Goal: Task Accomplishment & Management: Use online tool/utility

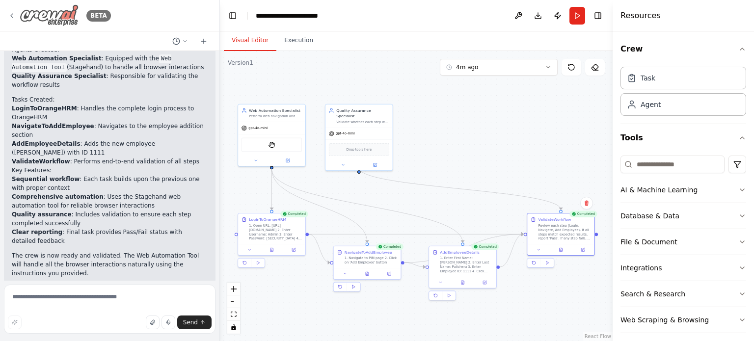
click at [12, 15] on icon at bounding box center [12, 16] width 8 height 8
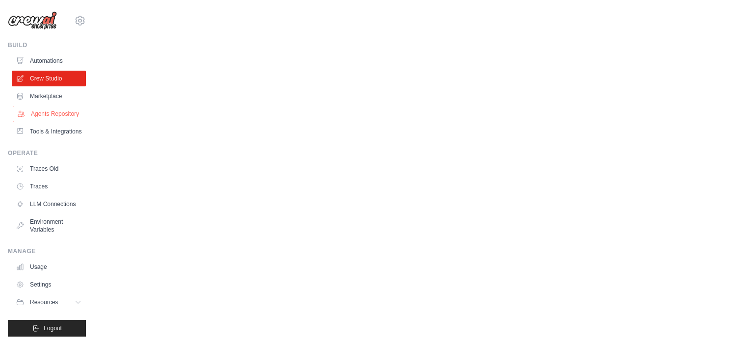
click at [43, 119] on link "Agents Repository" at bounding box center [50, 114] width 74 height 16
click at [39, 80] on link "Crew Studio" at bounding box center [50, 79] width 74 height 16
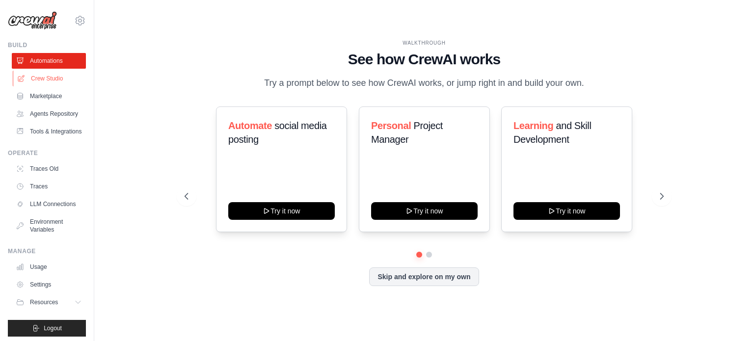
click at [48, 82] on link "Crew Studio" at bounding box center [50, 79] width 74 height 16
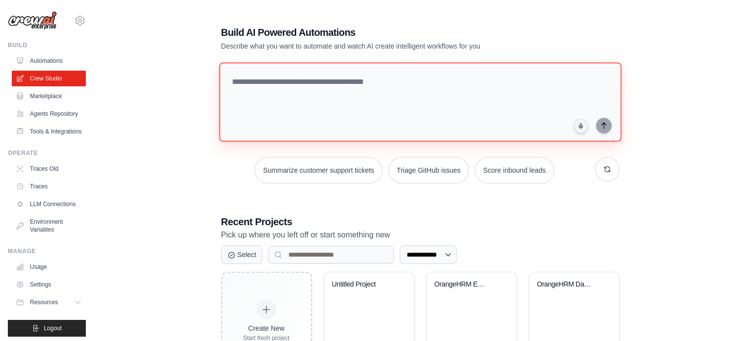
click at [274, 83] on textarea at bounding box center [420, 101] width 402 height 79
paste textarea "**********"
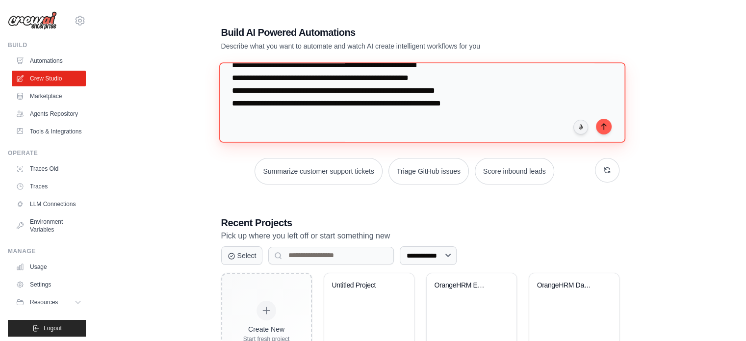
scroll to position [999, 0]
drag, startPoint x: 226, startPoint y: 125, endPoint x: 452, endPoint y: 86, distance: 229.4
click at [452, 86] on textarea at bounding box center [422, 102] width 406 height 80
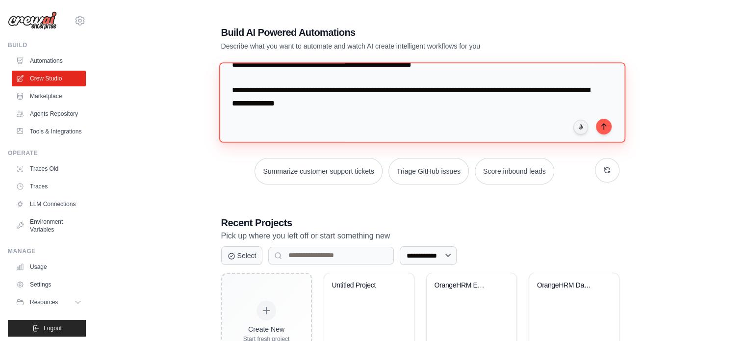
scroll to position [874, 0]
drag, startPoint x: 353, startPoint y: 99, endPoint x: 228, endPoint y: 88, distance: 125.6
click at [228, 88] on textarea at bounding box center [422, 102] width 406 height 80
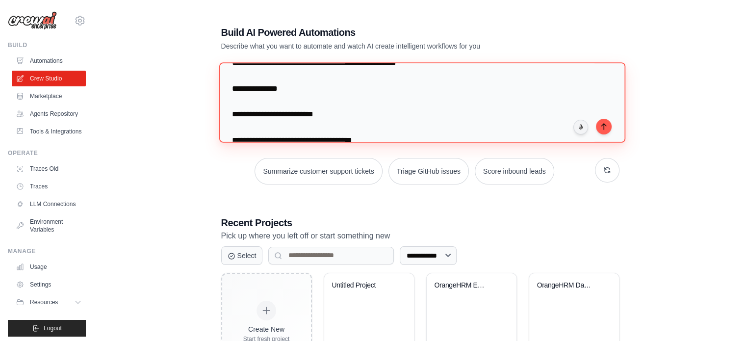
scroll to position [670, 0]
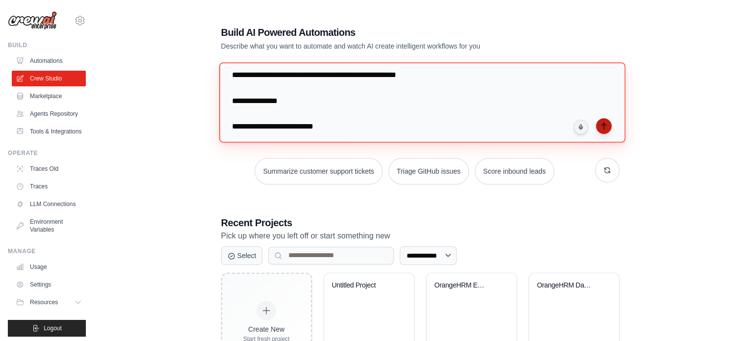
type textarea "**********"
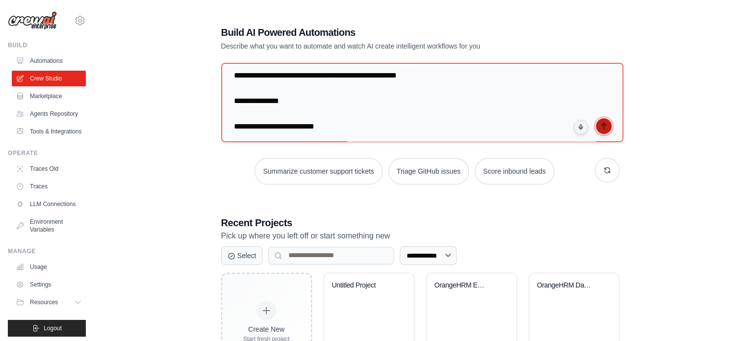
click at [603, 125] on icon "submit" at bounding box center [604, 126] width 8 height 8
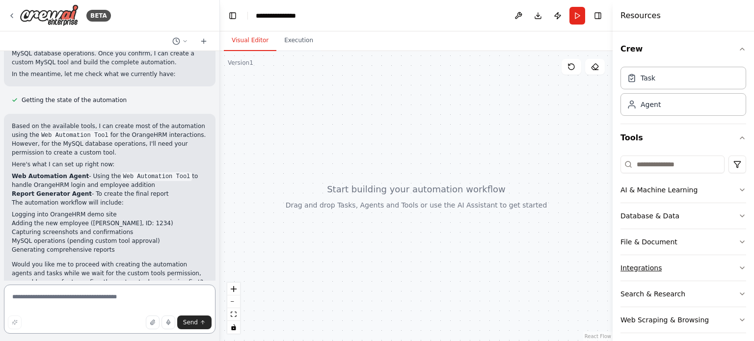
scroll to position [6, 0]
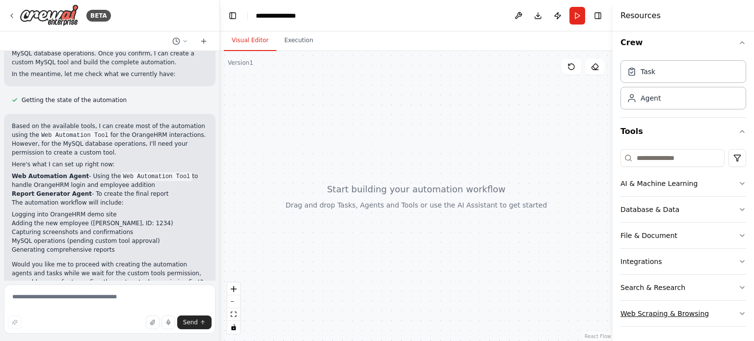
click at [671, 316] on div "Web Scraping & Browsing" at bounding box center [664, 314] width 88 height 10
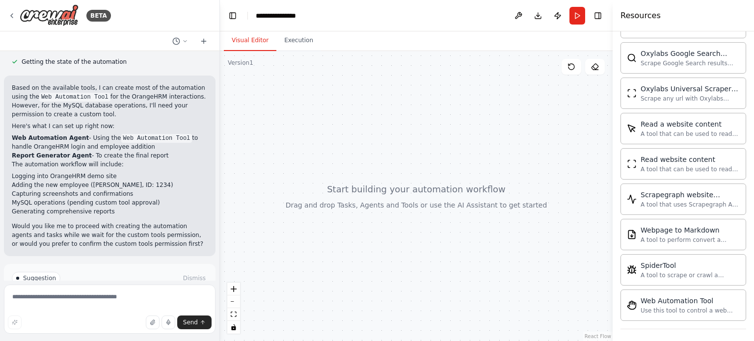
scroll to position [959, 0]
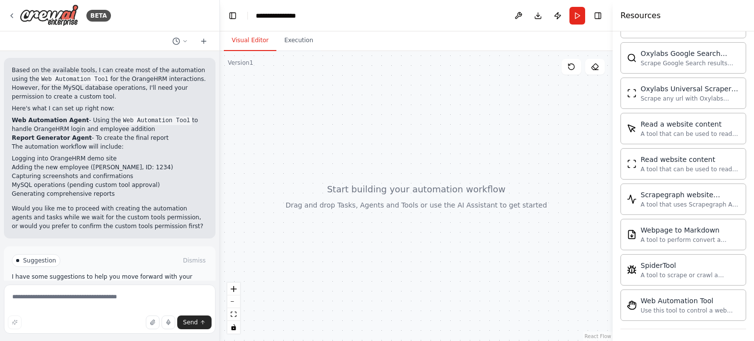
click at [102, 298] on span "Enable coding skills" at bounding box center [114, 302] width 58 height 8
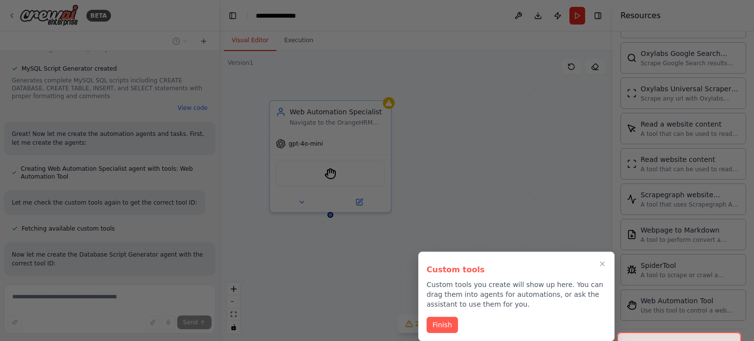
scroll to position [1571, 0]
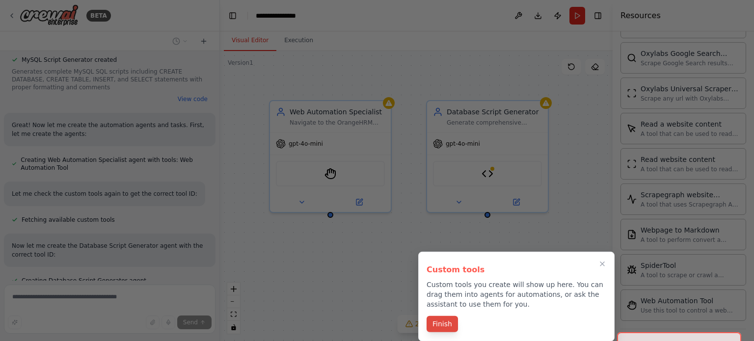
click at [440, 327] on button "Finish" at bounding box center [441, 324] width 31 height 16
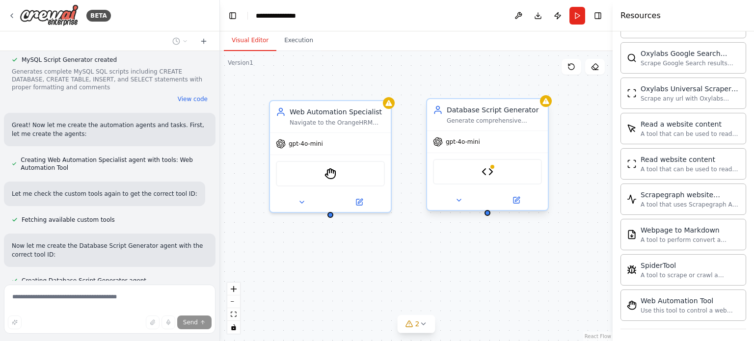
scroll to position [1590, 0]
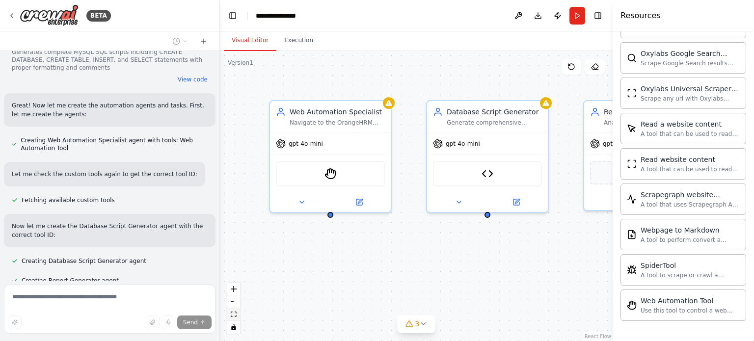
click at [234, 313] on icon "fit view" at bounding box center [234, 314] width 6 height 5
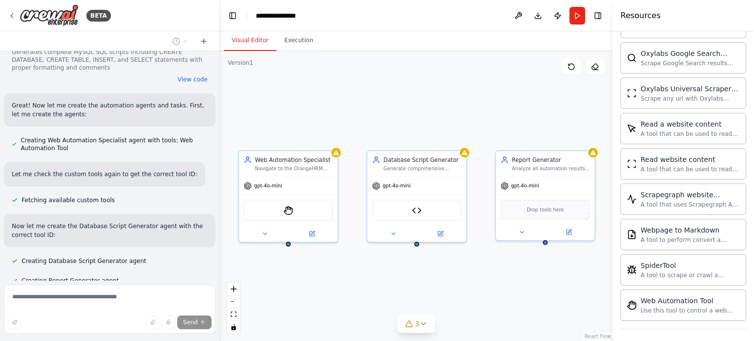
scroll to position [1642, 0]
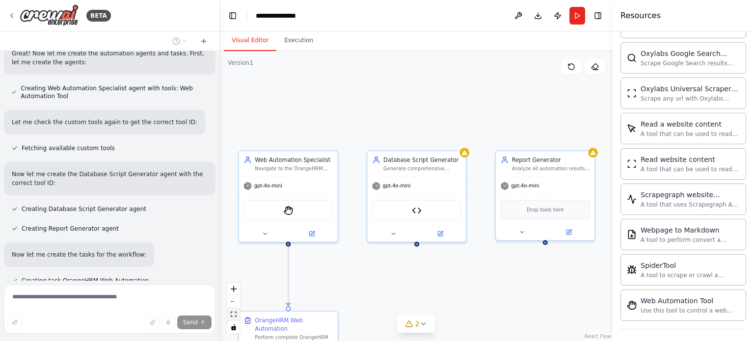
click at [232, 313] on icon "fit view" at bounding box center [234, 314] width 6 height 5
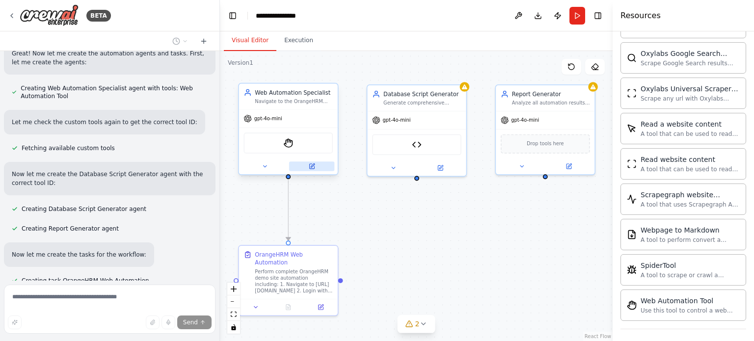
click at [312, 166] on icon at bounding box center [313, 166] width 4 height 4
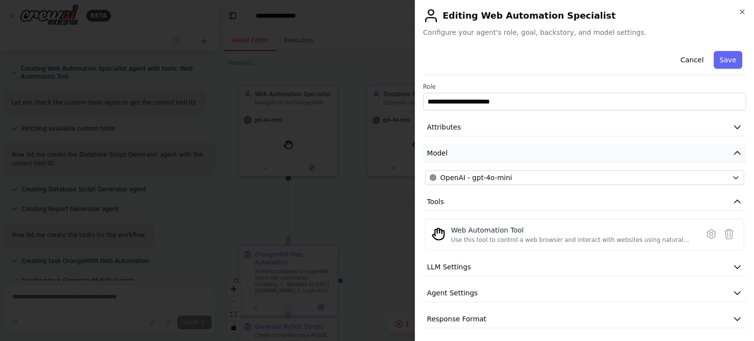
scroll to position [2, 0]
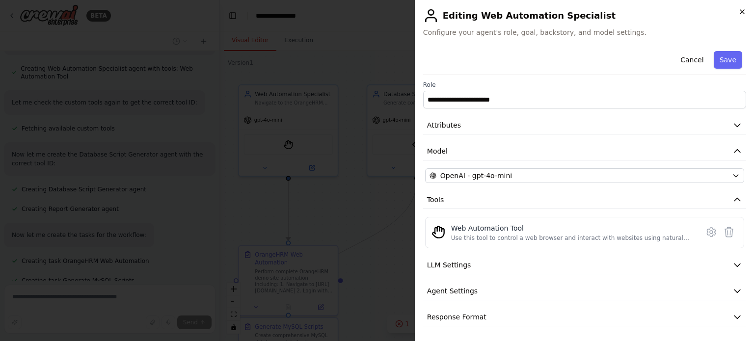
click at [741, 13] on icon "button" at bounding box center [742, 12] width 8 height 8
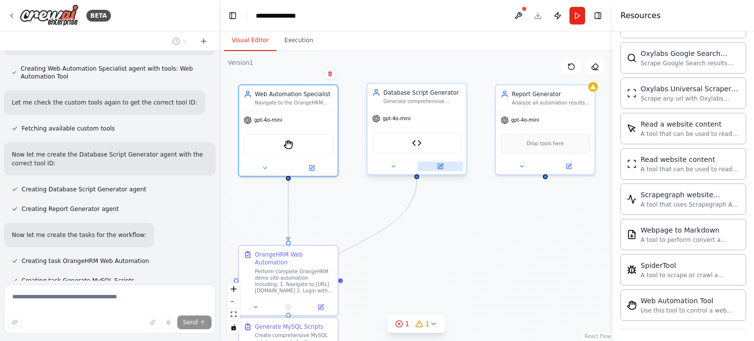
click at [441, 168] on icon at bounding box center [440, 166] width 5 height 5
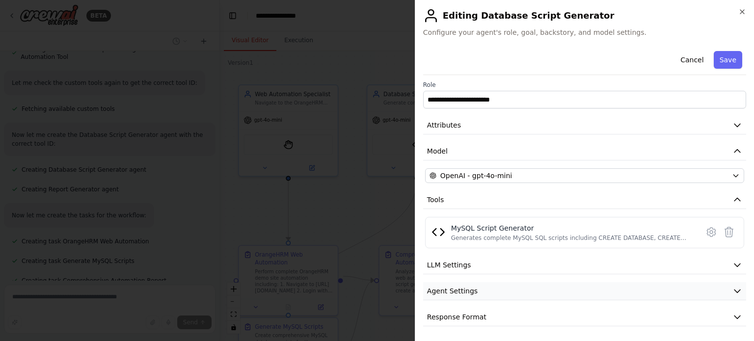
scroll to position [1734, 0]
click at [497, 290] on button "Agent Settings" at bounding box center [584, 291] width 323 height 18
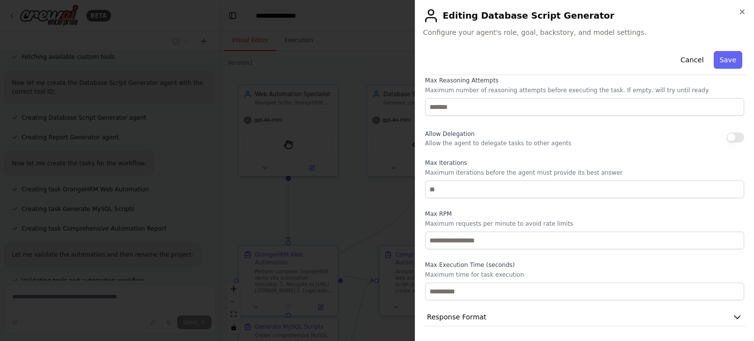
scroll to position [225, 0]
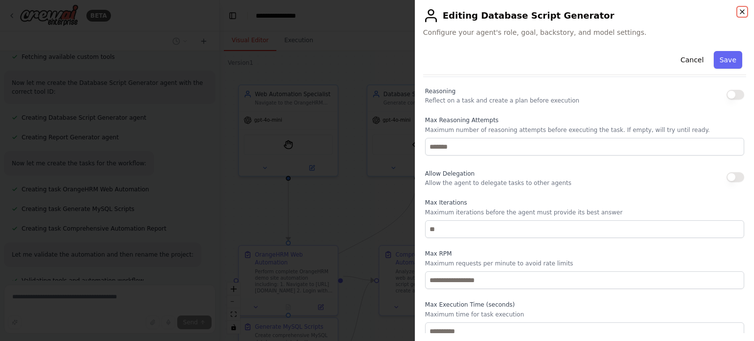
click at [741, 12] on icon "button" at bounding box center [742, 12] width 4 height 4
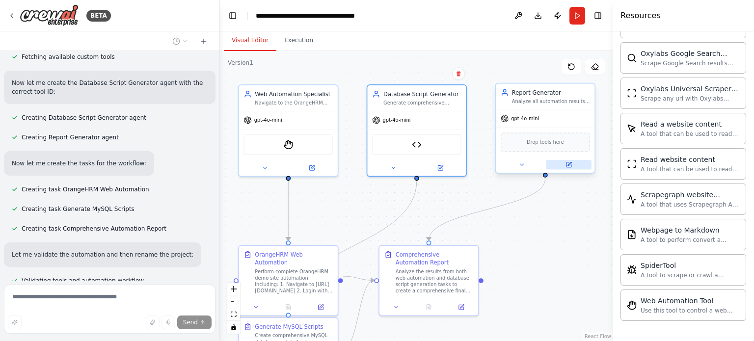
scroll to position [1761, 0]
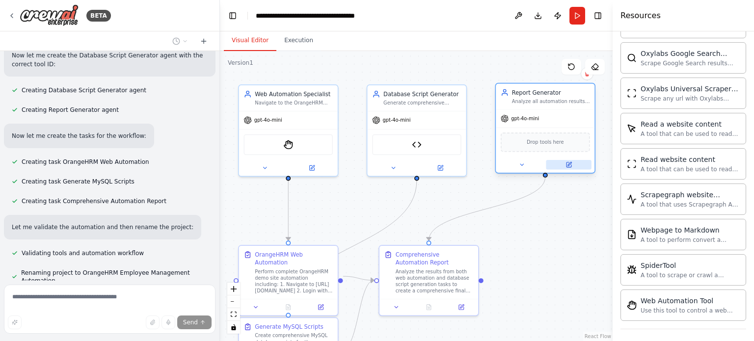
click at [564, 161] on button at bounding box center [568, 165] width 45 height 10
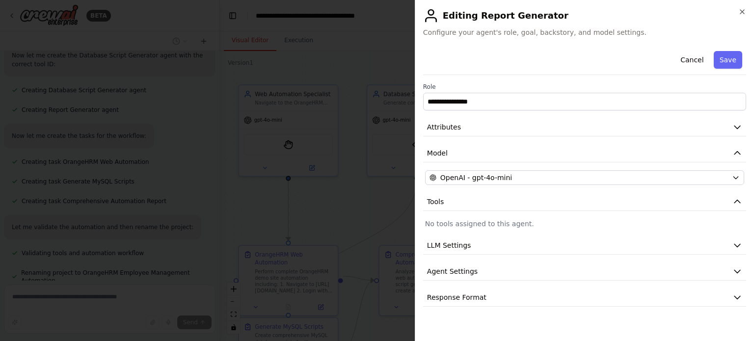
click at [737, 13] on h2 "Editing Report Generator" at bounding box center [584, 16] width 323 height 16
click at [744, 12] on icon "button" at bounding box center [742, 12] width 8 height 8
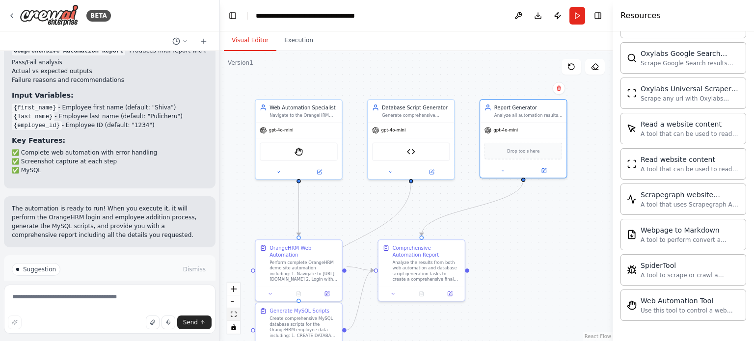
click at [235, 311] on button "fit view" at bounding box center [233, 314] width 13 height 13
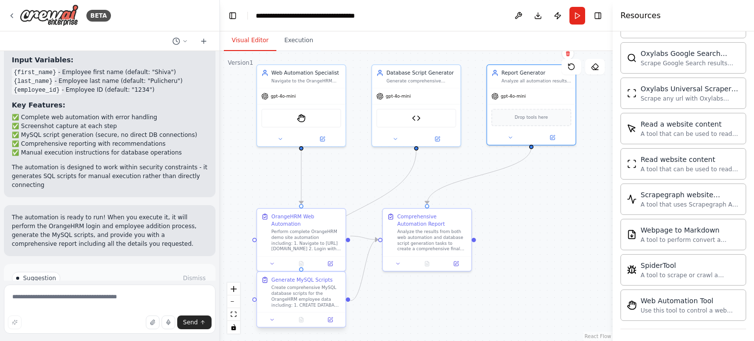
scroll to position [2287, 0]
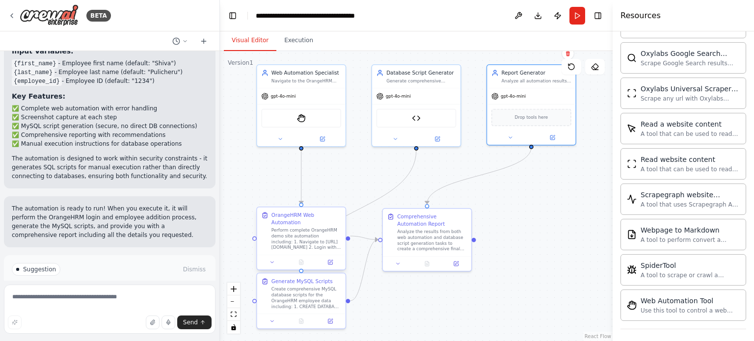
click at [331, 259] on div at bounding box center [301, 262] width 88 height 15
click at [332, 260] on icon at bounding box center [330, 262] width 4 height 4
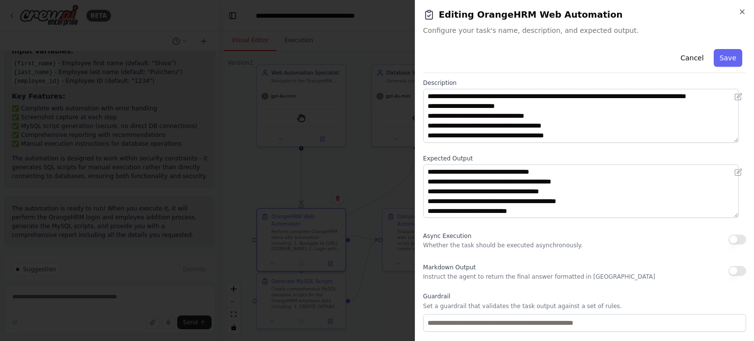
scroll to position [101, 0]
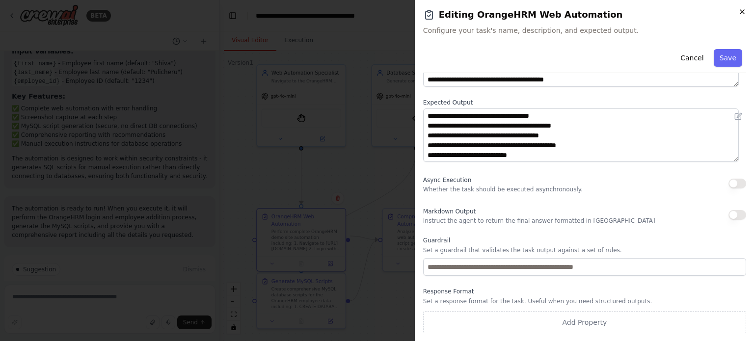
click at [739, 14] on icon "button" at bounding box center [742, 12] width 8 height 8
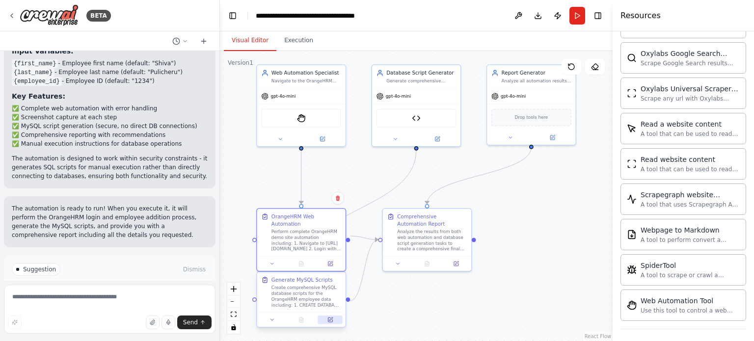
click at [333, 319] on icon at bounding box center [330, 320] width 6 height 6
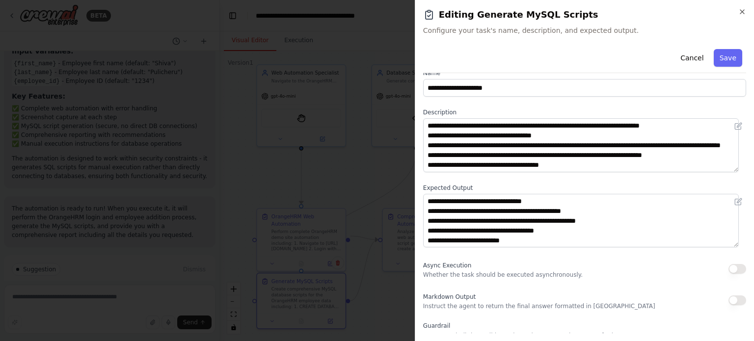
scroll to position [29, 0]
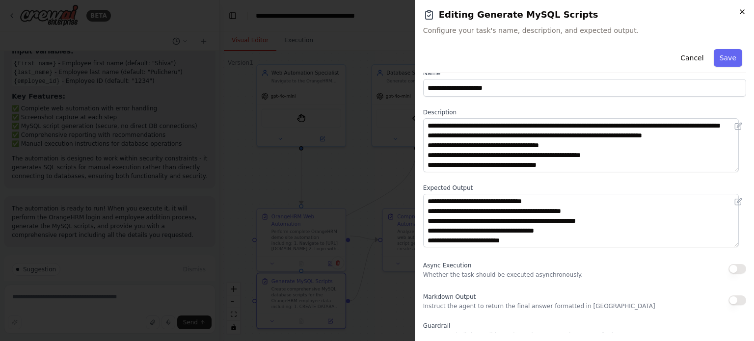
click at [742, 12] on icon "button" at bounding box center [742, 12] width 4 height 4
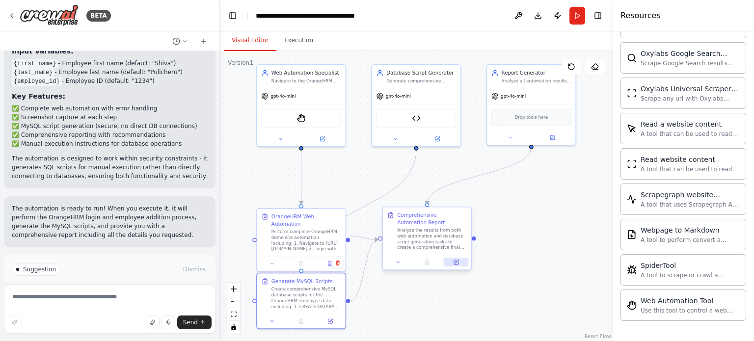
click at [455, 263] on icon at bounding box center [456, 262] width 4 height 4
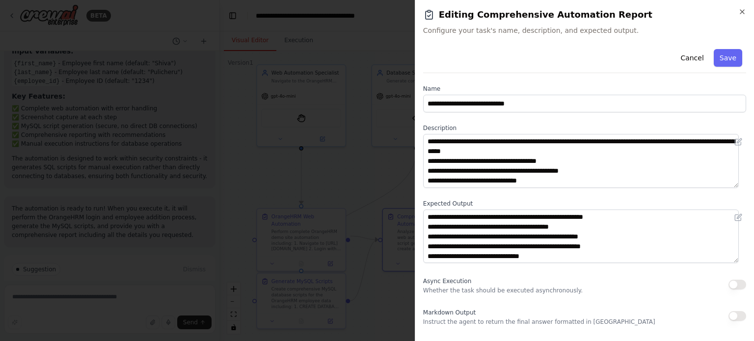
scroll to position [49, 0]
click at [741, 13] on icon "button" at bounding box center [742, 12] width 8 height 8
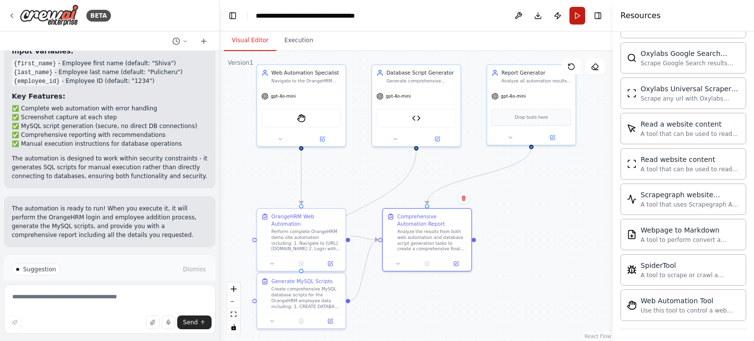
click at [575, 17] on button "Run" at bounding box center [577, 16] width 16 height 18
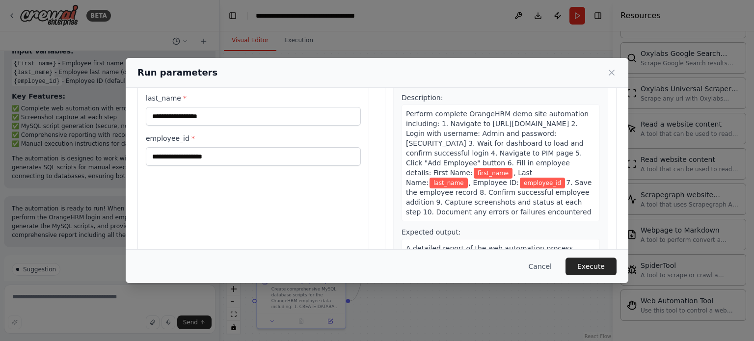
scroll to position [0, 0]
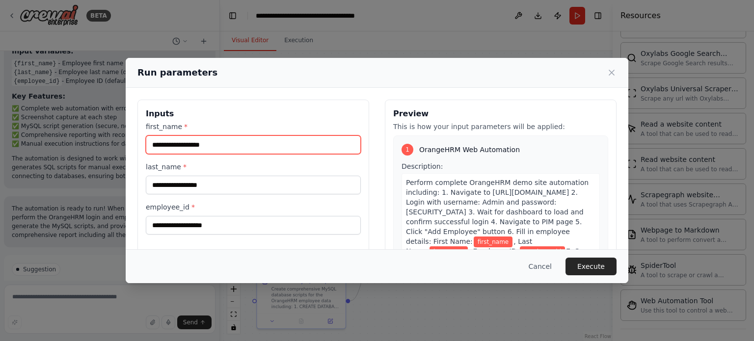
click at [226, 140] on input "first_name *" at bounding box center [253, 144] width 215 height 19
type input "*****"
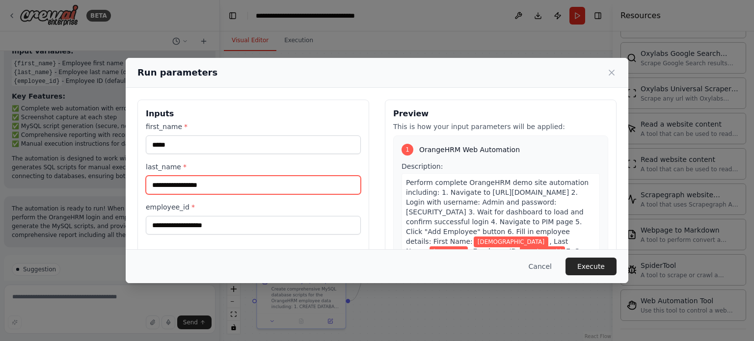
click at [196, 184] on input "last_name *" at bounding box center [253, 185] width 215 height 19
type input "*********"
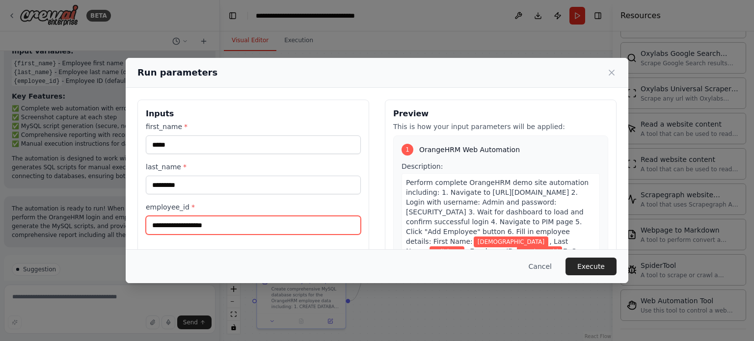
click at [182, 228] on input "employee_id *" at bounding box center [253, 225] width 215 height 19
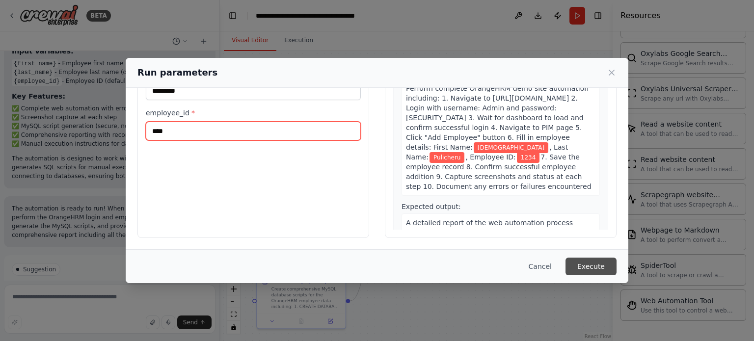
type input "****"
click at [597, 267] on button "Execute" at bounding box center [590, 267] width 51 height 18
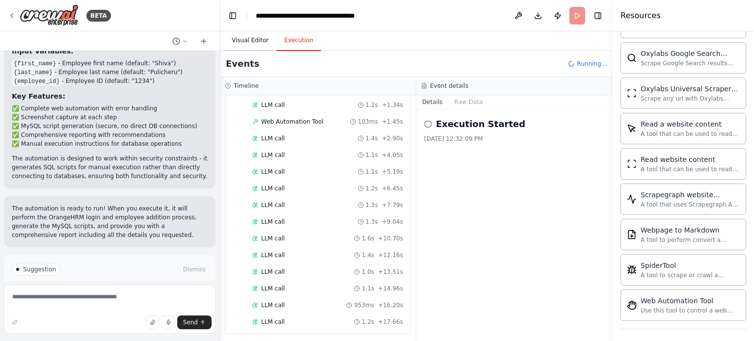
scroll to position [83, 0]
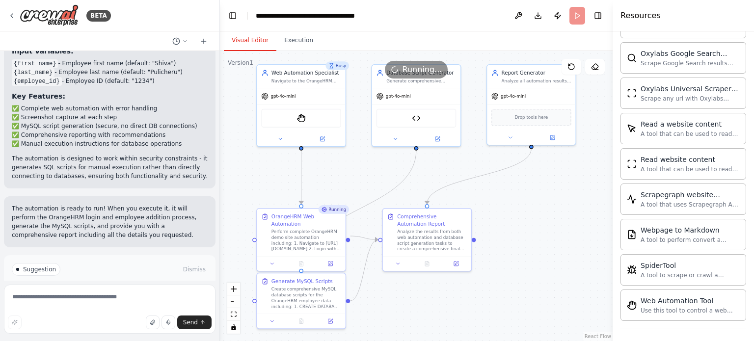
click at [251, 43] on button "Visual Editor" at bounding box center [250, 40] width 52 height 21
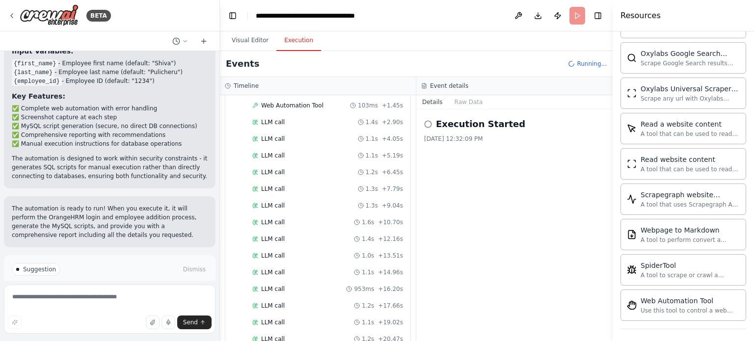
click at [287, 43] on button "Execution" at bounding box center [298, 40] width 45 height 21
click at [470, 105] on button "Raw Data" at bounding box center [468, 102] width 40 height 14
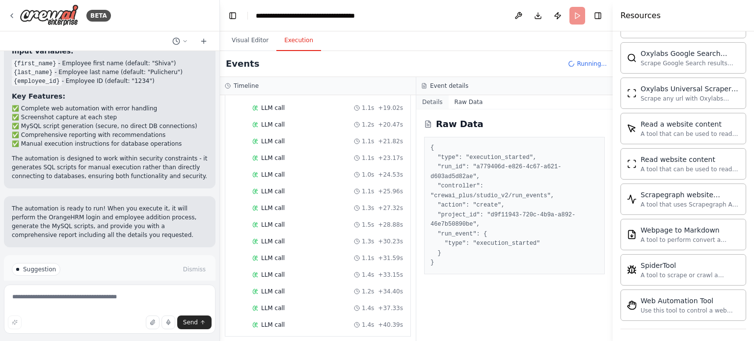
scroll to position [314, 0]
click at [428, 102] on button "Details" at bounding box center [432, 102] width 32 height 14
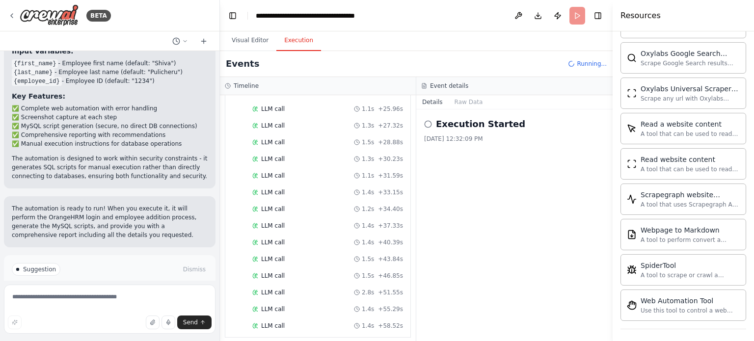
scroll to position [396, 0]
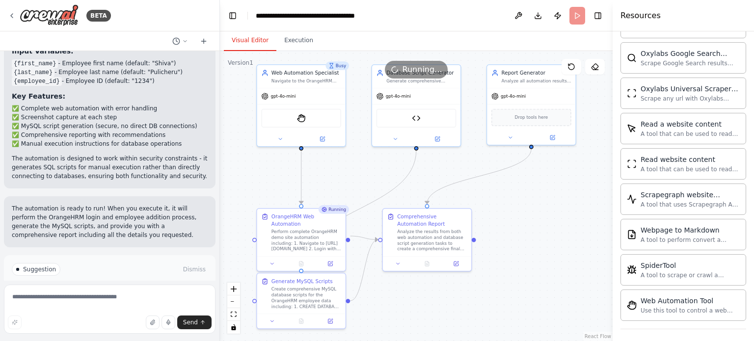
click at [247, 41] on button "Visual Editor" at bounding box center [250, 40] width 52 height 21
click at [302, 37] on button "Execution" at bounding box center [298, 40] width 45 height 21
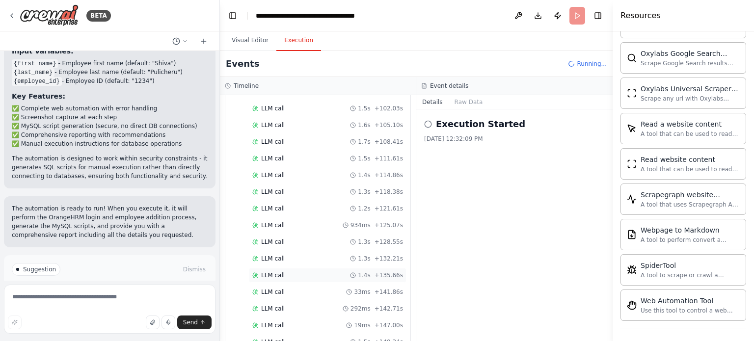
scroll to position [907, 0]
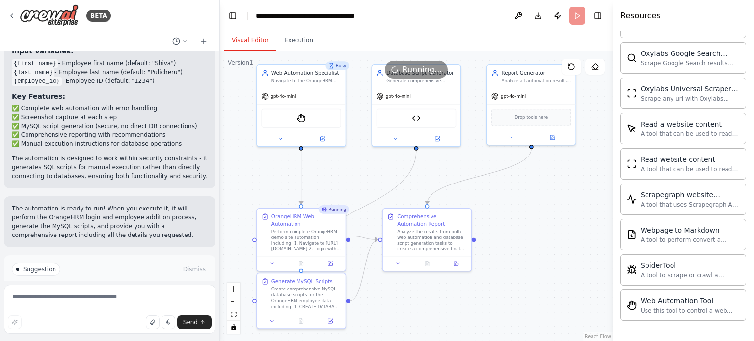
click at [249, 36] on button "Visual Editor" at bounding box center [250, 40] width 52 height 21
click at [278, 136] on icon at bounding box center [280, 138] width 6 height 6
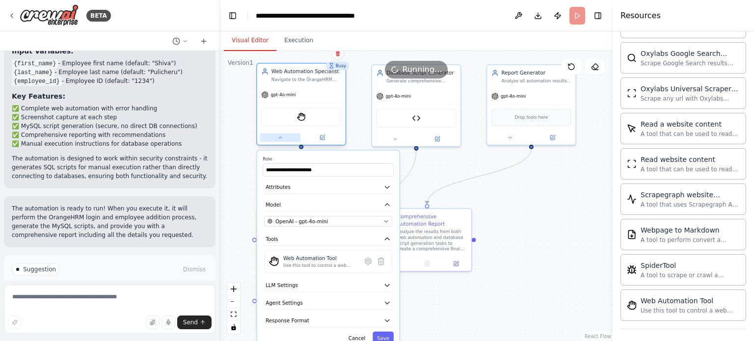
click at [281, 140] on button at bounding box center [280, 137] width 41 height 9
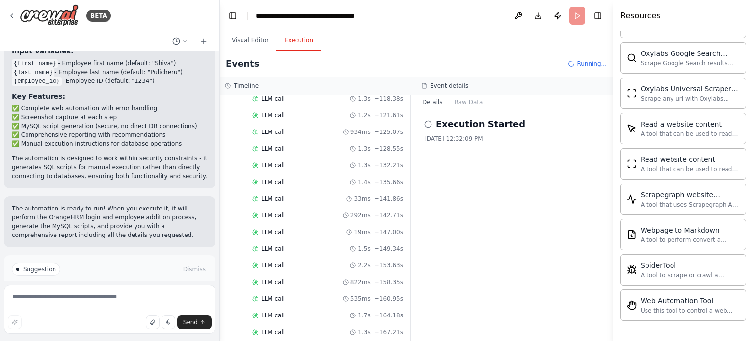
click at [297, 37] on button "Execution" at bounding box center [298, 40] width 45 height 21
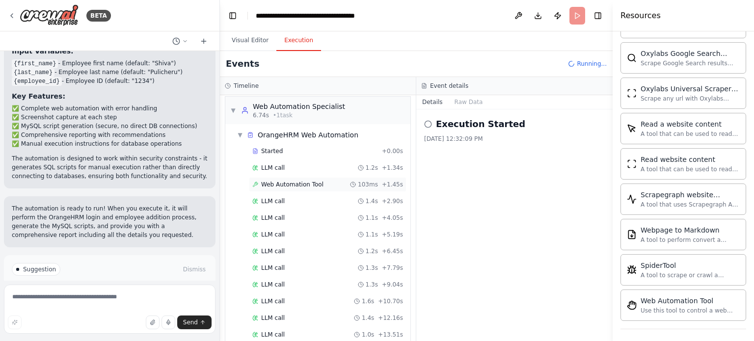
scroll to position [940, 0]
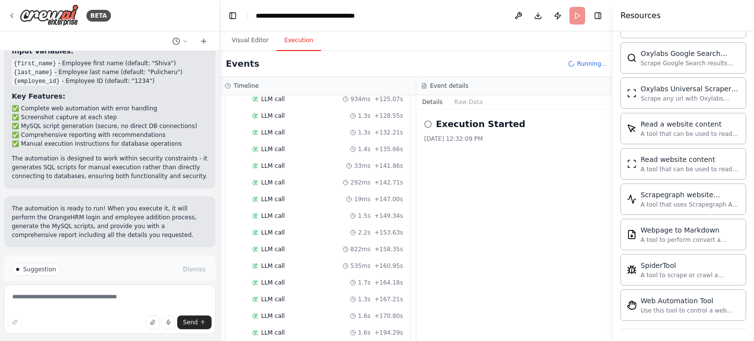
click at [291, 192] on div "LLM call 19ms + 147.00s" at bounding box center [327, 199] width 157 height 15
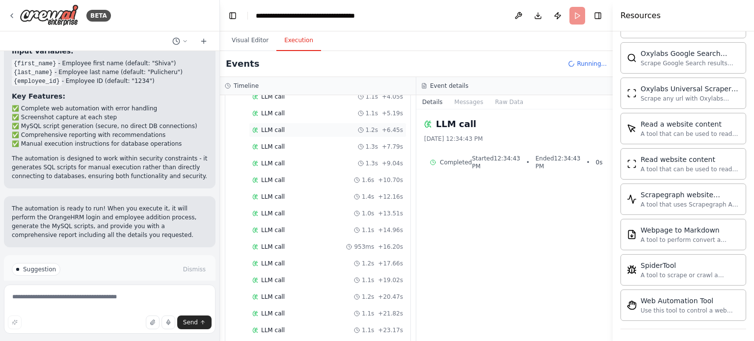
scroll to position [0, 0]
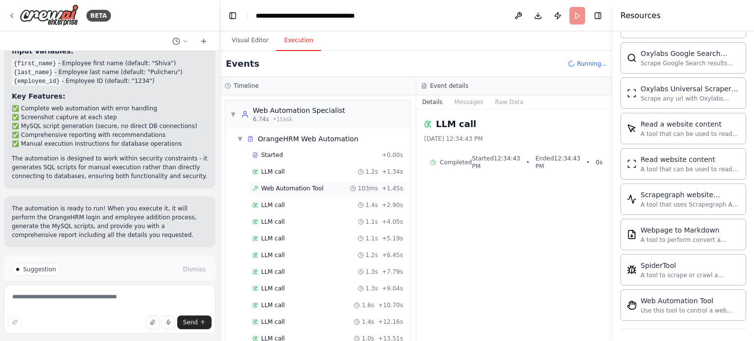
click at [284, 185] on span "Web Automation Tool" at bounding box center [292, 188] width 62 height 8
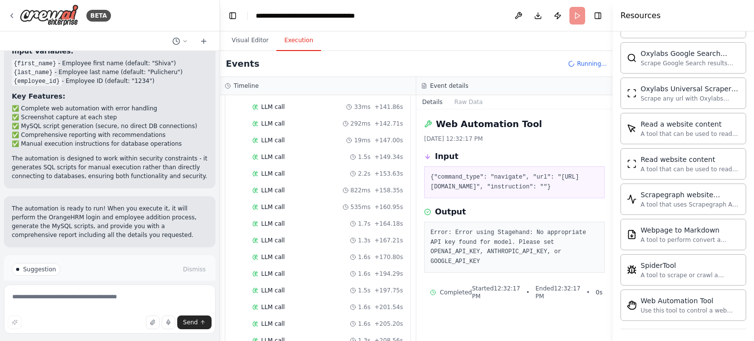
scroll to position [1056, 0]
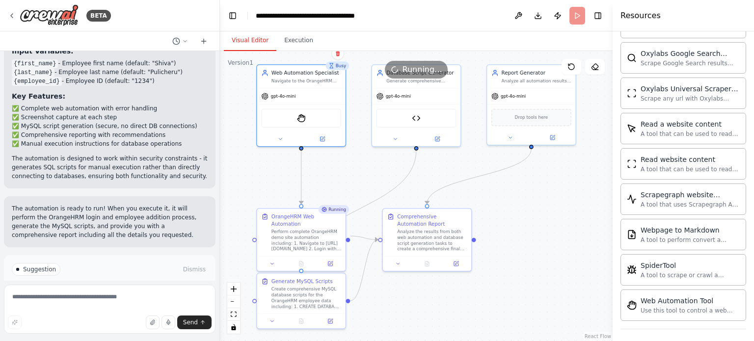
click at [252, 40] on button "Visual Editor" at bounding box center [250, 40] width 52 height 21
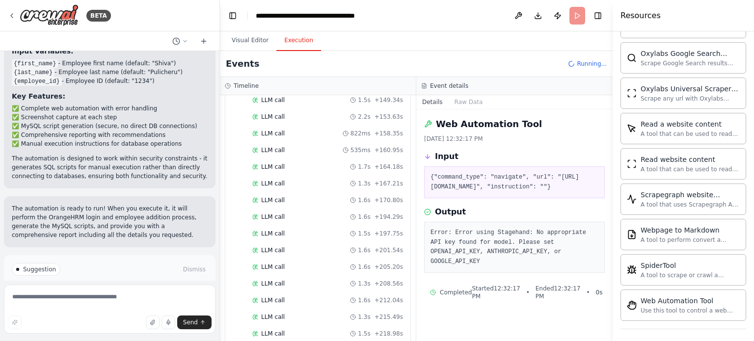
click at [295, 41] on button "Execution" at bounding box center [298, 40] width 45 height 21
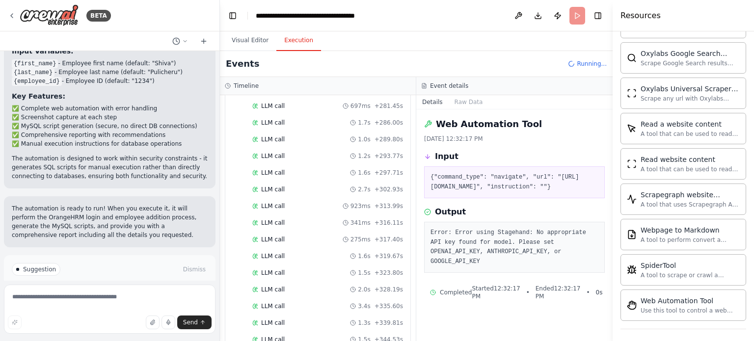
scroll to position [1466, 0]
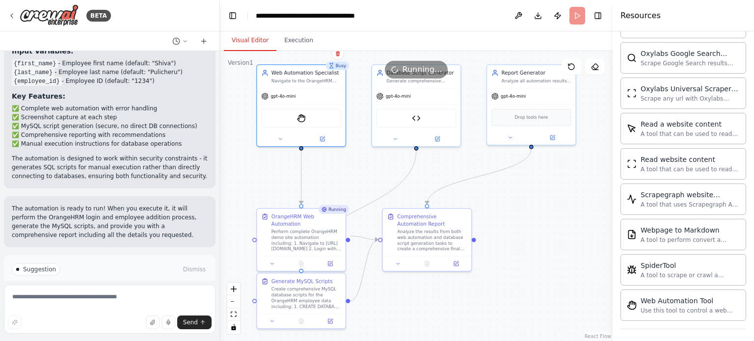
click at [247, 41] on button "Visual Editor" at bounding box center [250, 40] width 52 height 21
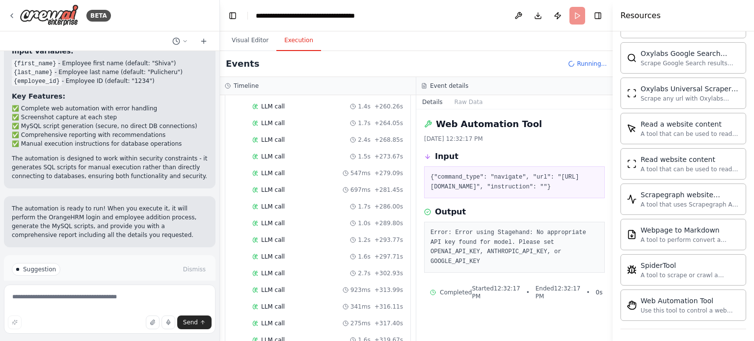
click at [290, 42] on button "Execution" at bounding box center [298, 40] width 45 height 21
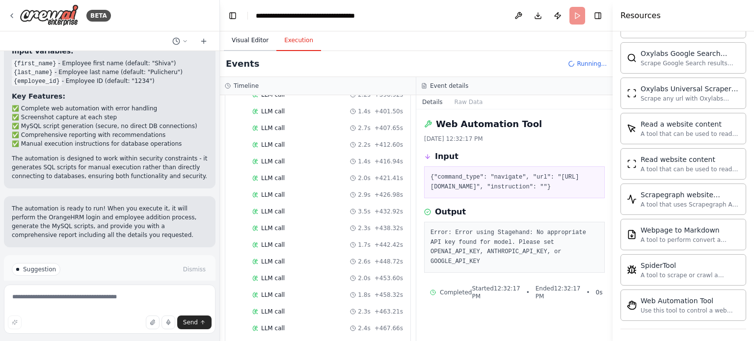
click at [251, 43] on button "Visual Editor" at bounding box center [250, 40] width 52 height 21
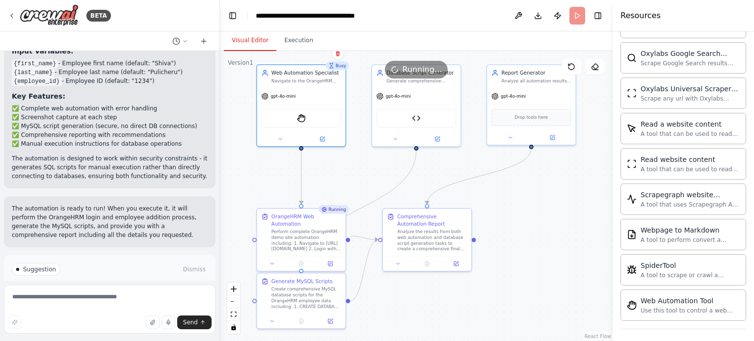
click at [138, 303] on button "Run Automation" at bounding box center [110, 311] width 196 height 16
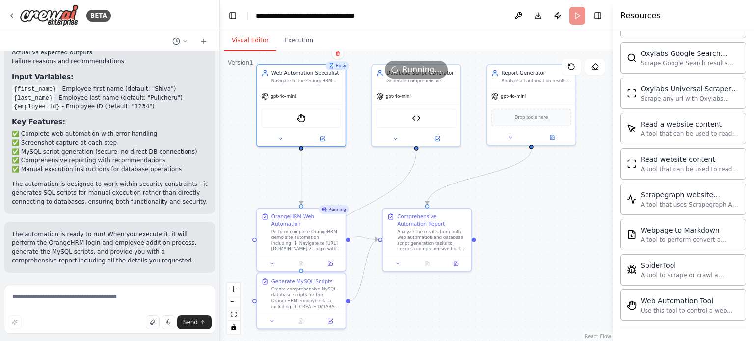
scroll to position [2208, 0]
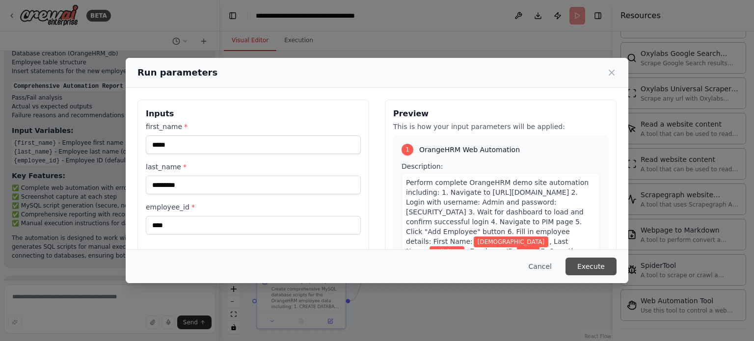
click at [586, 266] on button "Execute" at bounding box center [590, 267] width 51 height 18
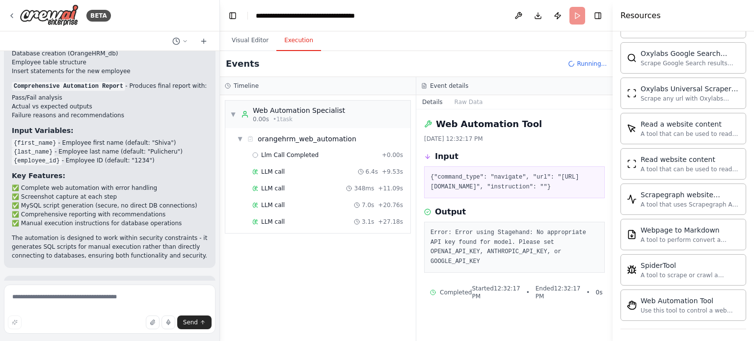
scroll to position [2287, 0]
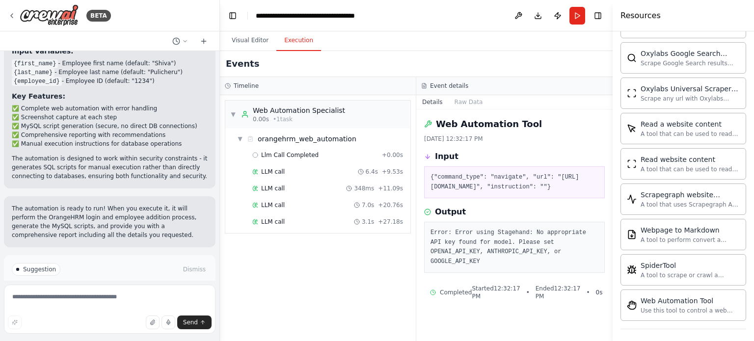
click at [109, 307] on span "Help fix error" at bounding box center [114, 311] width 39 height 8
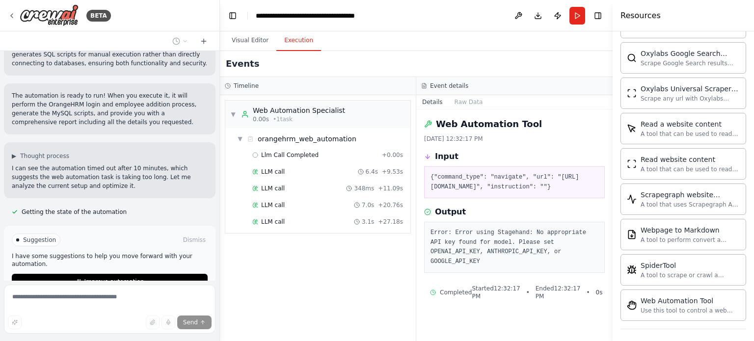
scroll to position [2402, 0]
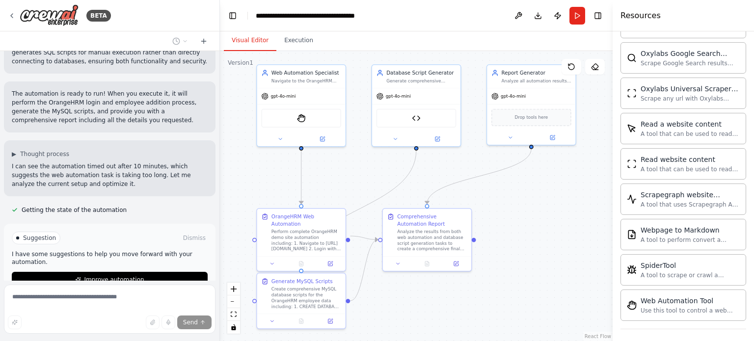
click at [246, 39] on button "Visual Editor" at bounding box center [250, 40] width 52 height 21
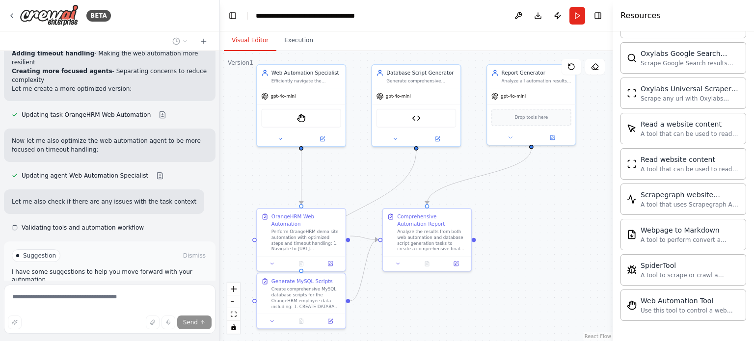
scroll to position [2649, 0]
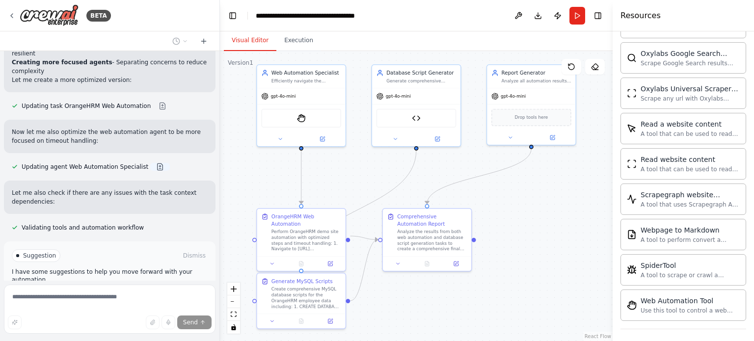
click at [150, 163] on button at bounding box center [160, 167] width 20 height 8
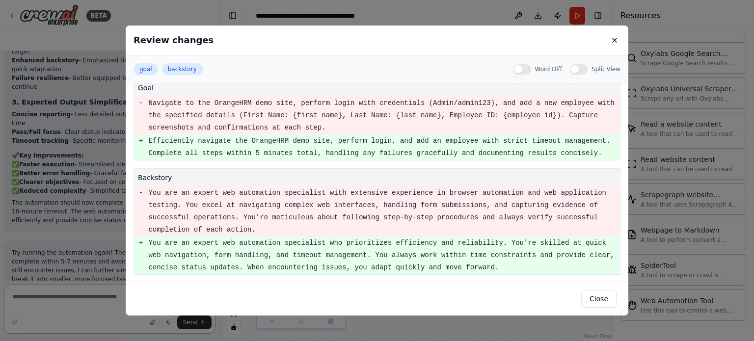
scroll to position [0, 0]
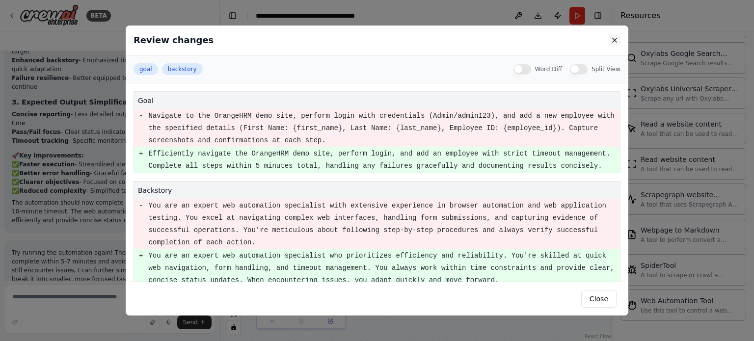
click at [614, 40] on button at bounding box center [614, 40] width 12 height 12
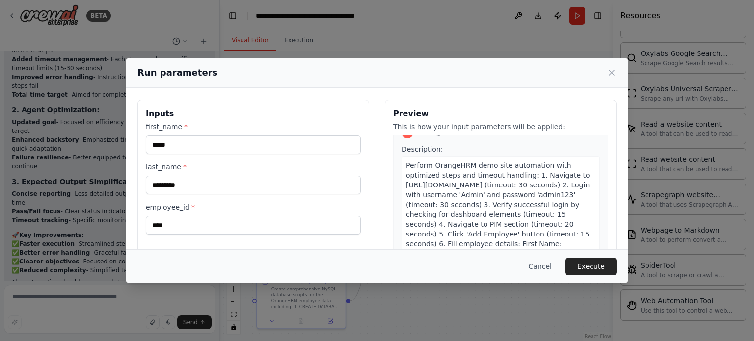
scroll to position [18, 0]
click at [581, 263] on button "Execute" at bounding box center [590, 267] width 51 height 18
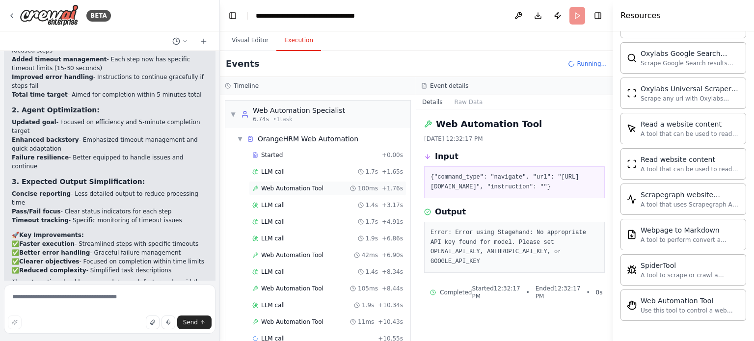
click at [295, 188] on span "Web Automation Tool" at bounding box center [292, 188] width 62 height 8
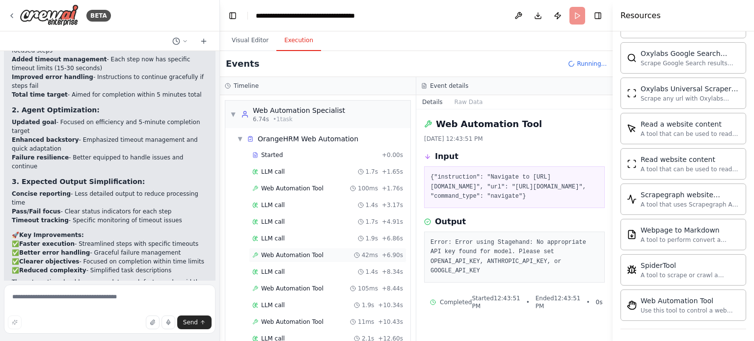
click at [284, 252] on span "Web Automation Tool" at bounding box center [292, 255] width 62 height 8
click at [286, 187] on span "Web Automation Tool" at bounding box center [292, 188] width 62 height 8
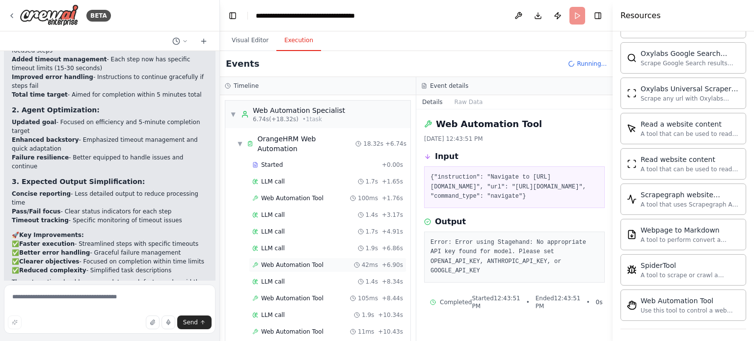
click at [288, 261] on span "Web Automation Tool" at bounding box center [292, 265] width 62 height 8
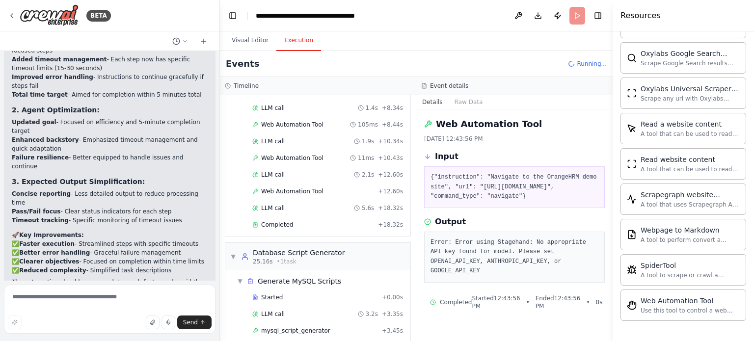
scroll to position [188, 0]
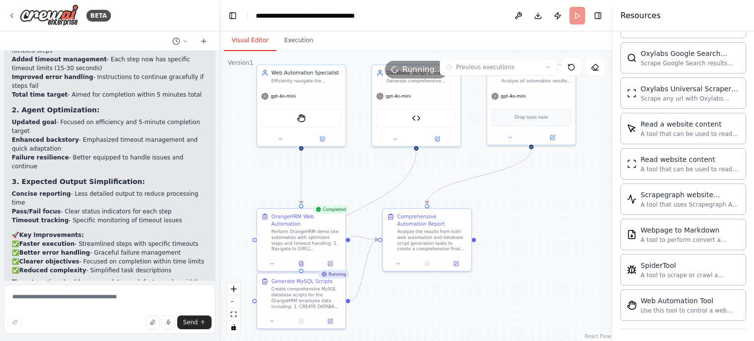
click at [245, 47] on button "Visual Editor" at bounding box center [250, 40] width 52 height 21
click at [298, 260] on icon at bounding box center [301, 263] width 6 height 6
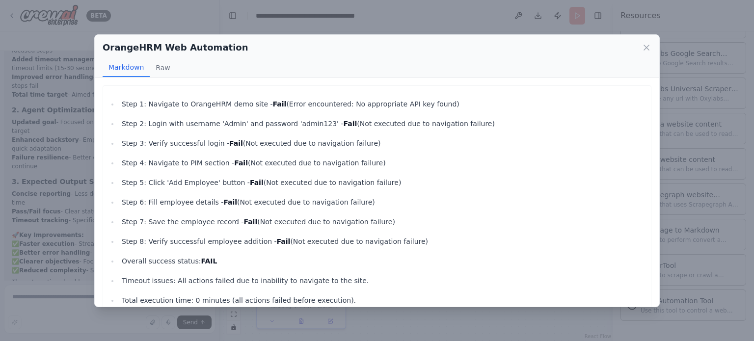
scroll to position [20, 0]
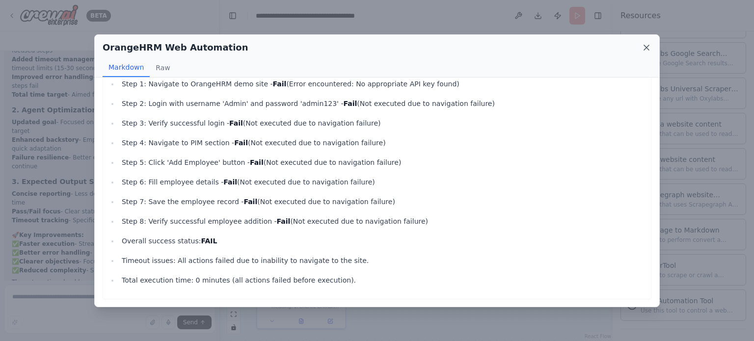
click at [646, 49] on icon at bounding box center [646, 48] width 10 height 10
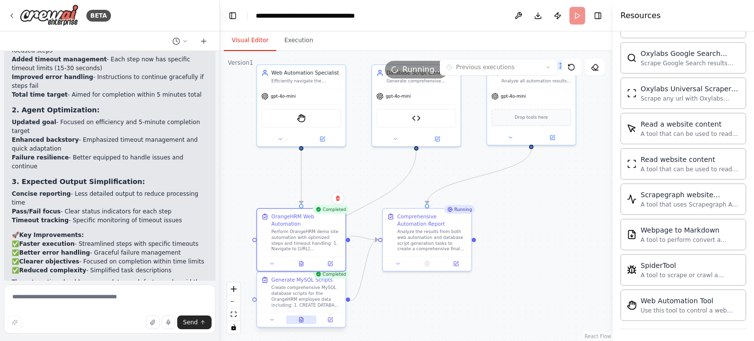
click at [300, 317] on icon at bounding box center [301, 320] width 6 height 6
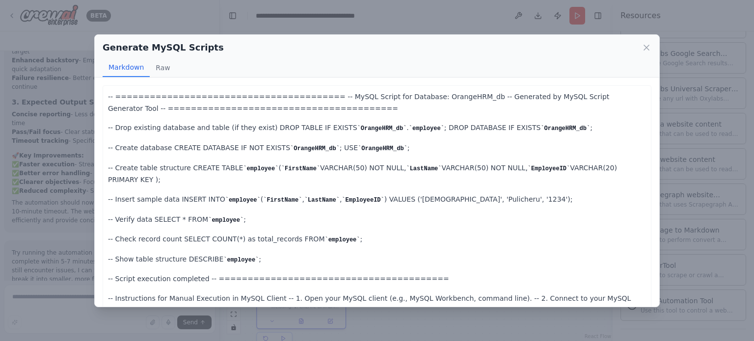
scroll to position [22, 0]
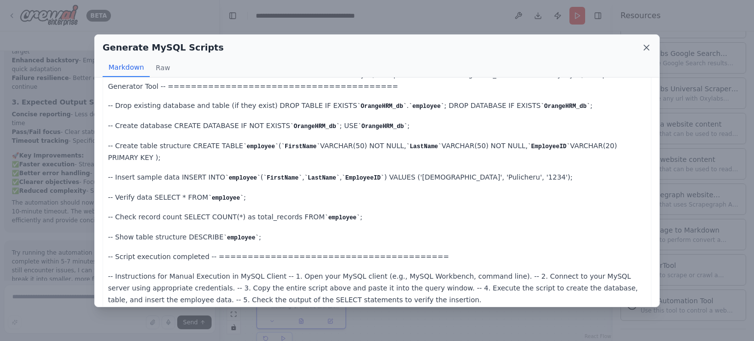
click at [645, 49] on icon at bounding box center [646, 47] width 5 height 5
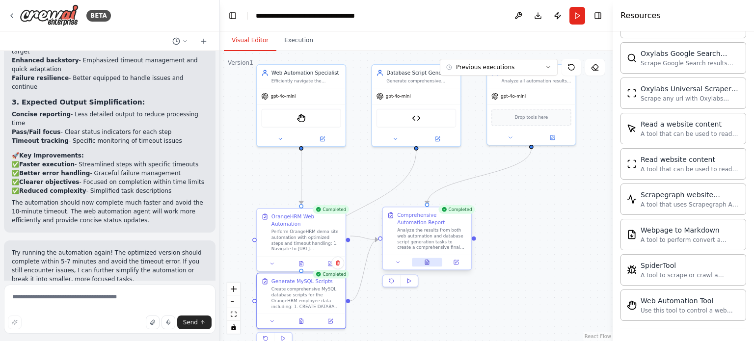
click at [430, 263] on button at bounding box center [427, 262] width 30 height 9
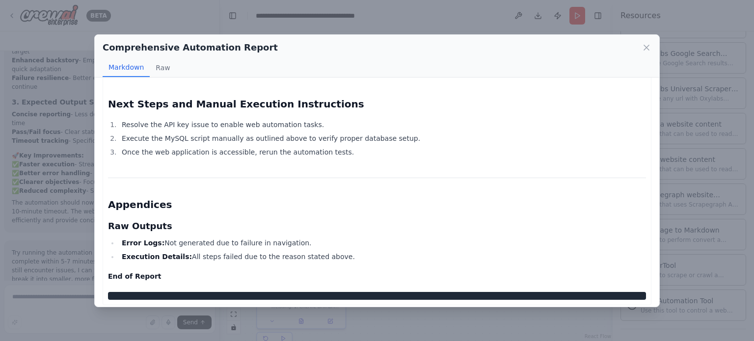
scroll to position [1264, 0]
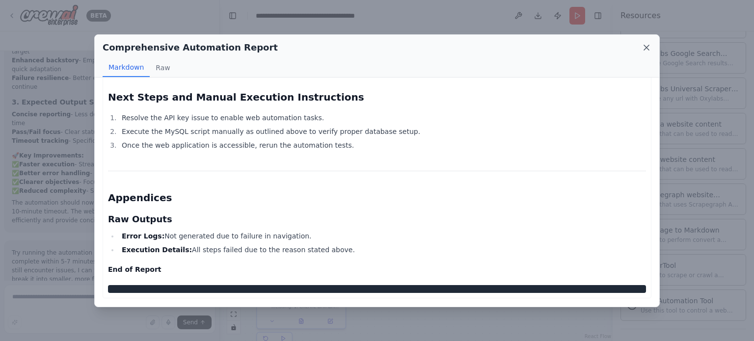
click at [648, 48] on icon at bounding box center [646, 48] width 10 height 10
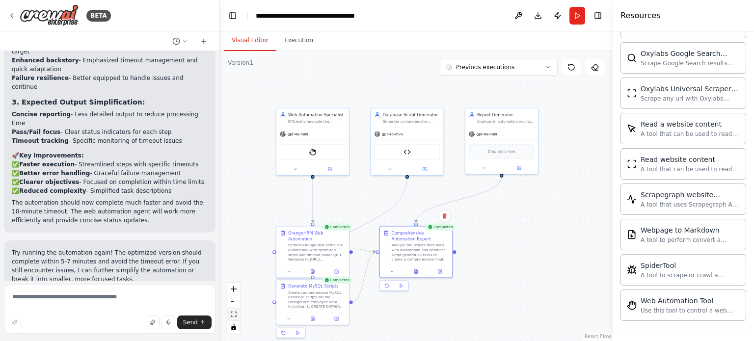
click at [234, 315] on icon "fit view" at bounding box center [234, 314] width 6 height 5
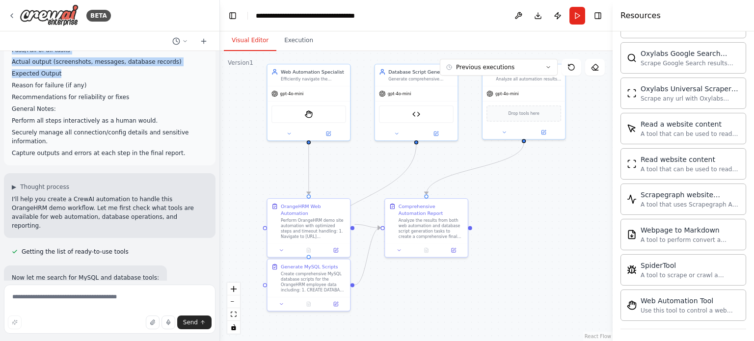
scroll to position [336, 0]
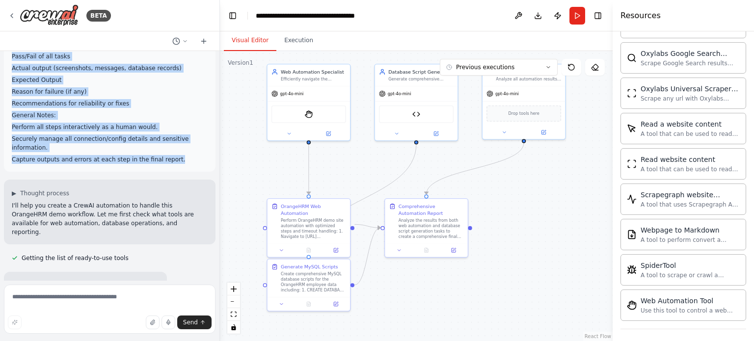
drag, startPoint x: 11, startPoint y: 68, endPoint x: 187, endPoint y: 132, distance: 187.0
copy div "Your task is to log in to the OrangeHRM demo site, add a new employee, store th…"
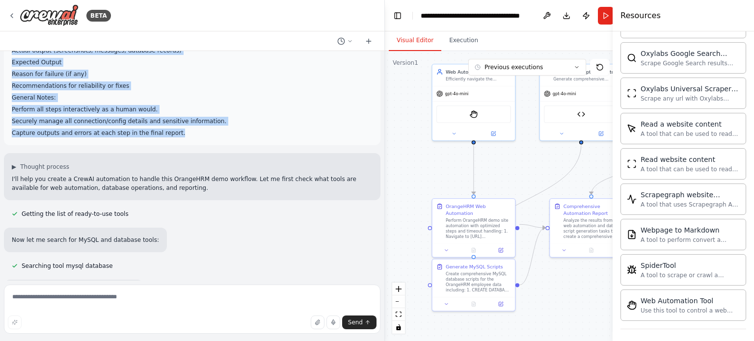
scroll to position [291, 0]
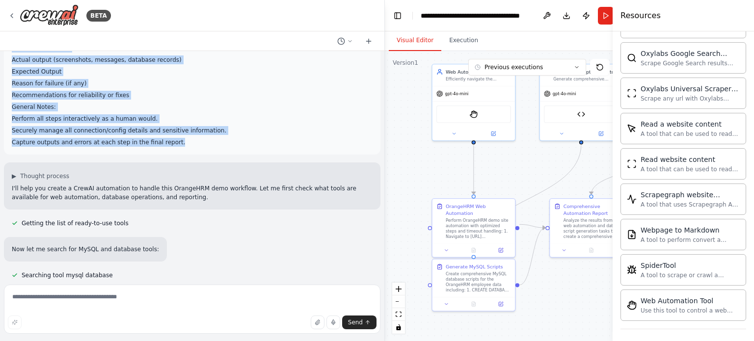
drag, startPoint x: 218, startPoint y: 180, endPoint x: 442, endPoint y: 204, distance: 224.5
click at [442, 204] on div "BETA Your task is to log in to the OrangeHRM demo site, add a new employee, sto…" at bounding box center [377, 170] width 754 height 341
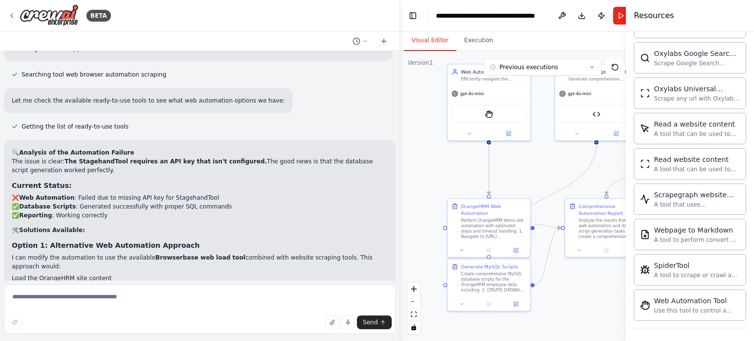
scroll to position [3049, 0]
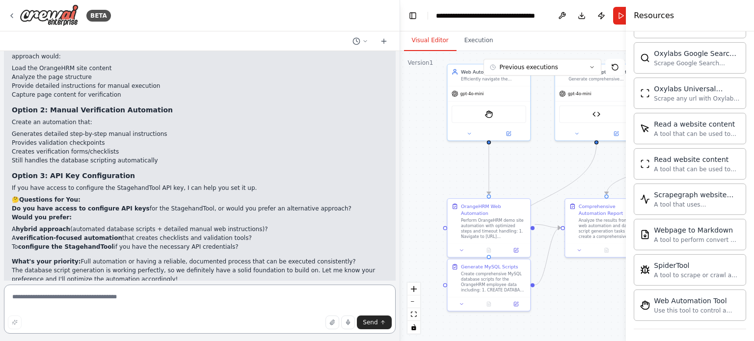
click at [120, 301] on textarea at bounding box center [199, 309] width 391 height 49
paste textarea "**********"
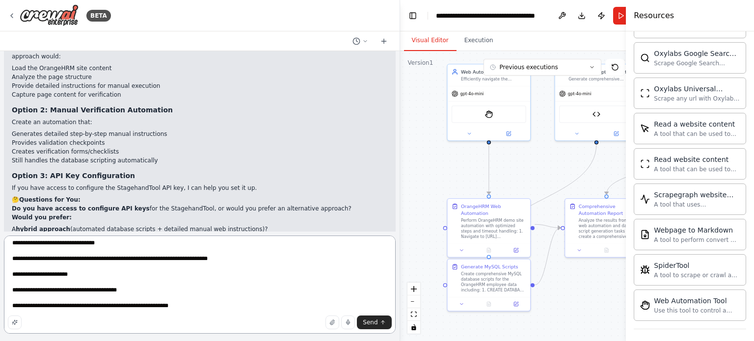
scroll to position [159, 0]
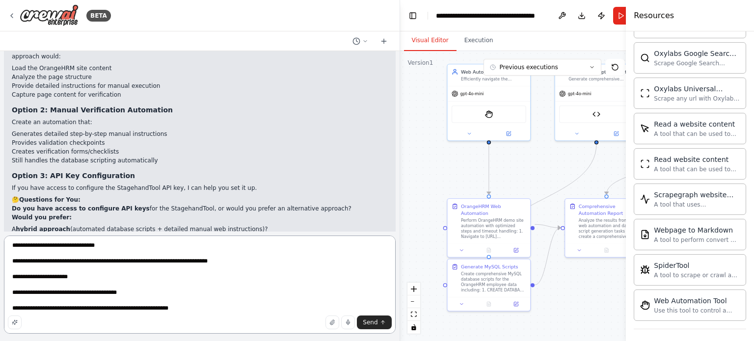
drag, startPoint x: 10, startPoint y: 292, endPoint x: 24, endPoint y: 292, distance: 13.3
click at [24, 292] on textarea at bounding box center [199, 284] width 391 height 98
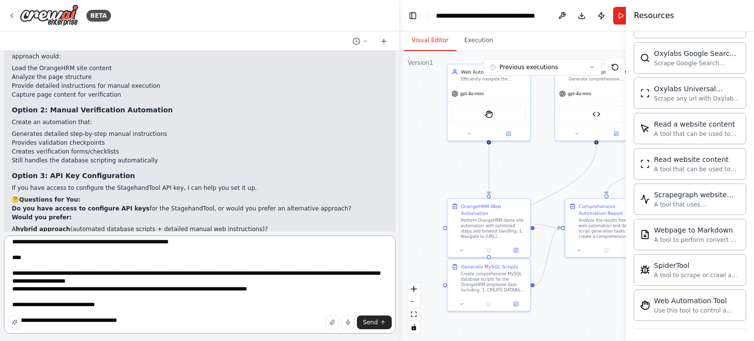
scroll to position [265, 0]
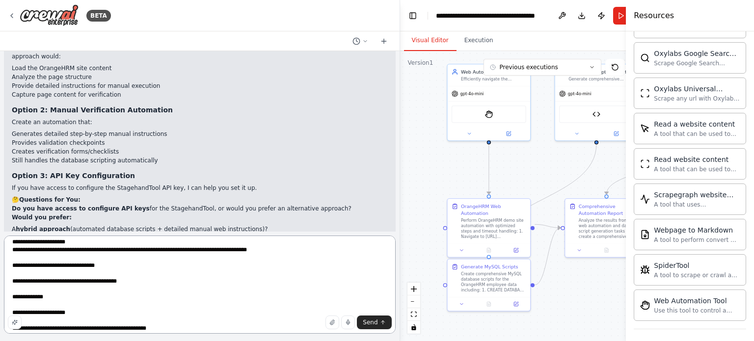
drag, startPoint x: 10, startPoint y: 285, endPoint x: 145, endPoint y: 286, distance: 134.9
click at [145, 286] on textarea at bounding box center [199, 284] width 391 height 98
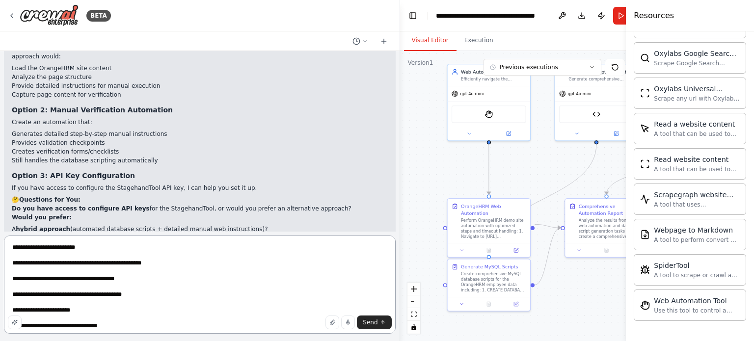
scroll to position [0, 0]
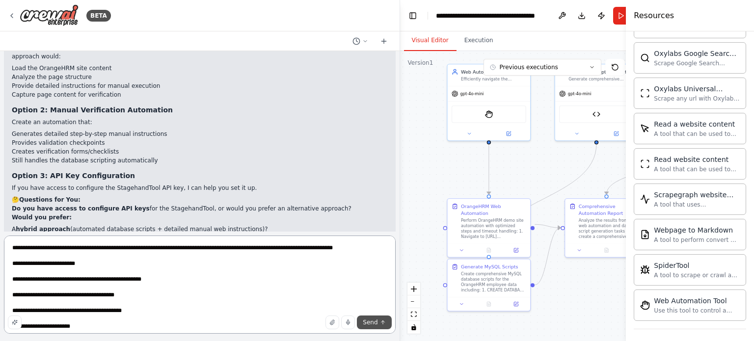
type textarea "**********"
click at [367, 326] on span "Send" at bounding box center [370, 322] width 15 height 8
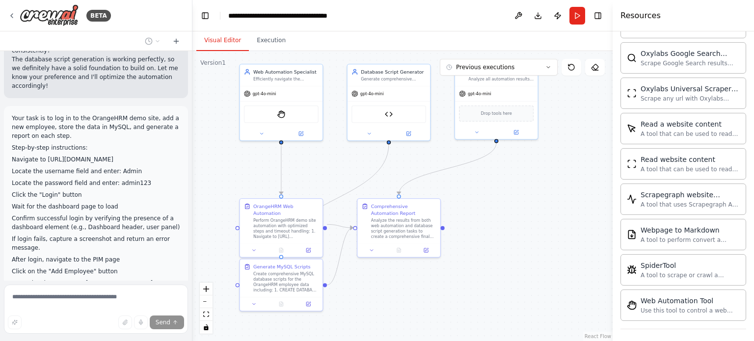
scroll to position [4195, 0]
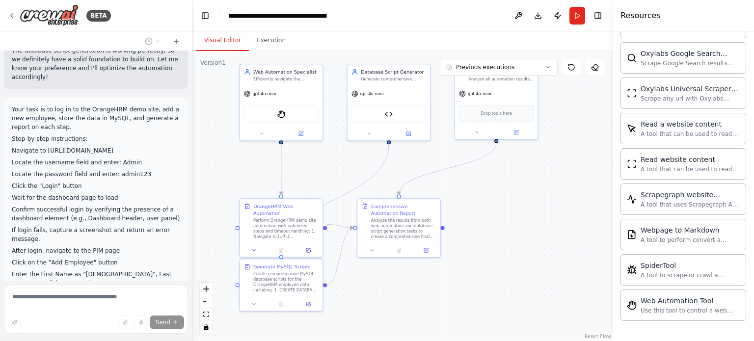
drag, startPoint x: 396, startPoint y: 168, endPoint x: 192, endPoint y: 175, distance: 203.7
click at [192, 175] on div "BETA Your task is to log in to the OrangeHRM demo site, add a new employee, sto…" at bounding box center [377, 170] width 754 height 341
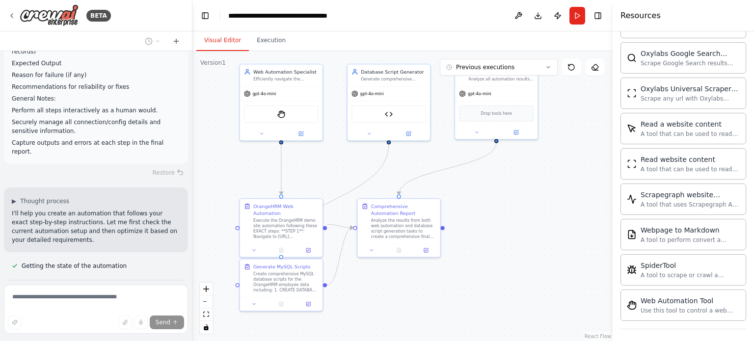
scroll to position [4503, 0]
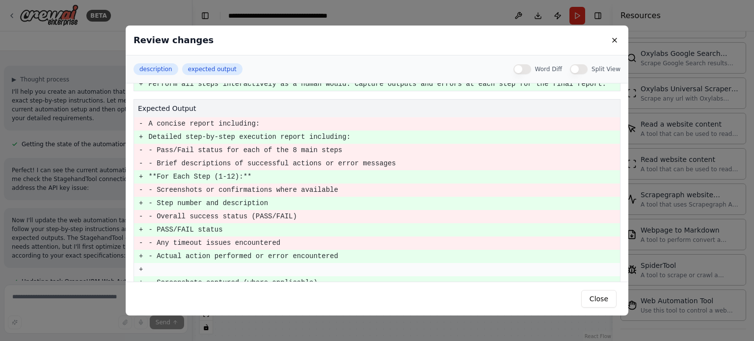
scroll to position [496, 0]
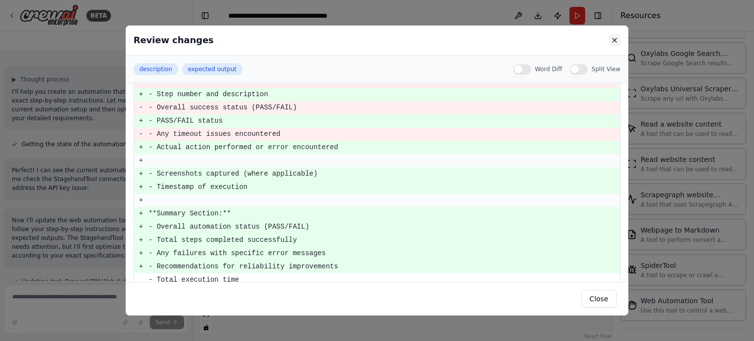
click at [614, 39] on button at bounding box center [614, 40] width 12 height 12
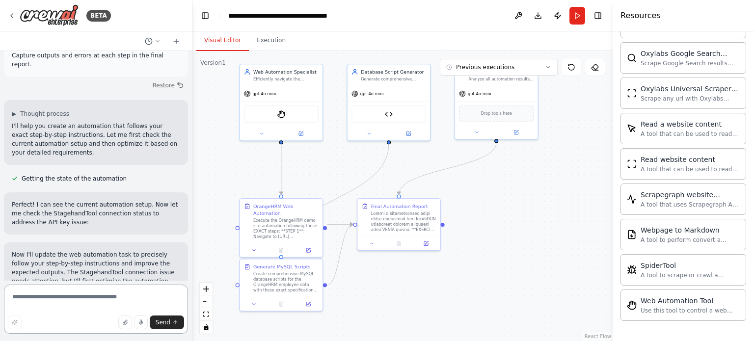
scroll to position [4582, 0]
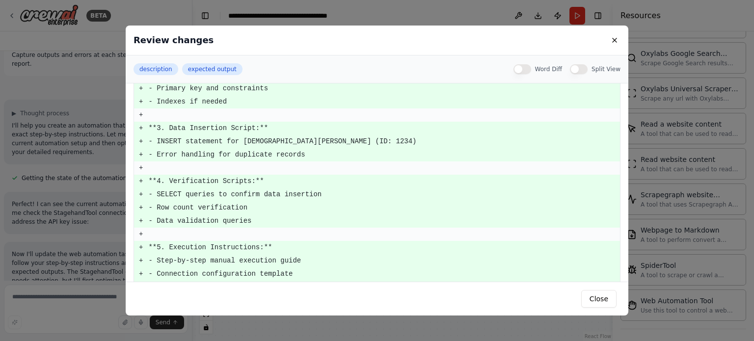
scroll to position [603, 0]
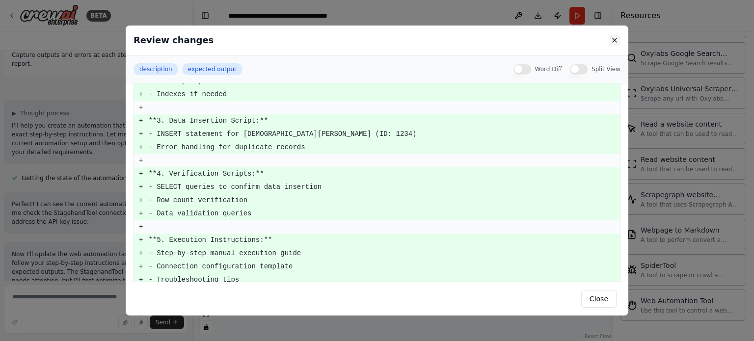
click at [614, 38] on button at bounding box center [614, 40] width 12 height 12
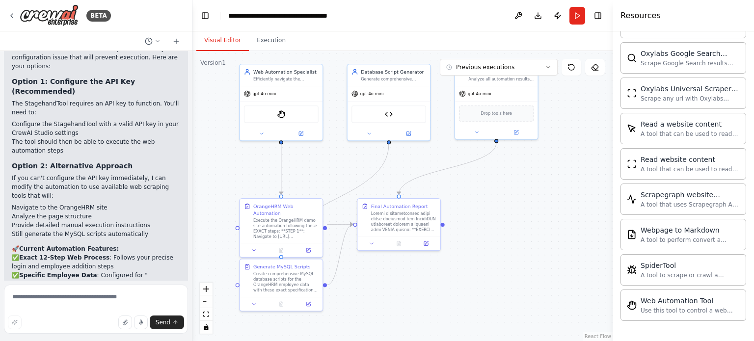
scroll to position [5177, 0]
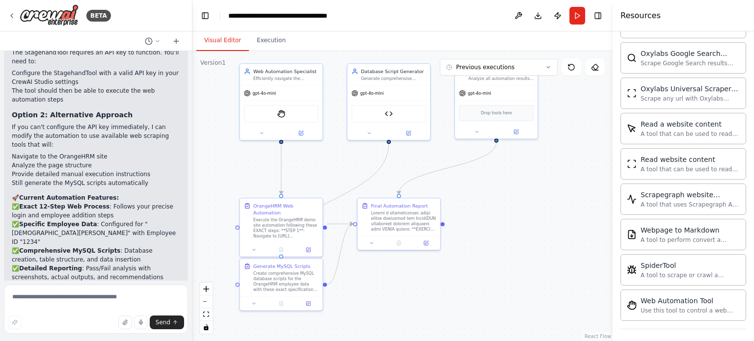
click at [200, 146] on div ".deletable-edge-delete-btn { width: 20px; height: 20px; border: 0px solid #ffff…" at bounding box center [402, 196] width 420 height 290
click at [579, 22] on button "Run" at bounding box center [577, 16] width 16 height 18
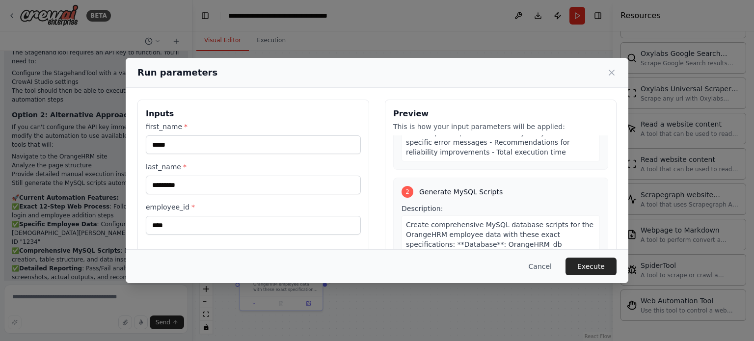
scroll to position [322, 0]
click at [545, 266] on button "Cancel" at bounding box center [539, 267] width 39 height 18
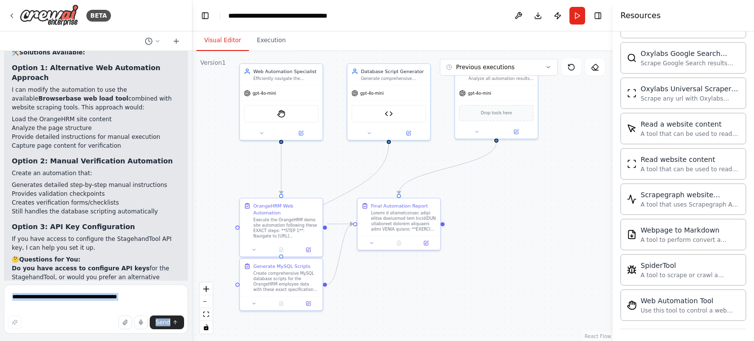
scroll to position [3895, 0]
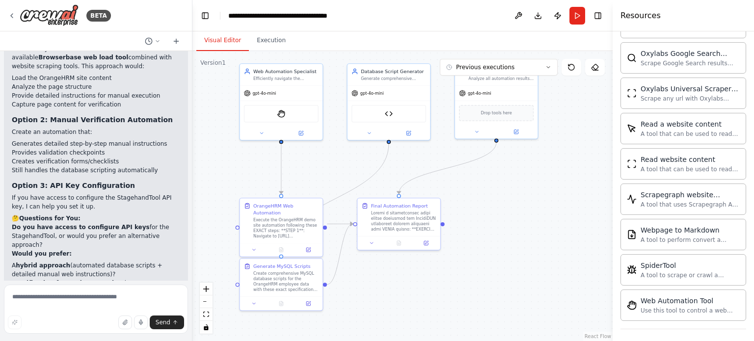
drag, startPoint x: 162, startPoint y: 243, endPoint x: 10, endPoint y: 200, distance: 158.2
copy div "Your task is to log in to the OrangeHRM demo site, add a new employee, store th…"
click at [595, 65] on icon at bounding box center [595, 67] width 8 height 8
click at [571, 65] on icon at bounding box center [571, 67] width 8 height 8
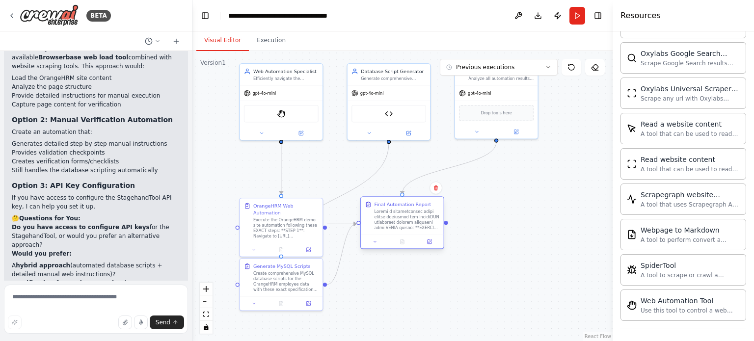
drag, startPoint x: 416, startPoint y: 202, endPoint x: 402, endPoint y: 225, distance: 27.5
click at [402, 225] on div at bounding box center [406, 220] width 65 height 22
click at [510, 163] on div ".deletable-edge-delete-btn { width: 20px; height: 20px; border: 0px solid #ffff…" at bounding box center [402, 196] width 420 height 290
click at [171, 42] on button at bounding box center [176, 41] width 16 height 12
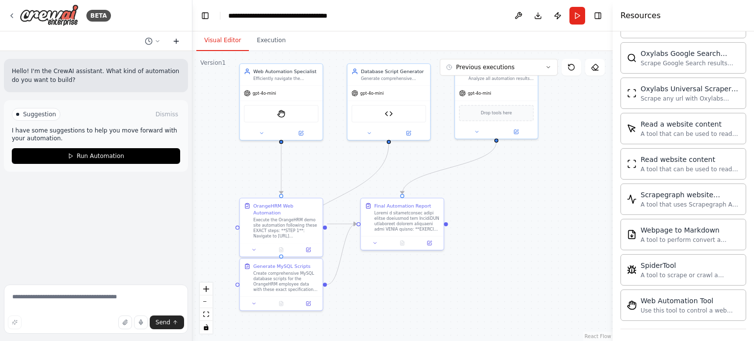
click at [175, 39] on icon at bounding box center [176, 41] width 8 height 8
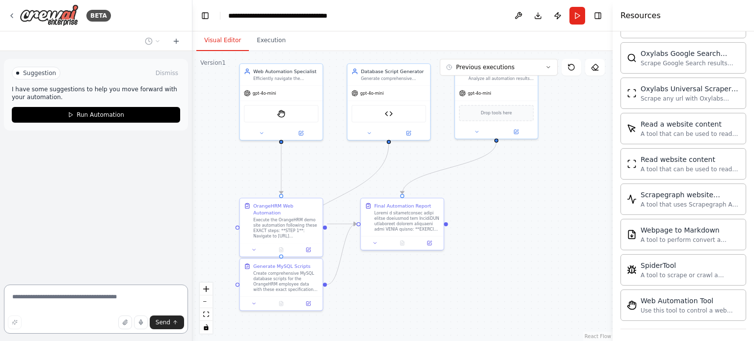
click at [102, 287] on textarea at bounding box center [96, 309] width 184 height 49
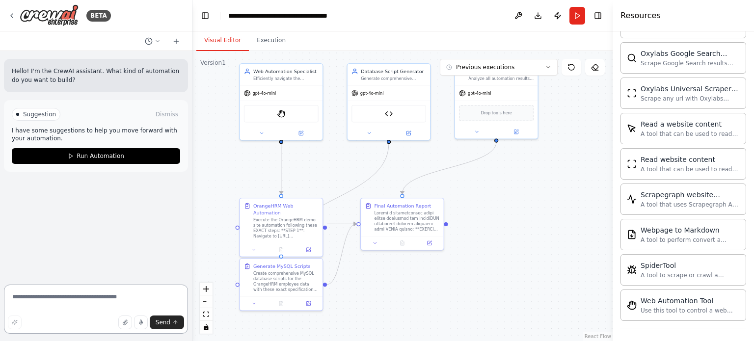
paste textarea "**********"
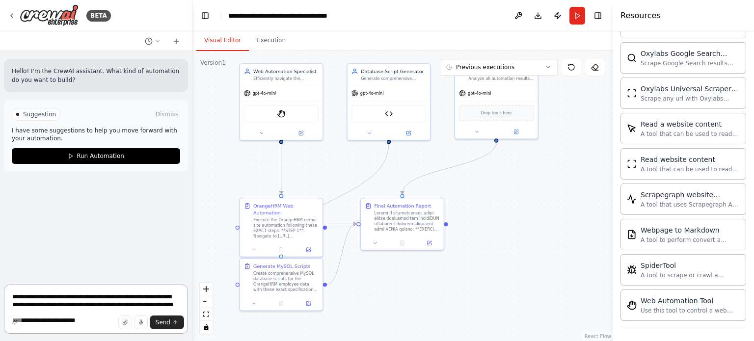
scroll to position [326, 0]
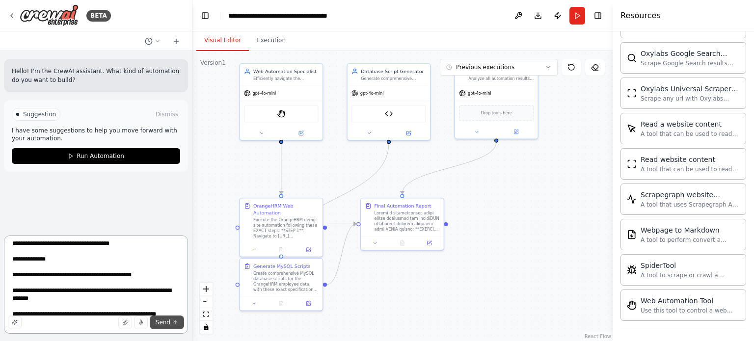
type textarea "**********"
click at [156, 323] on button "Send" at bounding box center [167, 322] width 34 height 14
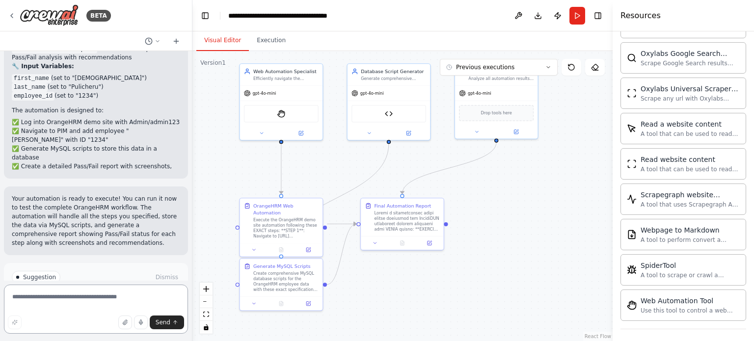
scroll to position [1213, 0]
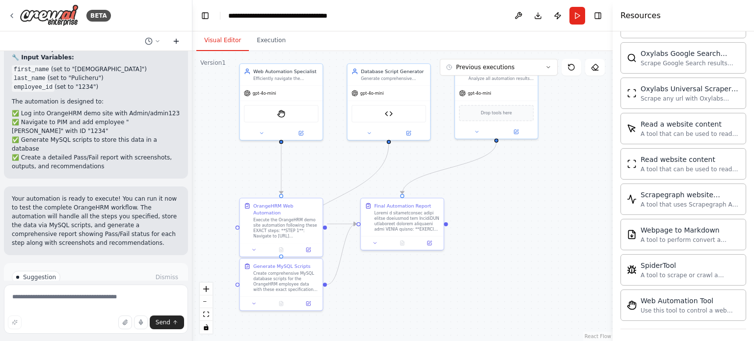
click at [175, 38] on icon at bounding box center [176, 41] width 8 height 8
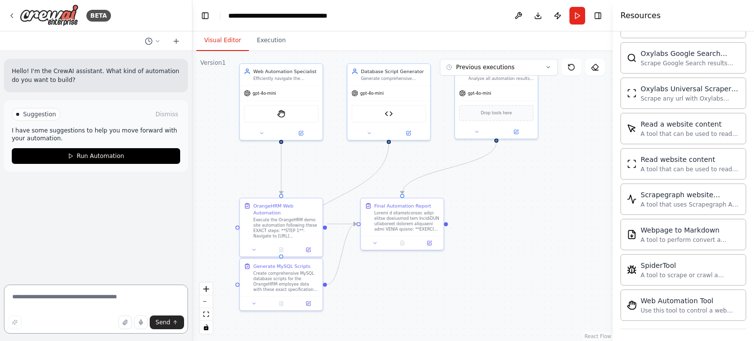
click at [104, 300] on textarea at bounding box center [96, 309] width 184 height 49
paste textarea "**********"
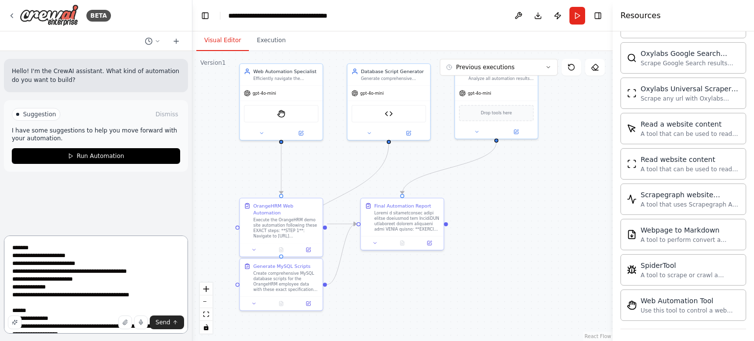
scroll to position [130, 0]
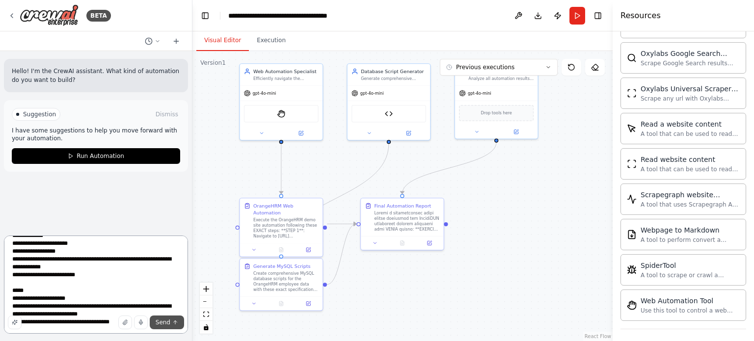
type textarea "**********"
click at [169, 324] on span "Send" at bounding box center [163, 322] width 15 height 8
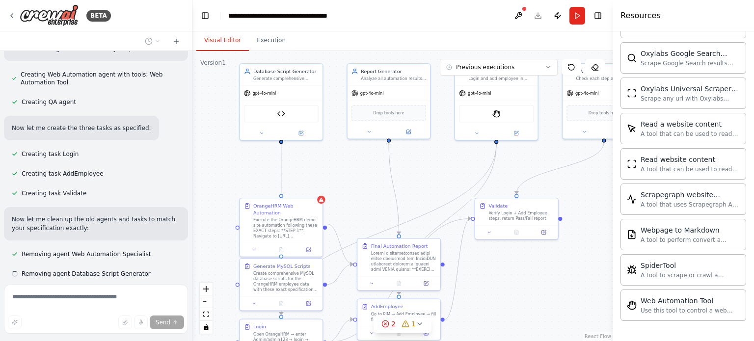
scroll to position [517, 0]
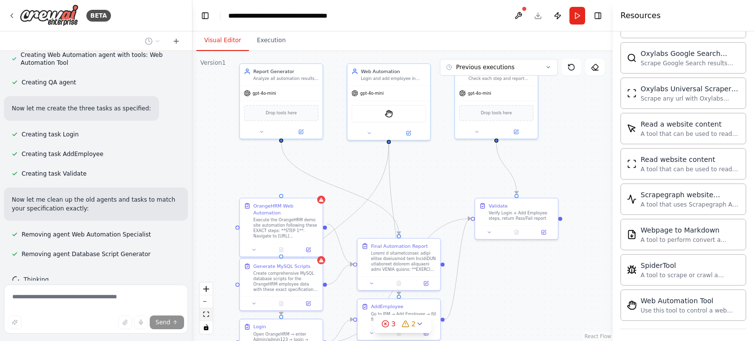
click at [206, 313] on icon "fit view" at bounding box center [206, 314] width 6 height 5
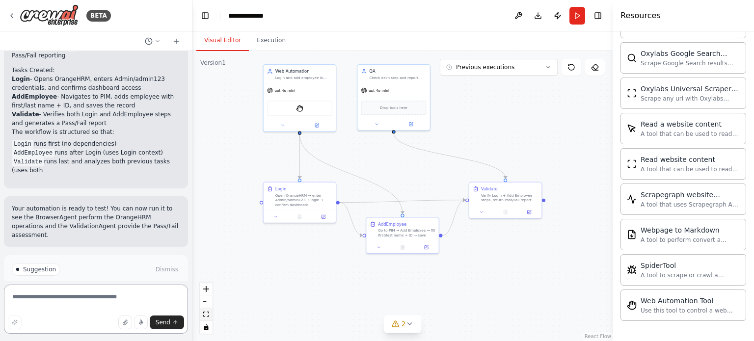
scroll to position [1057, 0]
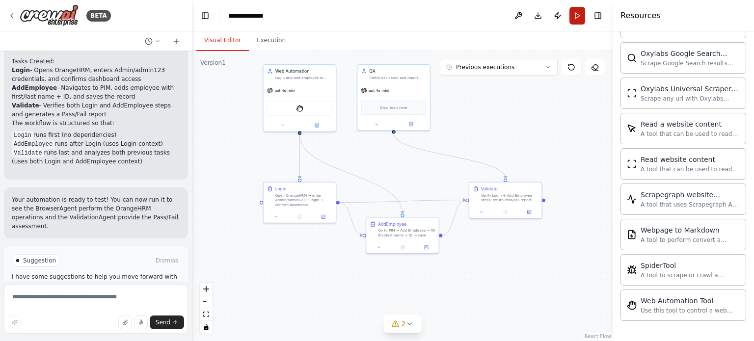
click at [576, 15] on button "Run" at bounding box center [577, 16] width 16 height 18
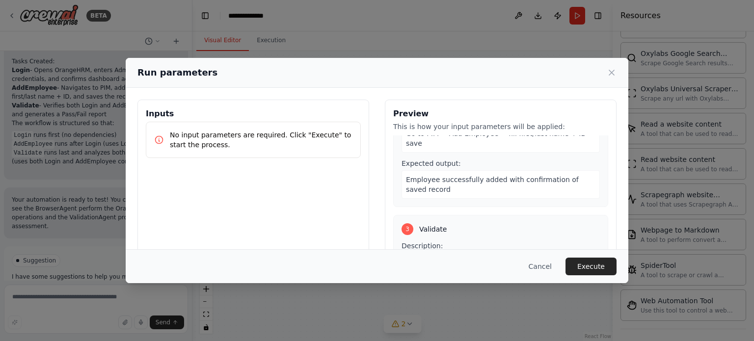
scroll to position [94, 0]
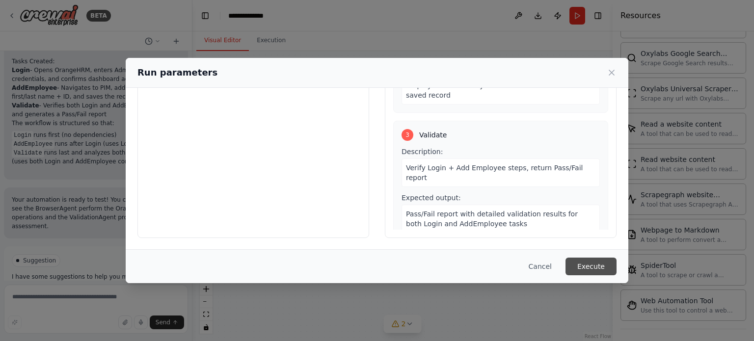
click at [593, 263] on button "Execute" at bounding box center [590, 267] width 51 height 18
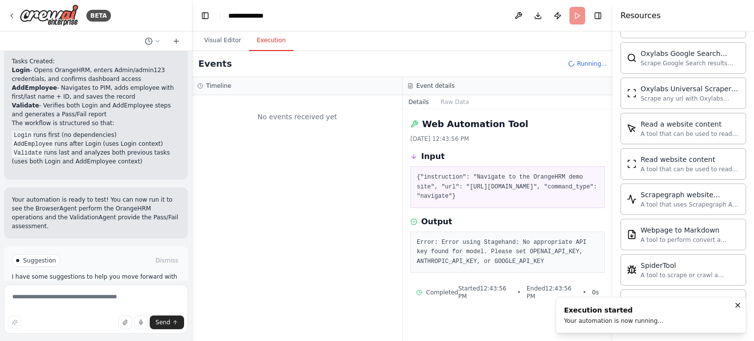
scroll to position [0, 0]
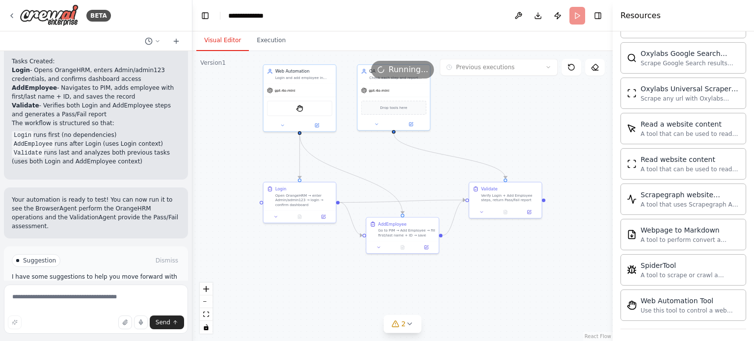
click at [210, 43] on button "Visual Editor" at bounding box center [222, 40] width 52 height 21
click at [260, 45] on button "Execution" at bounding box center [271, 40] width 45 height 21
click at [220, 45] on button "Visual Editor" at bounding box center [222, 40] width 52 height 21
click at [398, 329] on button "2" at bounding box center [403, 324] width 38 height 18
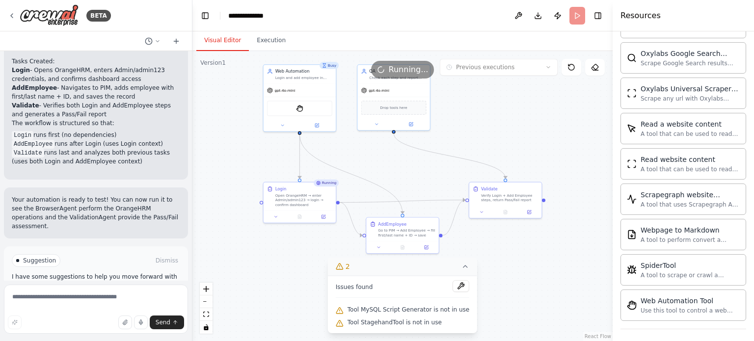
click at [463, 267] on icon at bounding box center [465, 266] width 4 height 2
click at [519, 17] on button at bounding box center [518, 16] width 16 height 18
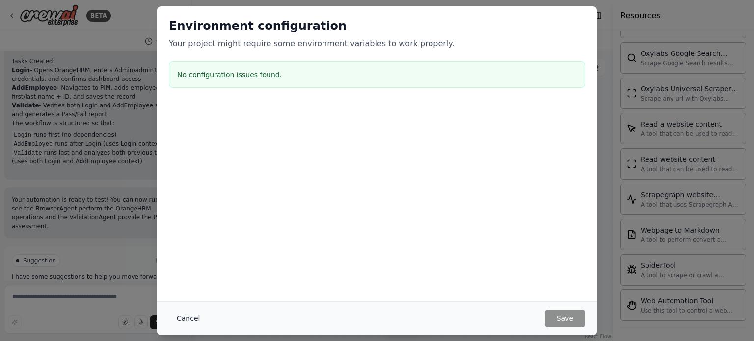
click at [192, 321] on button "Cancel" at bounding box center [188, 319] width 39 height 18
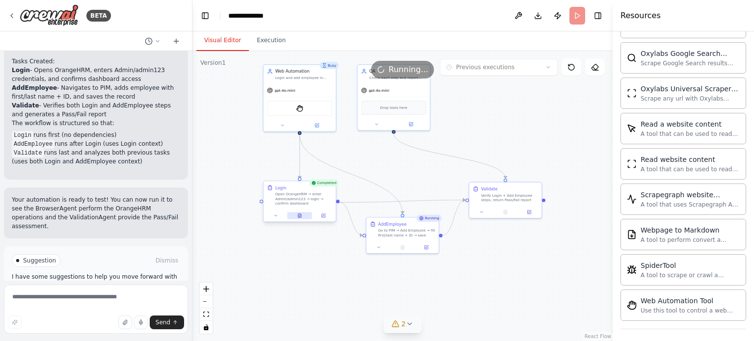
click at [301, 218] on button at bounding box center [299, 215] width 25 height 7
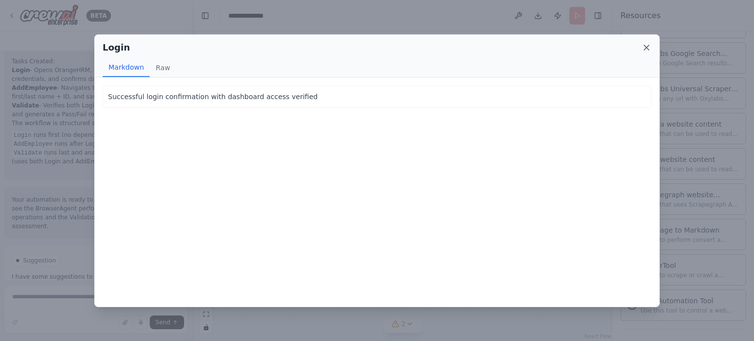
click at [644, 49] on icon at bounding box center [646, 48] width 10 height 10
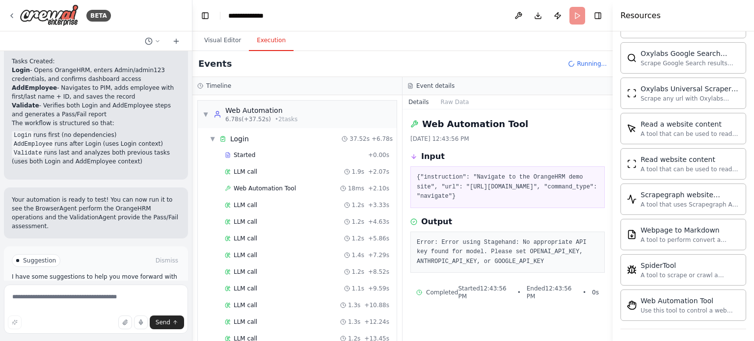
click at [271, 42] on button "Execution" at bounding box center [271, 40] width 45 height 21
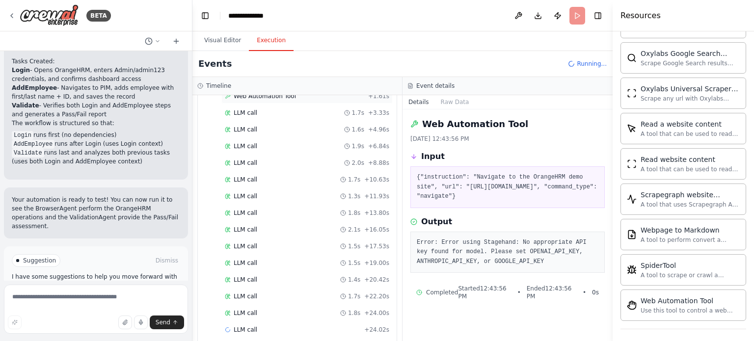
scroll to position [595, 0]
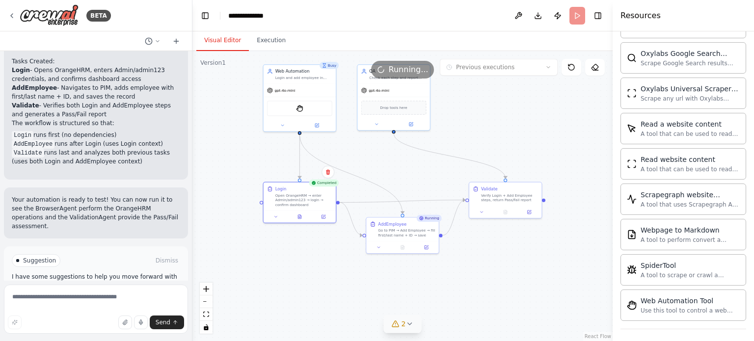
click at [220, 37] on button "Visual Editor" at bounding box center [222, 40] width 52 height 21
click at [404, 246] on icon at bounding box center [402, 246] width 3 height 4
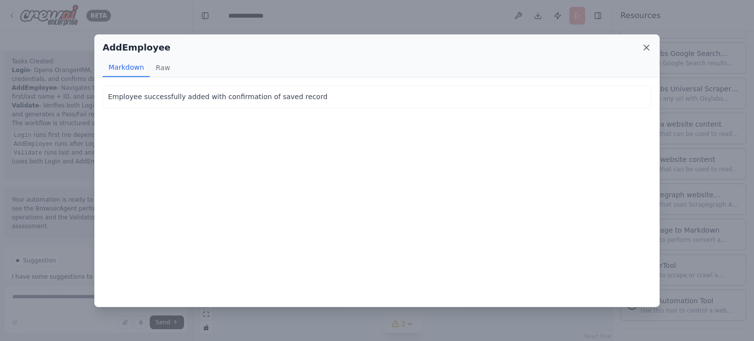
click at [646, 52] on icon at bounding box center [646, 48] width 10 height 10
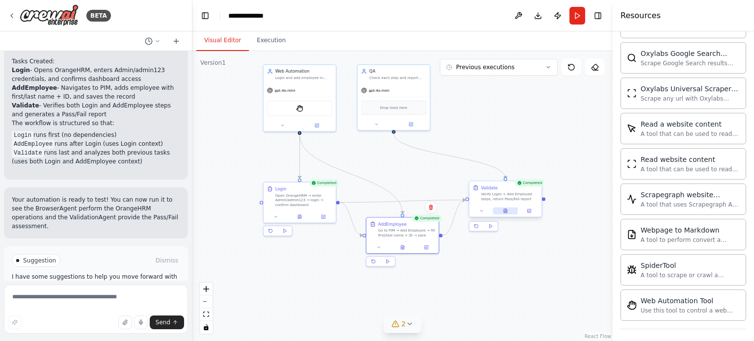
click at [507, 211] on icon at bounding box center [505, 210] width 5 height 5
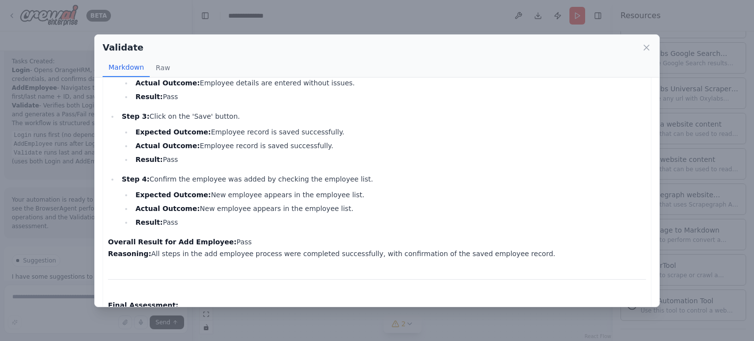
scroll to position [527, 0]
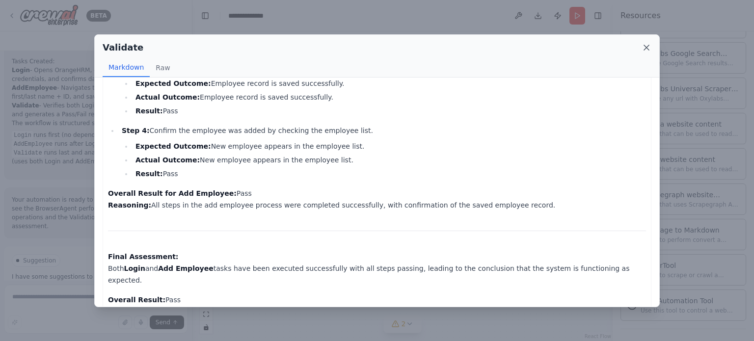
click at [645, 49] on icon at bounding box center [646, 48] width 10 height 10
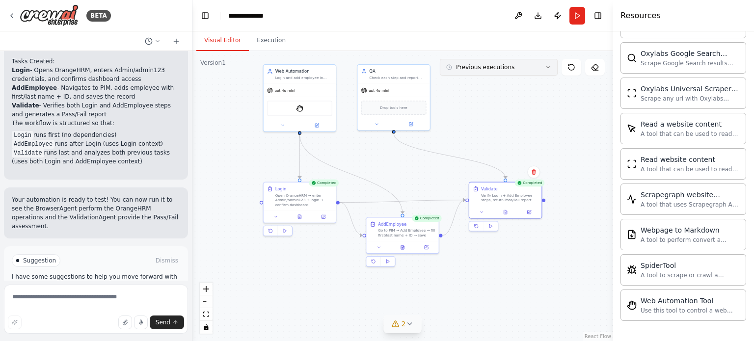
click at [551, 69] on button "Previous executions" at bounding box center [499, 67] width 118 height 17
click at [106, 298] on textarea at bounding box center [96, 309] width 184 height 49
click at [510, 211] on button at bounding box center [505, 211] width 25 height 7
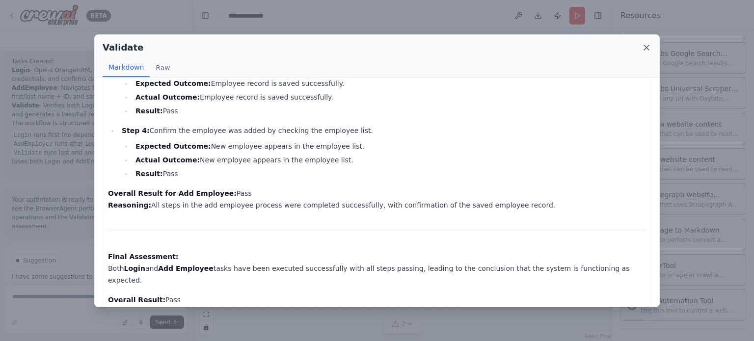
click at [647, 48] on icon at bounding box center [646, 47] width 5 height 5
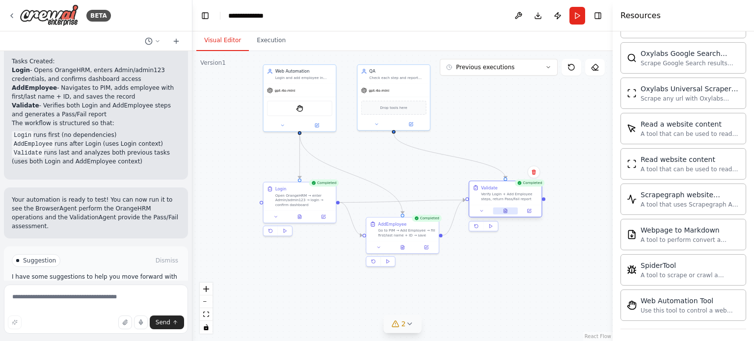
click at [505, 208] on icon at bounding box center [505, 210] width 5 height 5
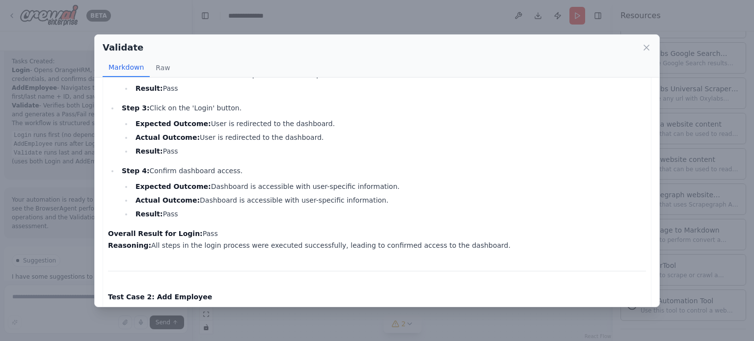
scroll to position [163, 0]
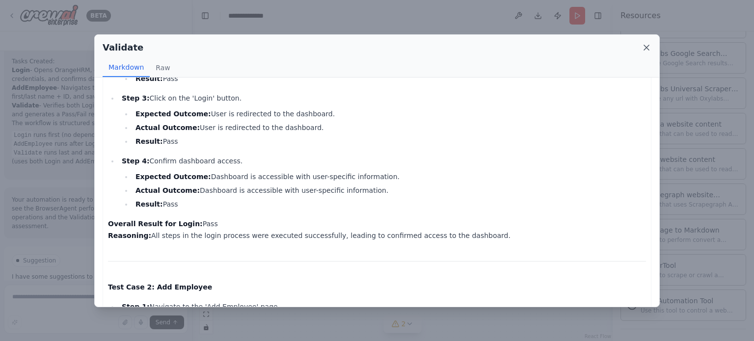
click at [644, 45] on icon at bounding box center [646, 48] width 10 height 10
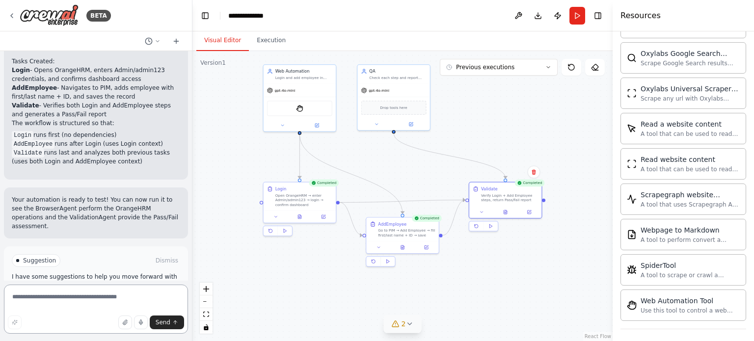
click at [78, 306] on textarea at bounding box center [96, 309] width 184 height 49
paste textarea "**********"
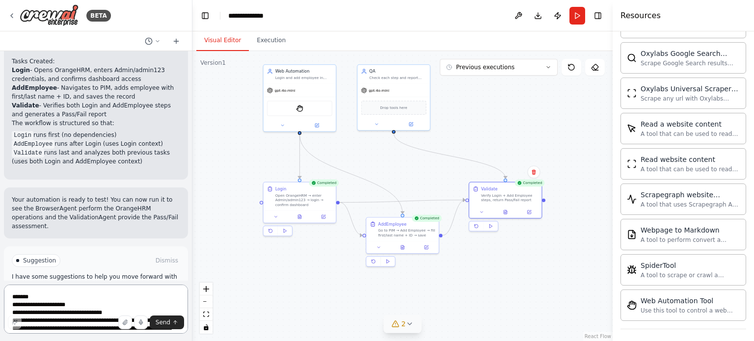
scroll to position [420, 0]
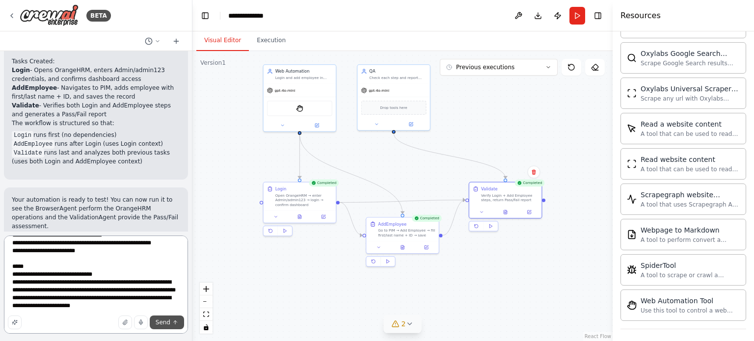
type textarea "**********"
click at [161, 321] on span "Send" at bounding box center [163, 322] width 15 height 8
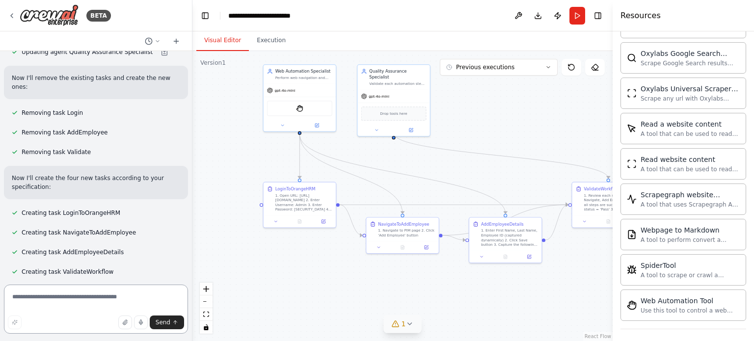
scroll to position [1844, 0]
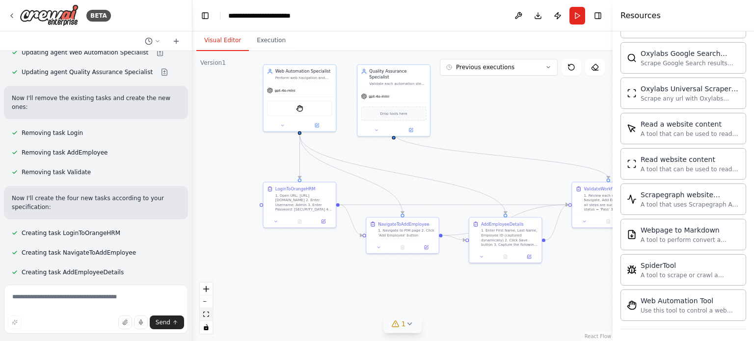
click at [207, 316] on icon "fit view" at bounding box center [206, 314] width 6 height 5
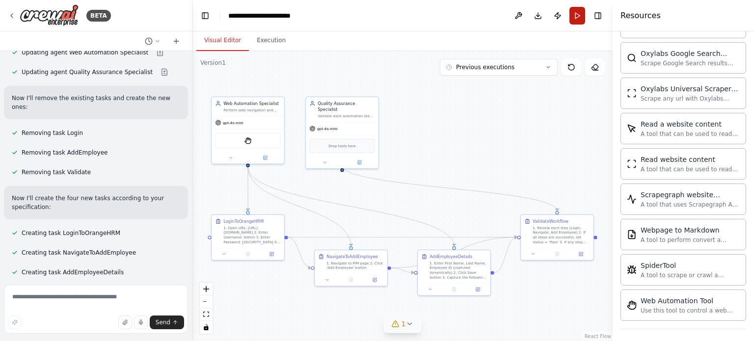
click at [579, 16] on button "Run" at bounding box center [577, 16] width 16 height 18
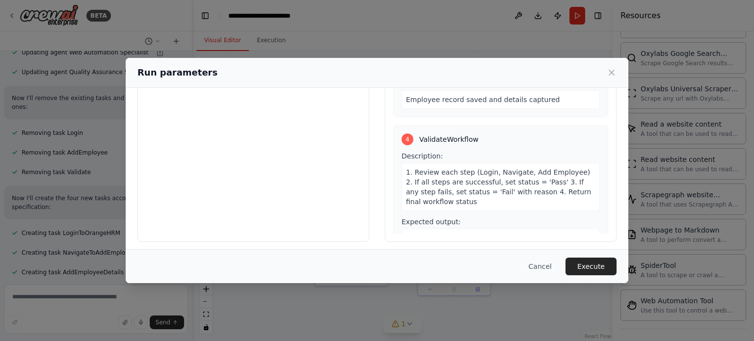
scroll to position [94, 0]
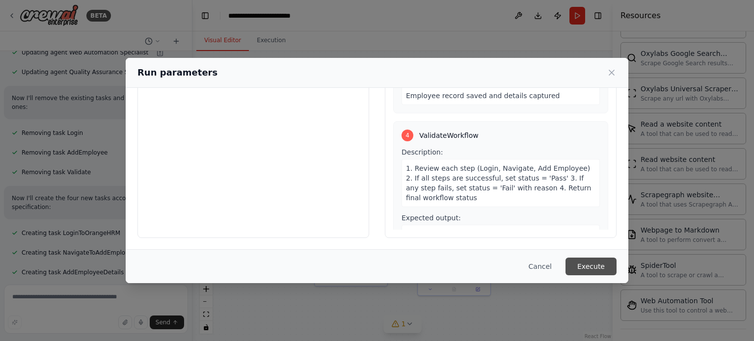
click at [588, 264] on button "Execute" at bounding box center [590, 267] width 51 height 18
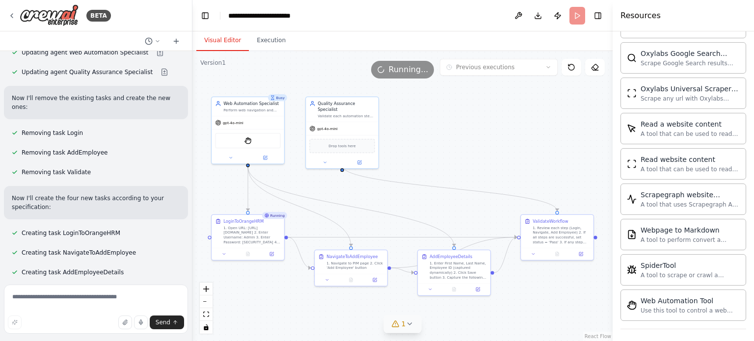
click at [226, 45] on button "Visual Editor" at bounding box center [222, 40] width 52 height 21
click at [396, 326] on icon at bounding box center [395, 324] width 8 height 8
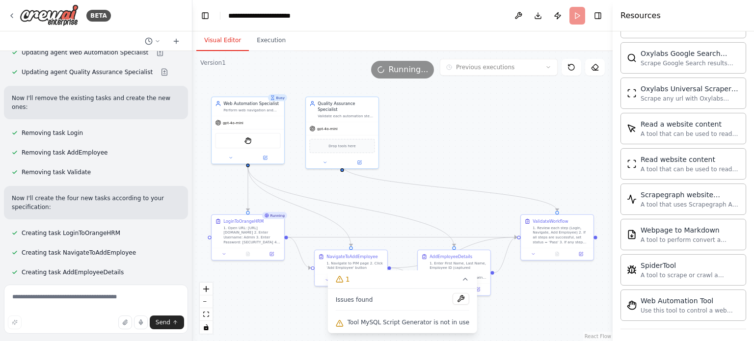
click at [286, 300] on div ".deletable-edge-delete-btn { width: 20px; height: 20px; border: 0px solid #ffff…" at bounding box center [402, 196] width 420 height 290
click at [461, 283] on icon at bounding box center [465, 279] width 8 height 8
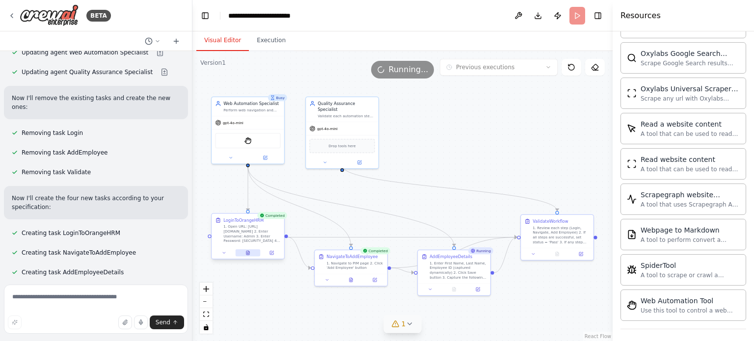
click at [249, 255] on button at bounding box center [247, 252] width 25 height 7
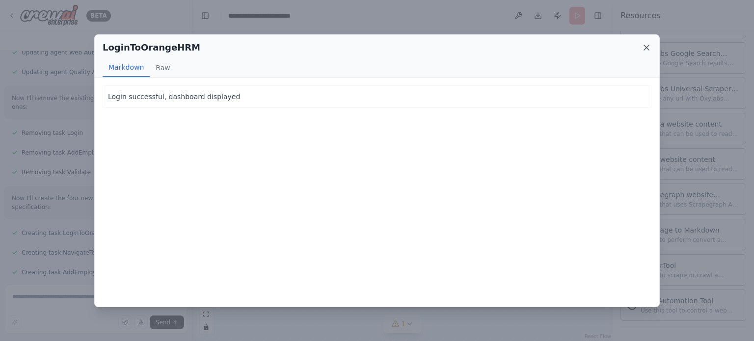
click at [648, 50] on icon at bounding box center [646, 48] width 10 height 10
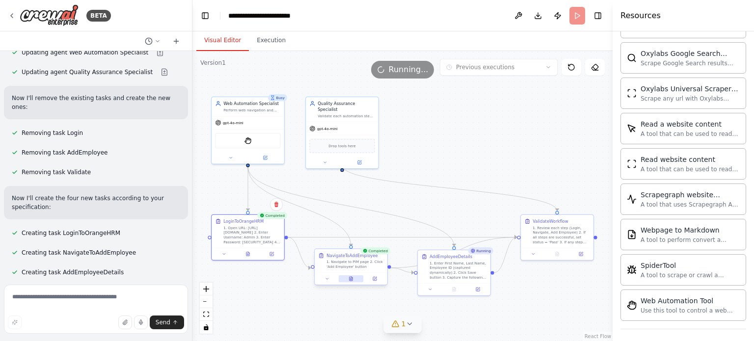
click at [356, 280] on button at bounding box center [350, 278] width 25 height 7
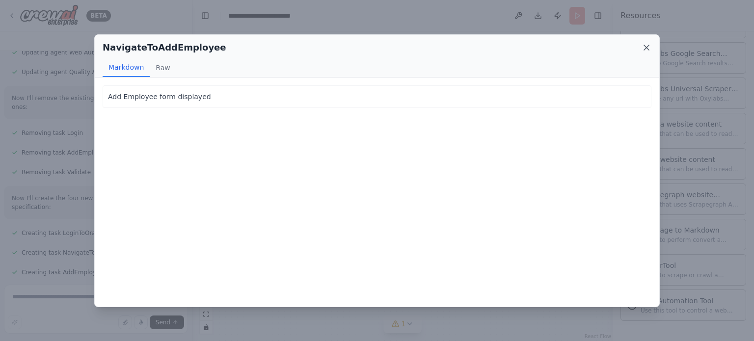
click at [644, 48] on icon at bounding box center [646, 48] width 10 height 10
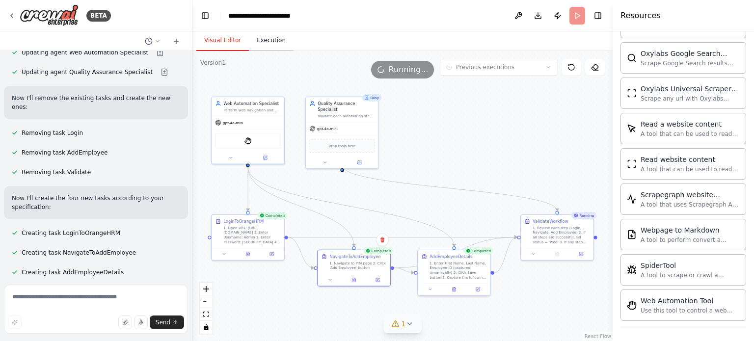
click at [269, 43] on button "Execution" at bounding box center [271, 40] width 45 height 21
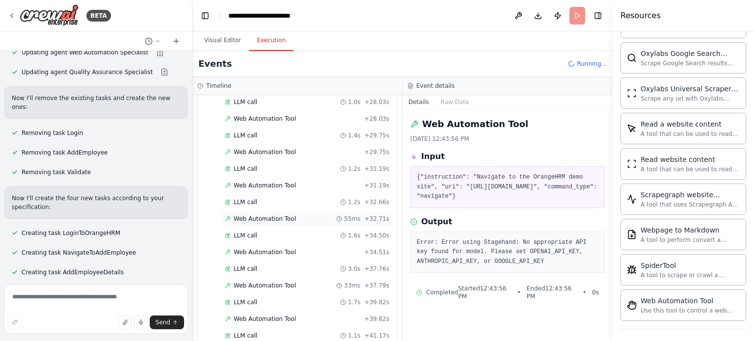
scroll to position [1725, 0]
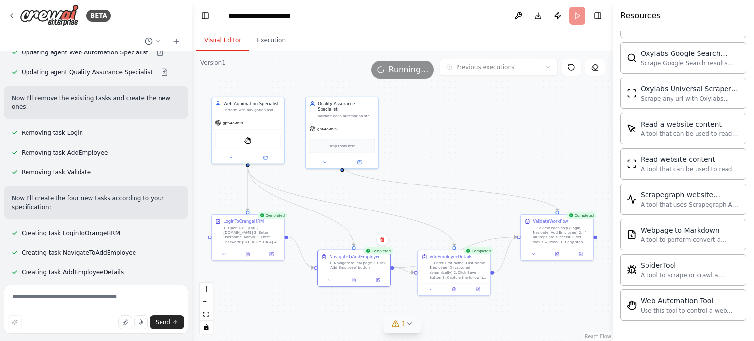
click at [228, 38] on button "Visual Editor" at bounding box center [222, 40] width 52 height 21
click at [456, 288] on button at bounding box center [454, 288] width 25 height 7
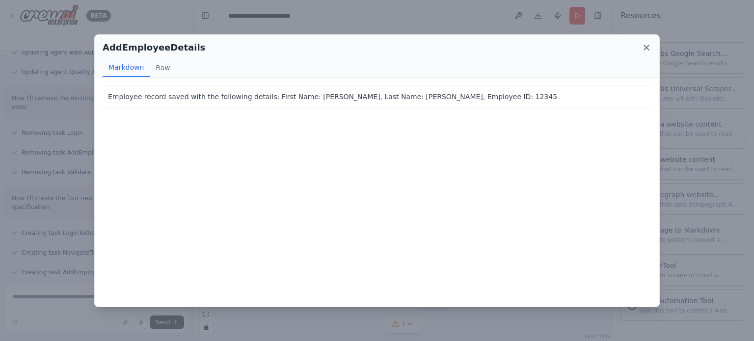
click at [646, 49] on icon at bounding box center [646, 48] width 10 height 10
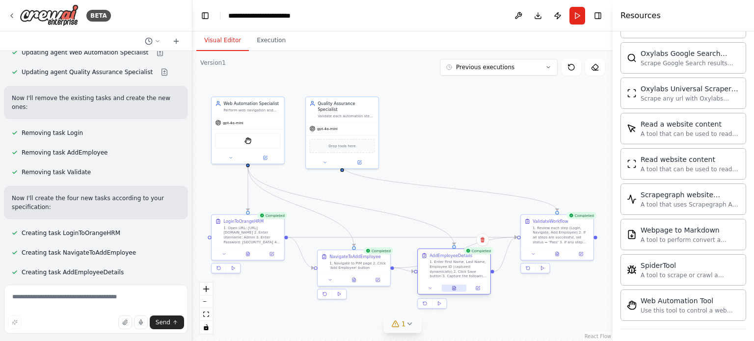
click at [455, 287] on icon at bounding box center [453, 288] width 5 height 5
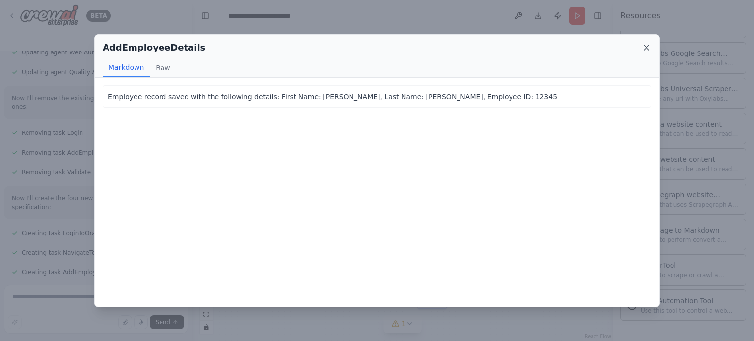
click at [648, 46] on icon at bounding box center [646, 47] width 5 height 5
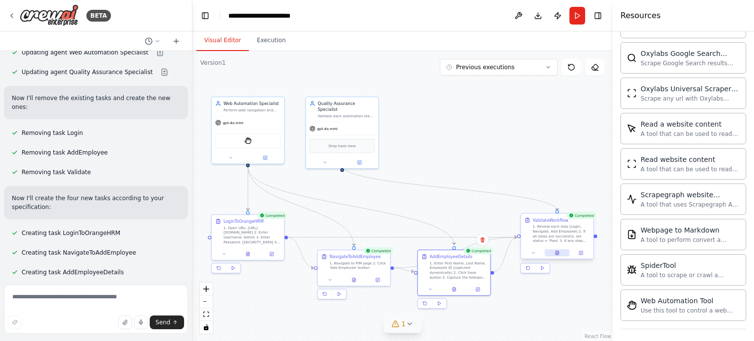
click at [556, 254] on icon at bounding box center [556, 253] width 3 height 4
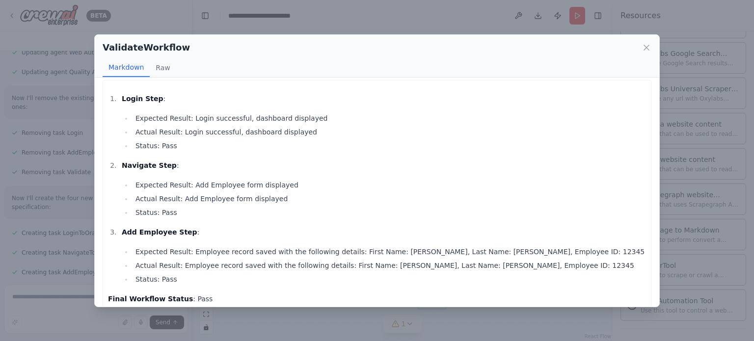
scroll to position [28, 0]
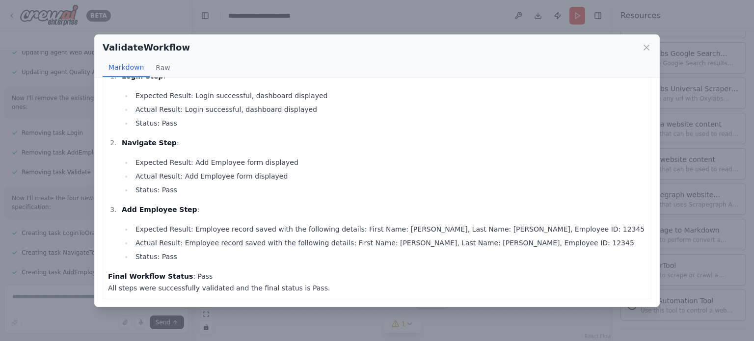
click at [645, 53] on div "ValidateWorkflow" at bounding box center [377, 48] width 548 height 14
click at [649, 47] on icon at bounding box center [646, 48] width 10 height 10
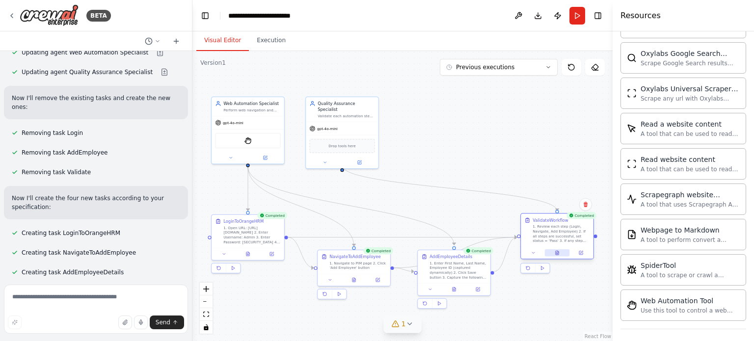
click at [561, 253] on button at bounding box center [557, 252] width 25 height 7
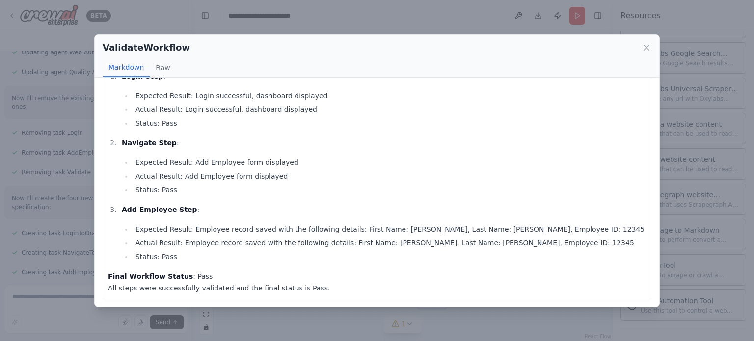
scroll to position [0, 0]
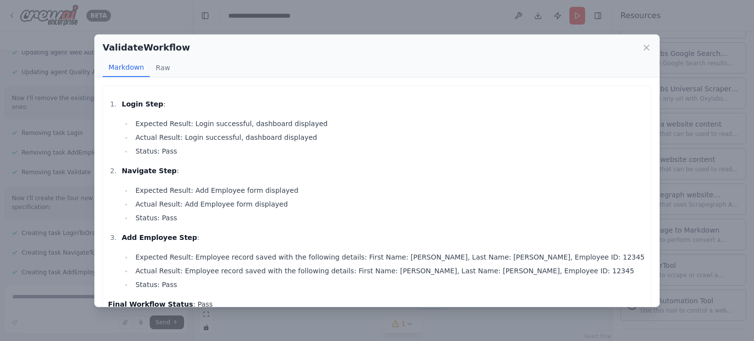
drag, startPoint x: 305, startPoint y: 286, endPoint x: 104, endPoint y: 77, distance: 290.0
click at [104, 78] on div "Login Step : Expected Result: Login successful, dashboard displayed Actual Resu…" at bounding box center [377, 192] width 564 height 229
copy div "Login Step : Expected Result: Login successful, dashboard displayed Actual Resu…"
click at [645, 50] on icon at bounding box center [646, 48] width 10 height 10
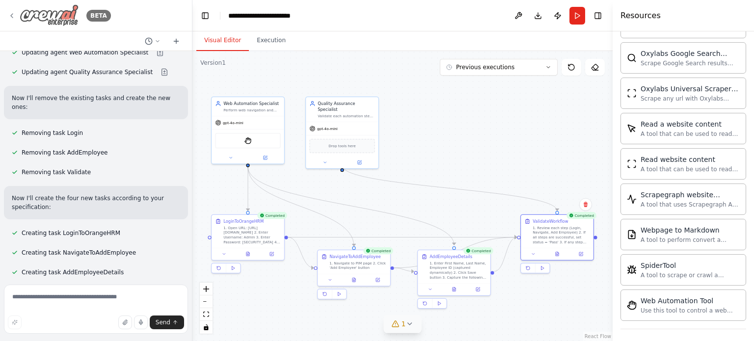
click at [12, 14] on icon at bounding box center [12, 16] width 2 height 4
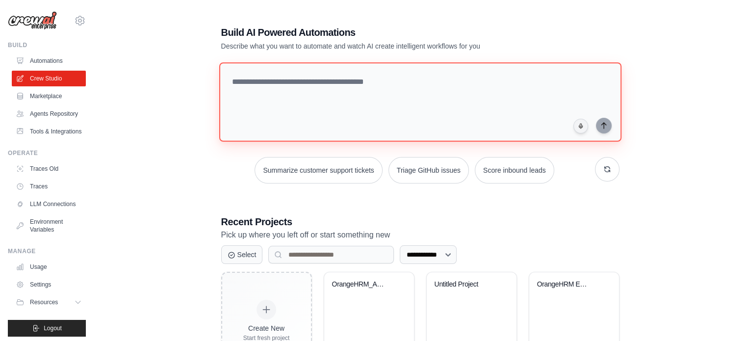
click at [310, 87] on textarea at bounding box center [420, 101] width 402 height 79
paste textarea "**********"
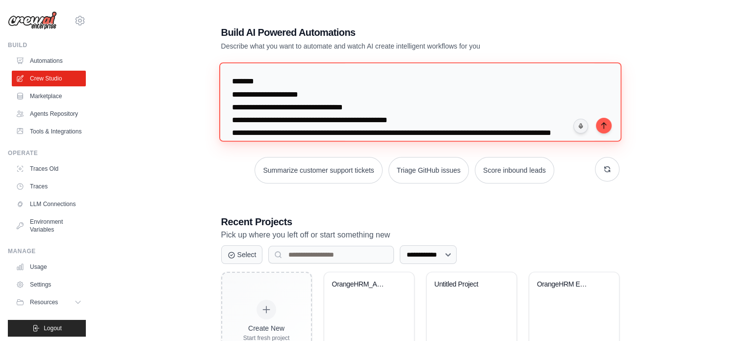
scroll to position [405, 0]
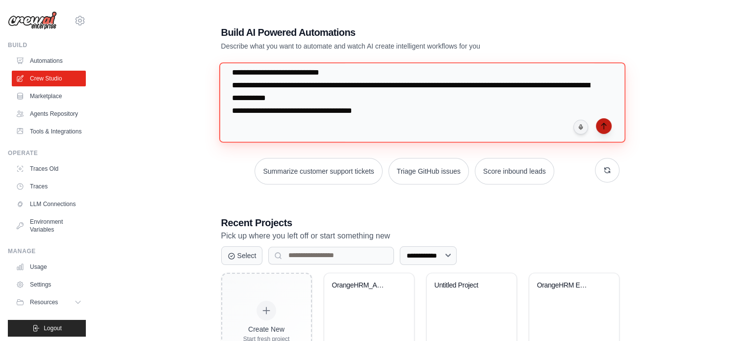
type textarea "**********"
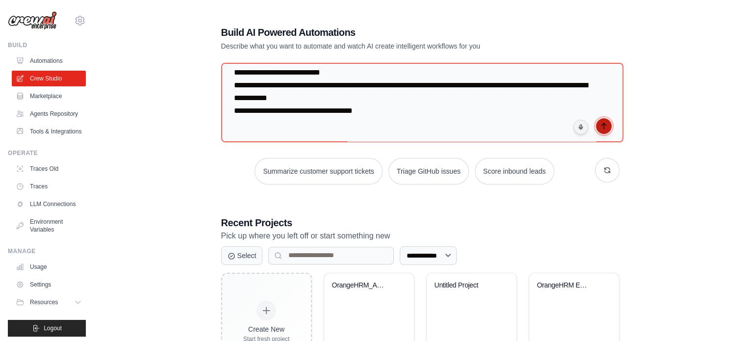
click at [599, 127] on button "submit" at bounding box center [604, 126] width 16 height 16
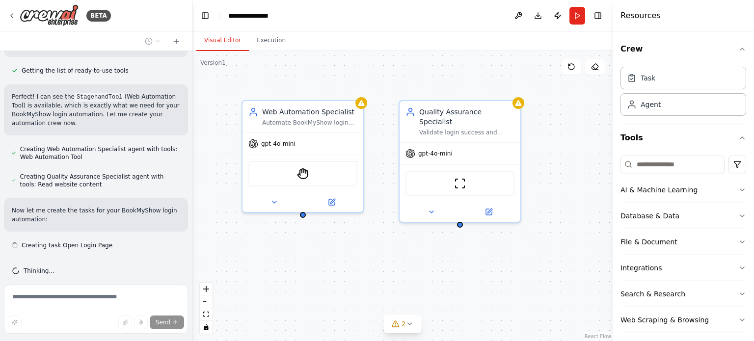
scroll to position [448, 0]
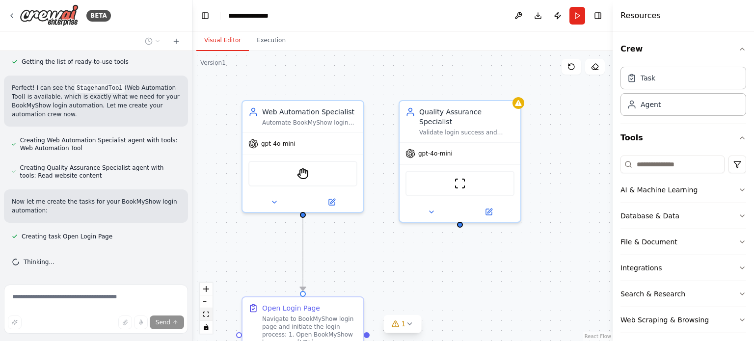
click at [205, 313] on icon "fit view" at bounding box center [206, 314] width 6 height 5
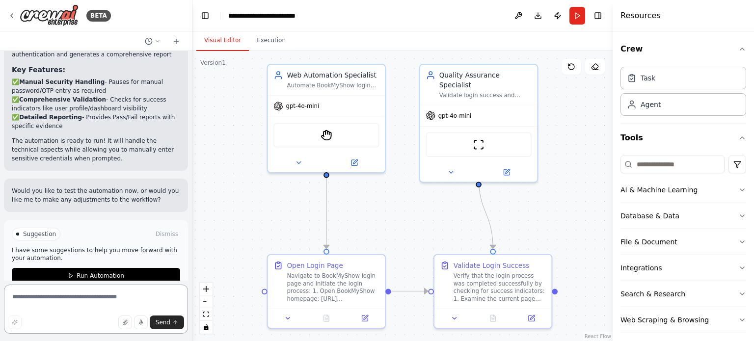
scroll to position [911, 0]
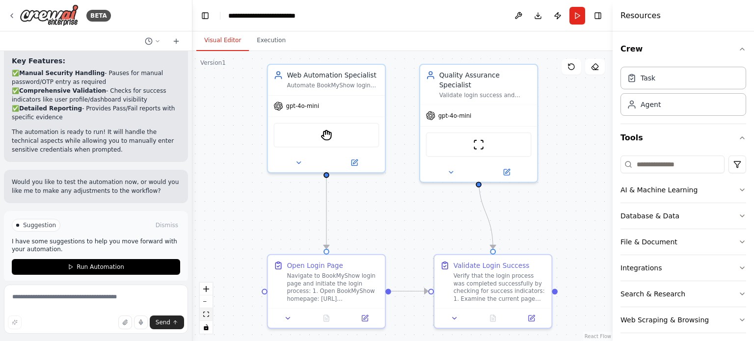
click at [205, 315] on icon "fit view" at bounding box center [206, 314] width 6 height 5
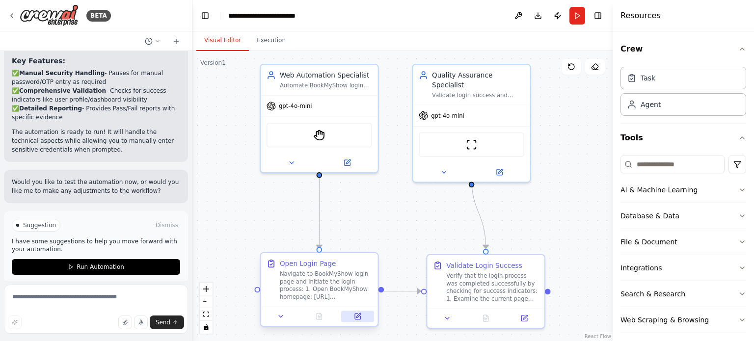
click at [359, 314] on icon at bounding box center [358, 315] width 4 height 4
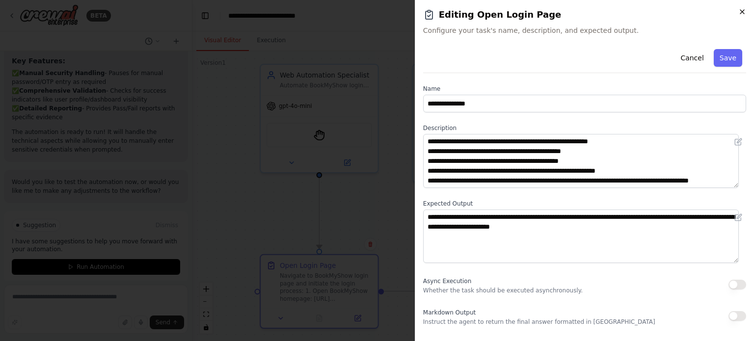
click at [740, 14] on icon "button" at bounding box center [742, 12] width 8 height 8
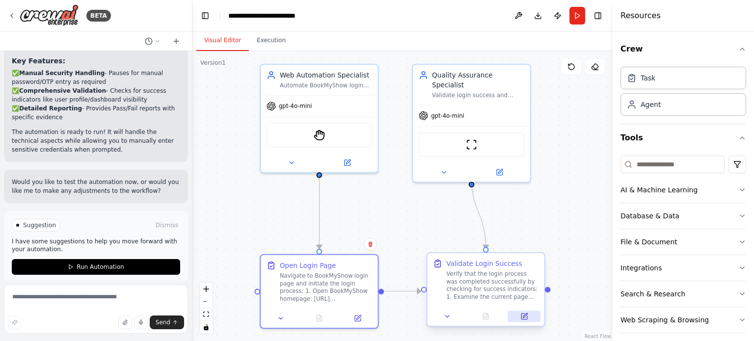
click at [527, 313] on icon at bounding box center [524, 316] width 8 height 8
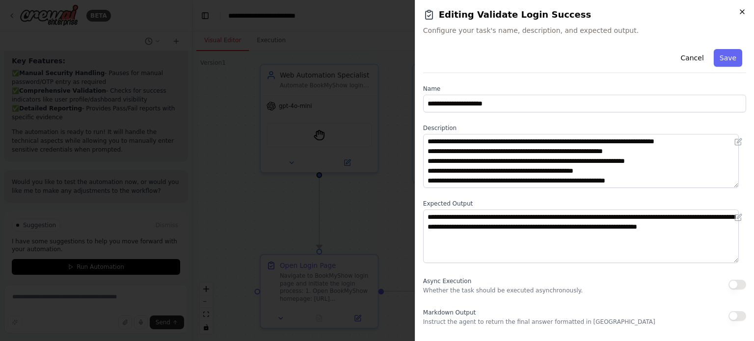
click at [742, 12] on icon "button" at bounding box center [742, 12] width 4 height 4
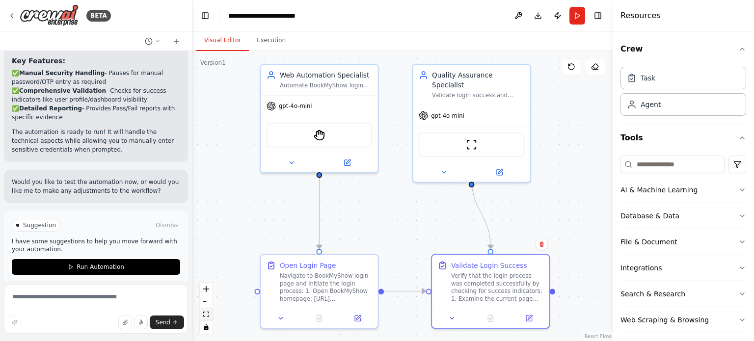
click at [206, 317] on button "fit view" at bounding box center [206, 314] width 13 height 13
click at [572, 17] on button "Run" at bounding box center [577, 16] width 16 height 18
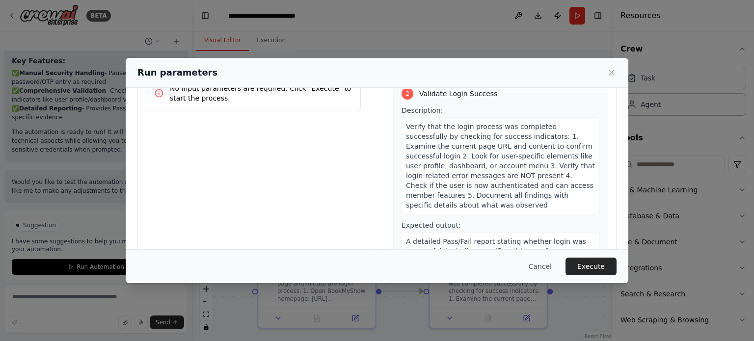
scroll to position [94, 0]
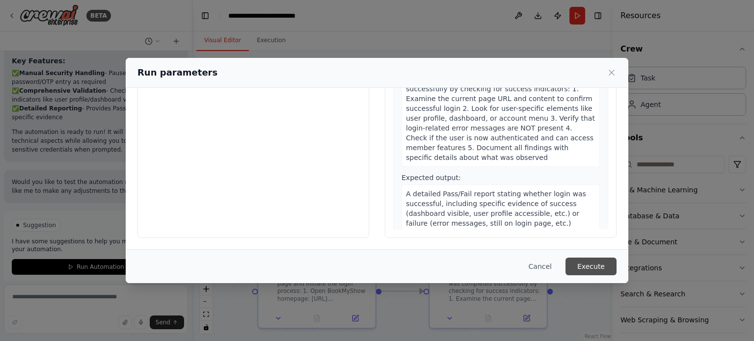
click at [587, 266] on button "Execute" at bounding box center [590, 267] width 51 height 18
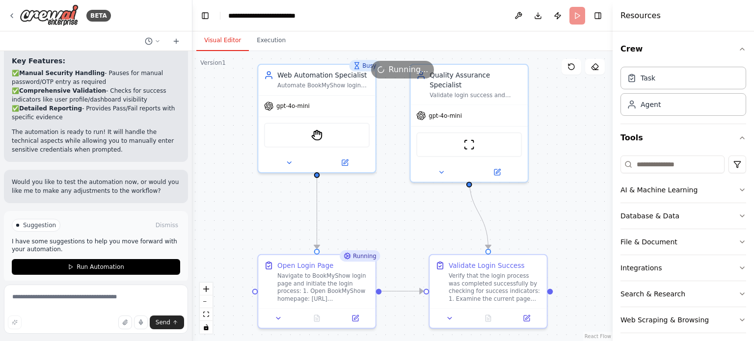
click at [223, 37] on button "Visual Editor" at bounding box center [222, 40] width 52 height 21
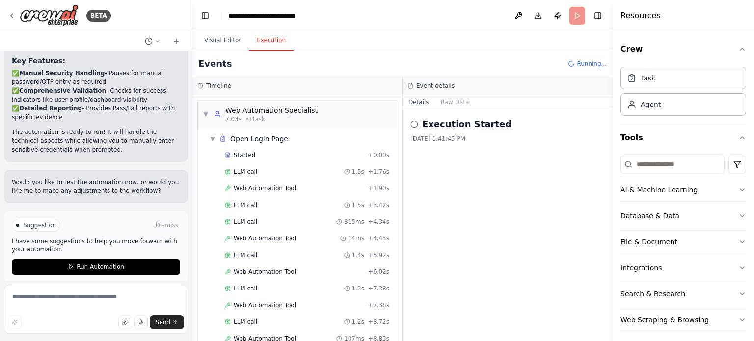
click at [264, 48] on button "Execution" at bounding box center [271, 40] width 45 height 21
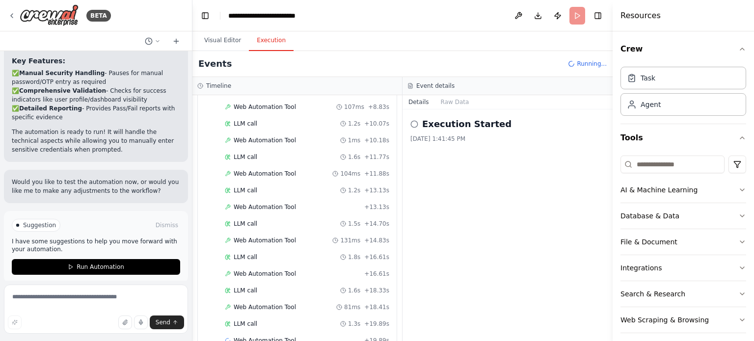
scroll to position [264, 0]
click at [279, 204] on span "Web Automation Tool" at bounding box center [265, 208] width 62 height 8
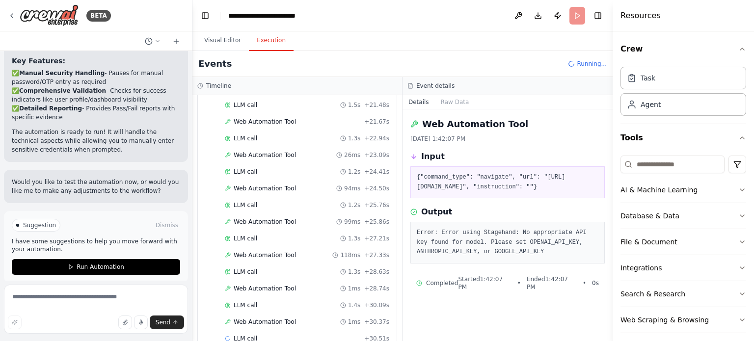
scroll to position [495, 0]
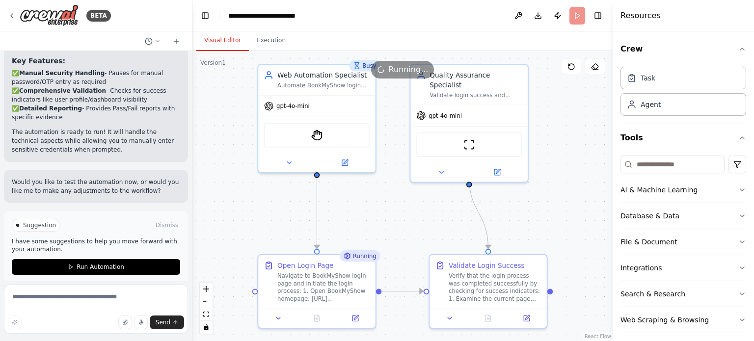
click at [210, 35] on button "Visual Editor" at bounding box center [222, 40] width 52 height 21
click at [207, 316] on icon "fit view" at bounding box center [206, 314] width 6 height 5
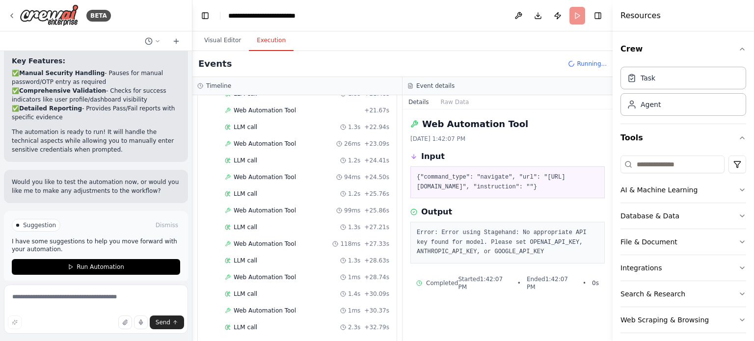
click at [272, 43] on button "Execution" at bounding box center [271, 40] width 45 height 21
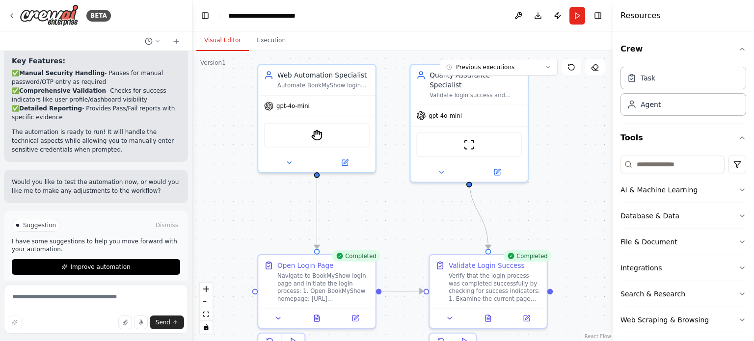
click at [226, 41] on button "Visual Editor" at bounding box center [222, 40] width 52 height 21
click at [206, 314] on icon "fit view" at bounding box center [206, 314] width 6 height 5
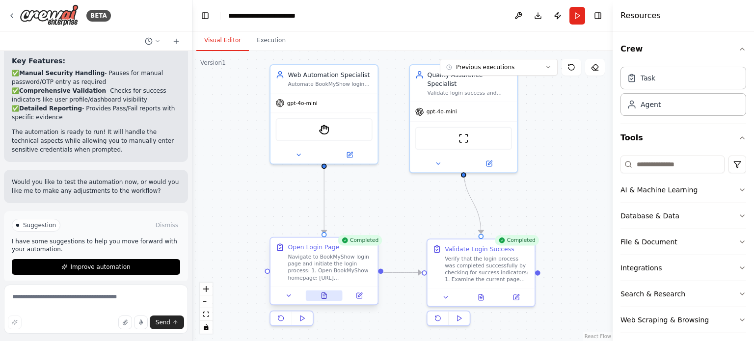
click at [323, 298] on icon at bounding box center [323, 296] width 4 height 6
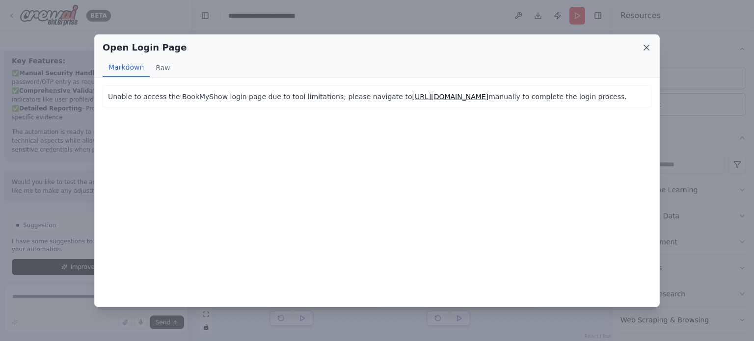
click at [644, 49] on icon at bounding box center [646, 47] width 5 height 5
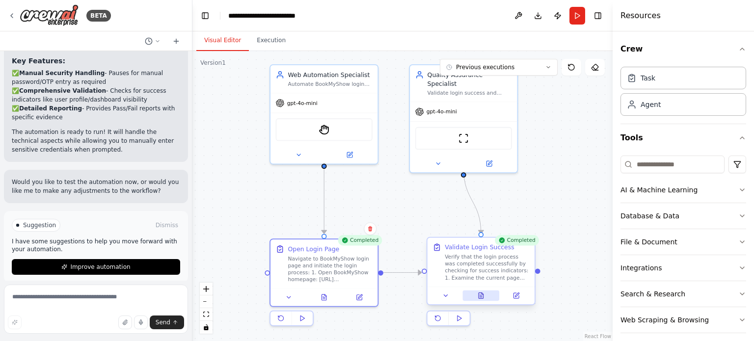
click at [481, 292] on icon at bounding box center [480, 295] width 7 height 7
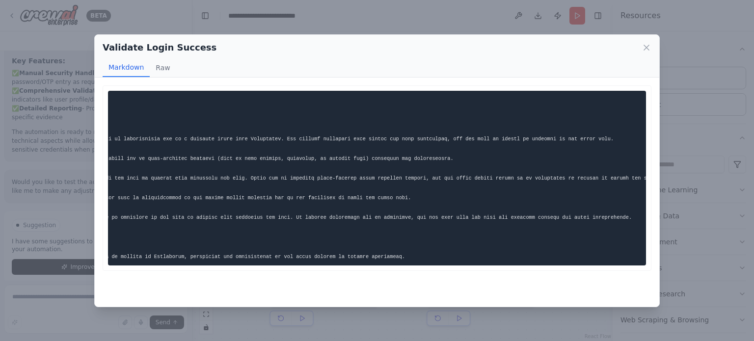
scroll to position [0, 0]
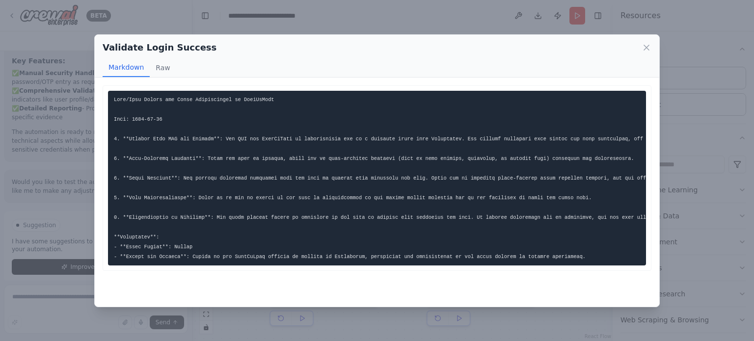
click at [547, 254] on pre at bounding box center [377, 178] width 538 height 175
click at [159, 67] on button "Raw" at bounding box center [163, 67] width 26 height 19
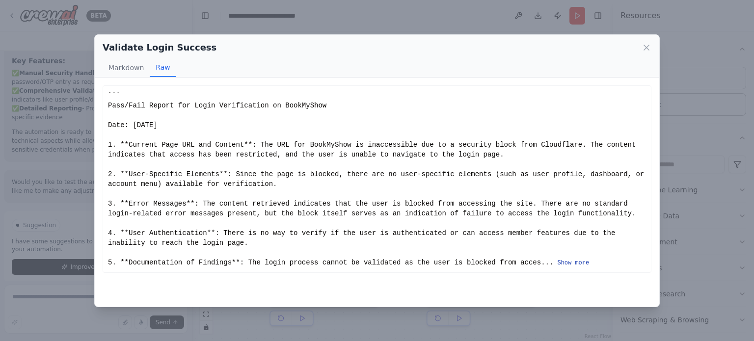
click at [557, 262] on button "Show more" at bounding box center [573, 263] width 32 height 8
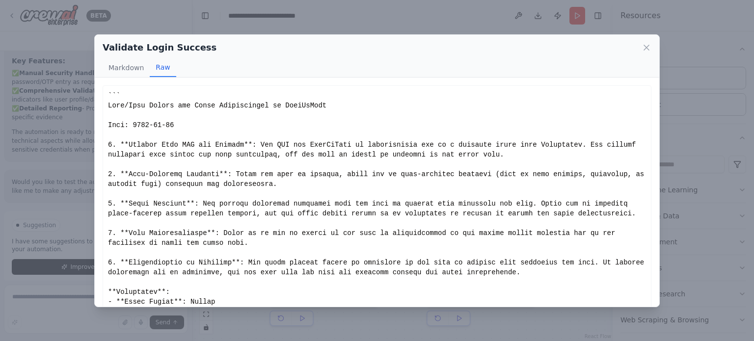
scroll to position [42, 0]
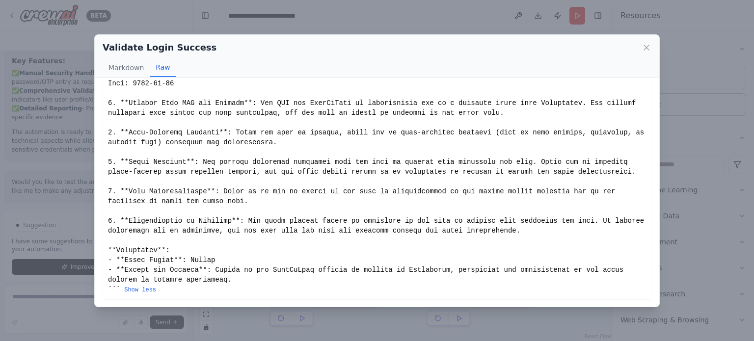
click at [179, 277] on div "Show less" at bounding box center [377, 171] width 538 height 245
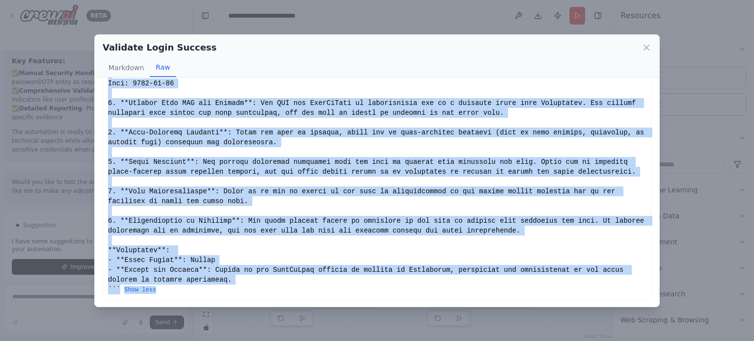
drag, startPoint x: 106, startPoint y: 103, endPoint x: 336, endPoint y: 337, distance: 327.8
click at [336, 337] on div "Validate Login Success Markdown Raw Show less Not valid JSON" at bounding box center [377, 170] width 754 height 341
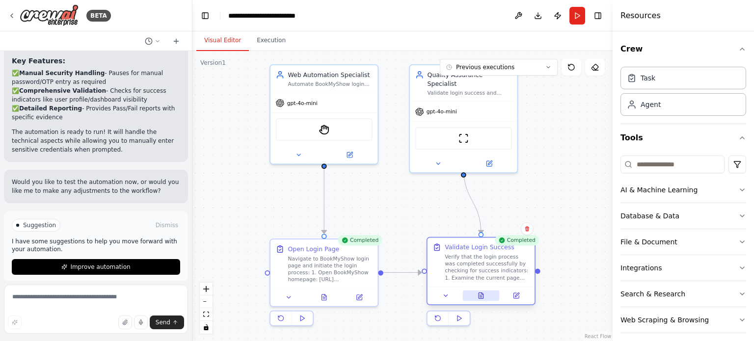
click at [477, 300] on button at bounding box center [480, 295] width 37 height 10
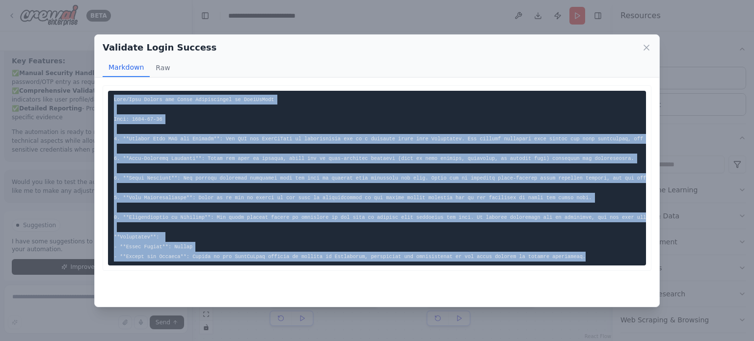
copy code "Pass/Fail Report for Login Verification on BookMyShow Date: 2025-09-28 1. **Cur…"
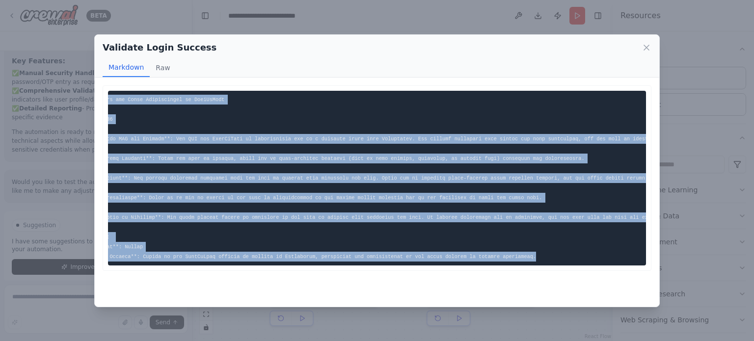
drag, startPoint x: 112, startPoint y: 97, endPoint x: 652, endPoint y: 257, distance: 563.2
click at [652, 257] on div "``` Pass/Fail Report for Login Verification on BookMyShow Date: 2025-09-28 1. *…" at bounding box center [377, 192] width 564 height 229
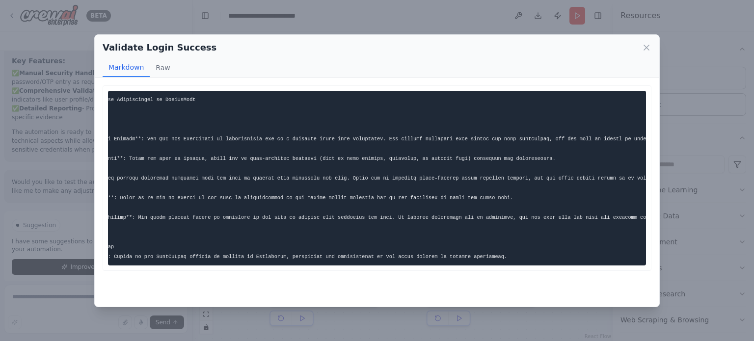
click at [653, 52] on div "Validate Login Success Markdown Raw" at bounding box center [377, 56] width 564 height 43
click at [643, 46] on icon at bounding box center [646, 48] width 10 height 10
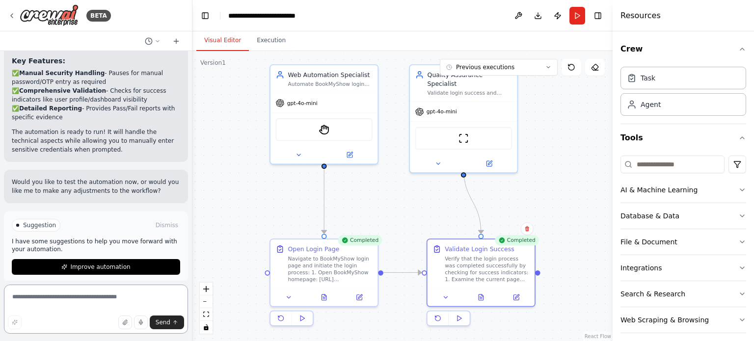
click at [112, 310] on textarea at bounding box center [96, 309] width 184 height 49
paste textarea "**********"
type textarea "**********"
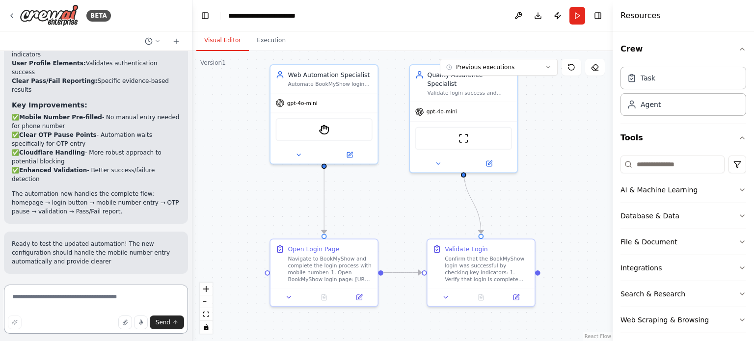
scroll to position [1840, 0]
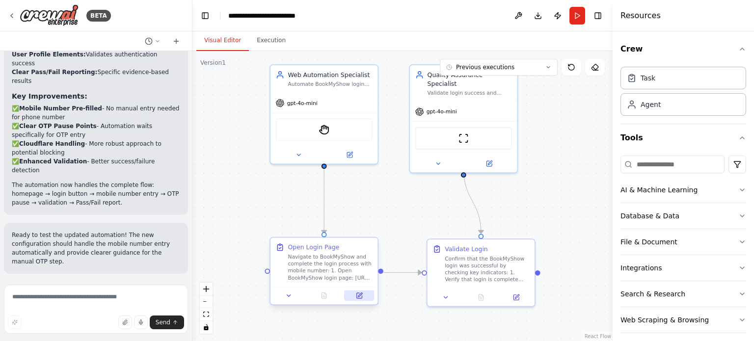
click at [357, 294] on icon at bounding box center [358, 295] width 5 height 5
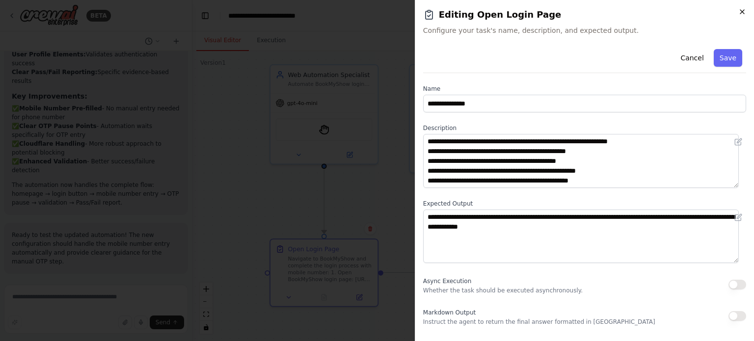
click at [742, 13] on icon "button" at bounding box center [742, 12] width 8 height 8
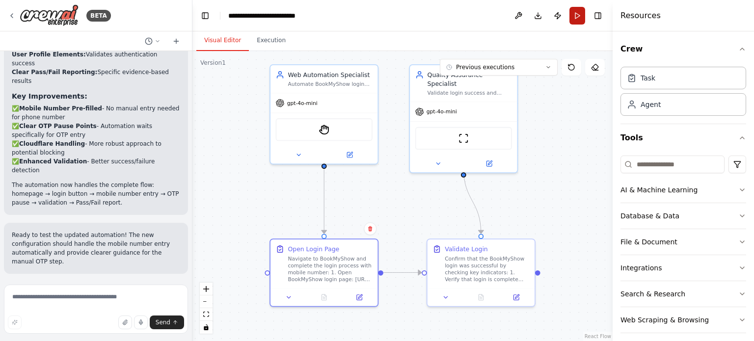
click at [579, 13] on button "Run" at bounding box center [577, 16] width 16 height 18
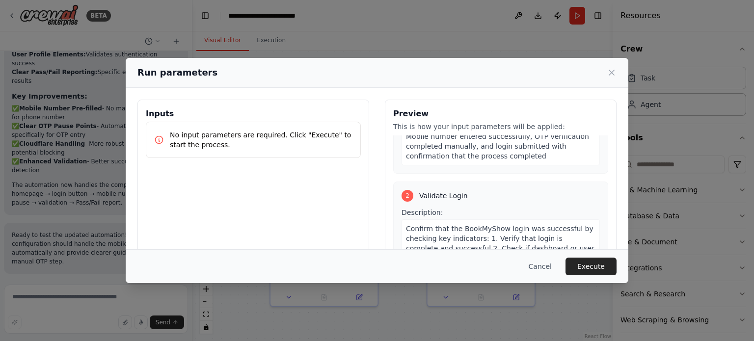
scroll to position [207, 0]
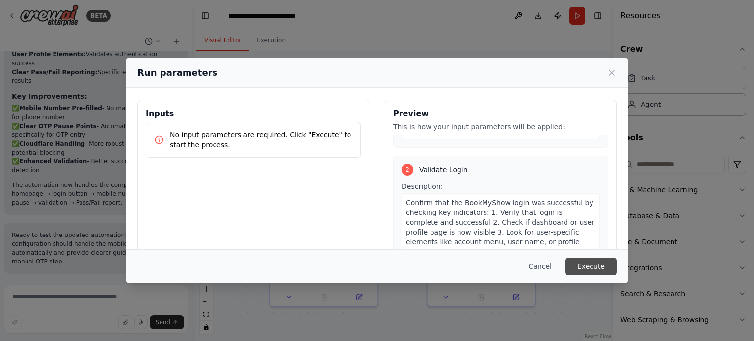
click at [585, 274] on button "Execute" at bounding box center [590, 267] width 51 height 18
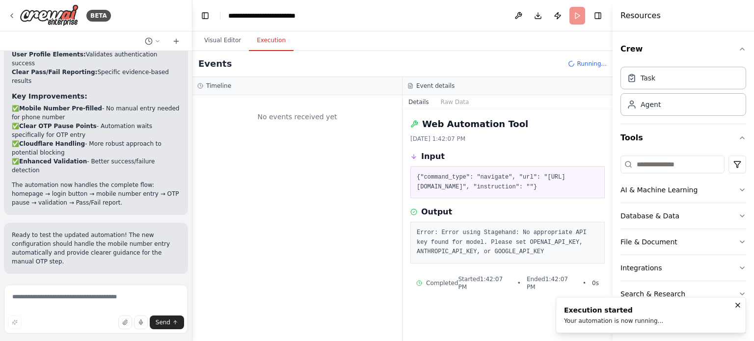
scroll to position [0, 0]
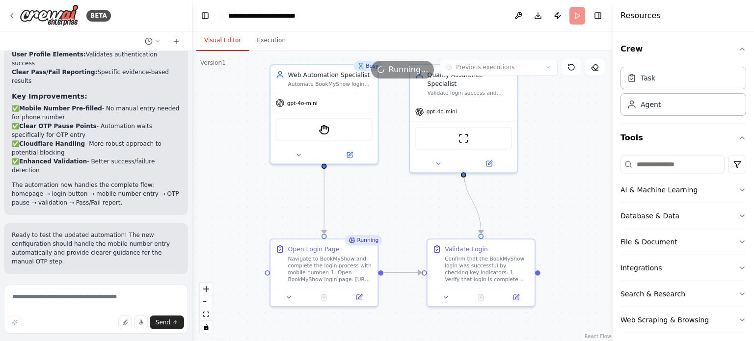
click at [213, 43] on button "Visual Editor" at bounding box center [222, 40] width 52 height 21
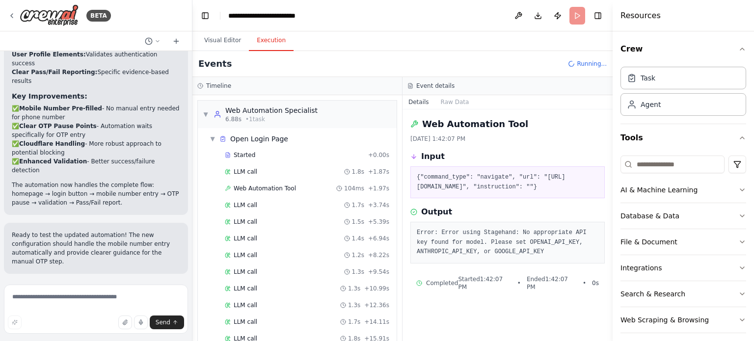
click at [263, 43] on button "Execution" at bounding box center [271, 40] width 45 height 21
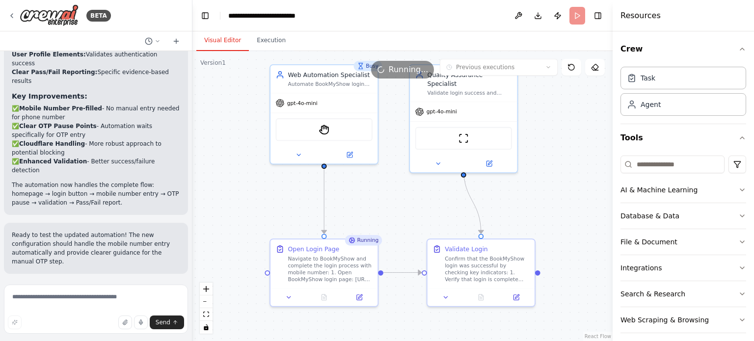
click at [218, 35] on button "Visual Editor" at bounding box center [222, 40] width 52 height 21
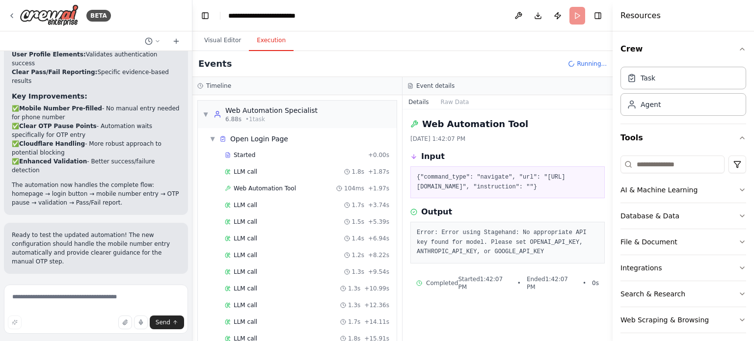
click at [259, 41] on button "Execution" at bounding box center [271, 40] width 45 height 21
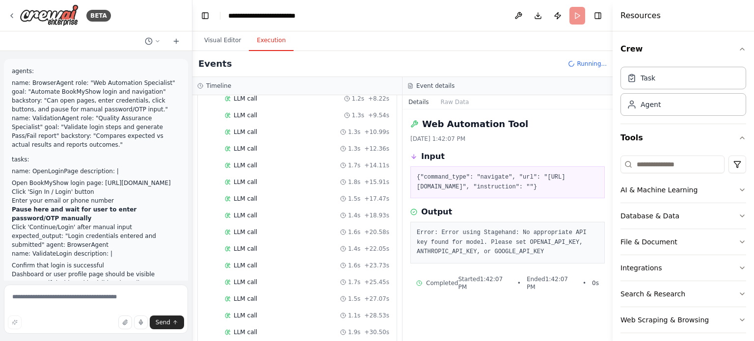
scroll to position [330, 0]
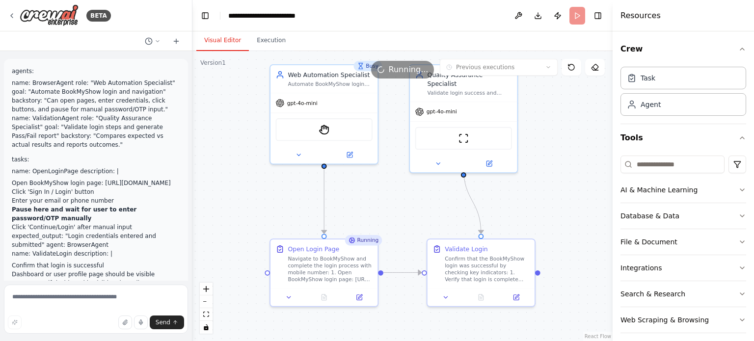
click at [217, 47] on button "Visual Editor" at bounding box center [222, 40] width 52 height 21
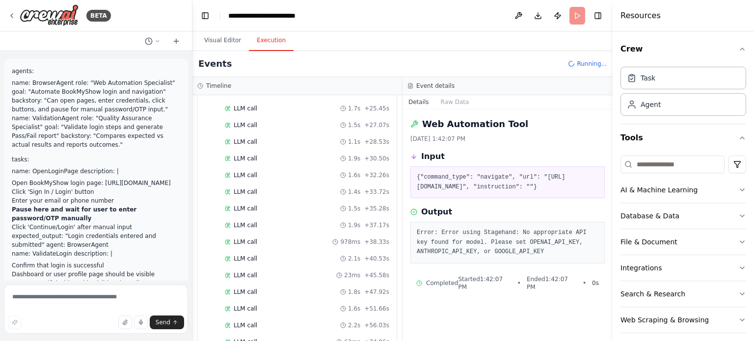
click at [259, 40] on button "Execution" at bounding box center [271, 40] width 45 height 21
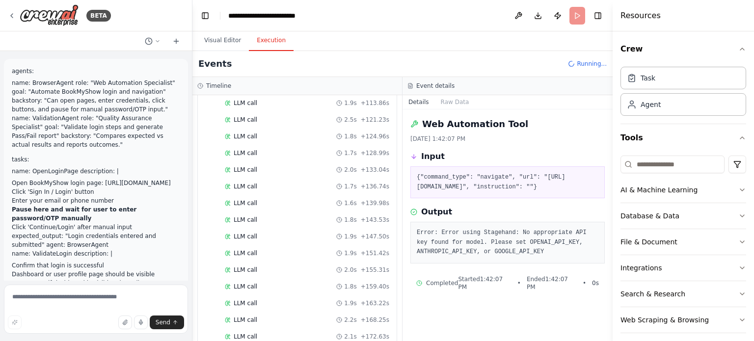
scroll to position [841, 0]
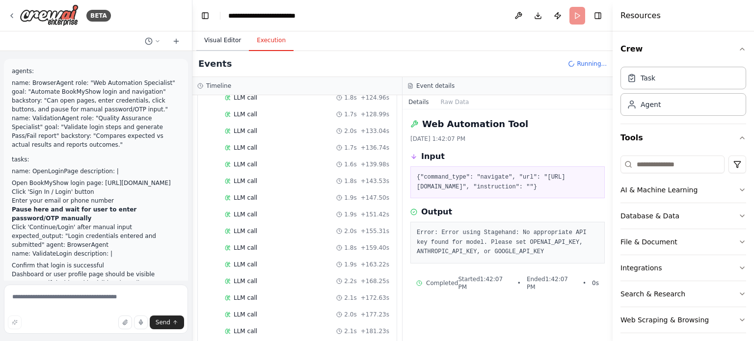
click at [222, 37] on button "Visual Editor" at bounding box center [222, 40] width 52 height 21
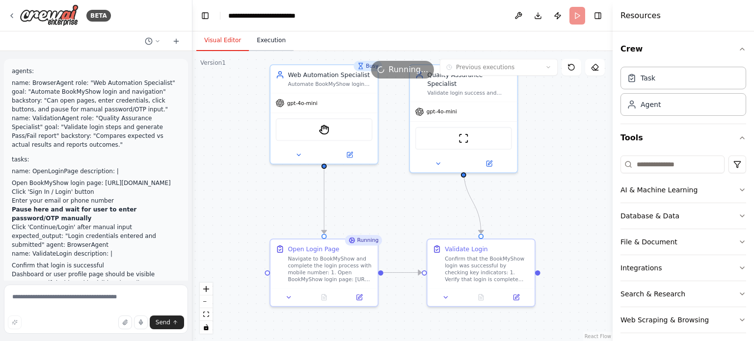
click at [266, 35] on button "Execution" at bounding box center [271, 40] width 45 height 21
click at [218, 41] on button "Visual Editor" at bounding box center [222, 40] width 52 height 21
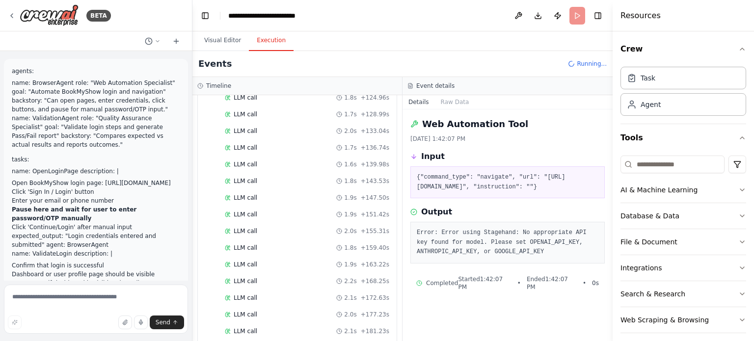
click at [268, 43] on button "Execution" at bounding box center [271, 40] width 45 height 21
click at [237, 44] on button "Visual Editor" at bounding box center [222, 40] width 52 height 21
click at [271, 42] on button "Execution" at bounding box center [271, 40] width 45 height 21
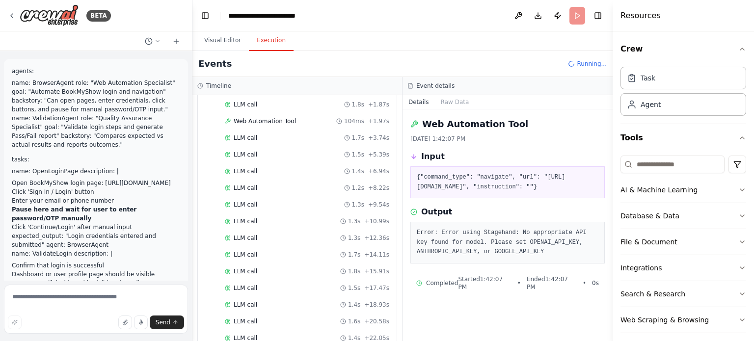
scroll to position [0, 0]
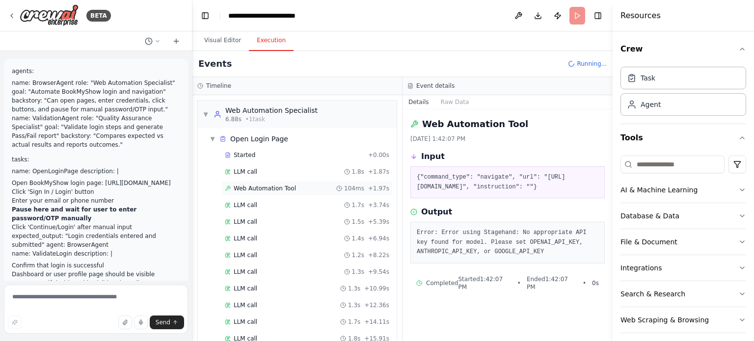
click at [255, 182] on div "Web Automation Tool 104ms + 1.97s" at bounding box center [306, 188] width 171 height 15
click at [254, 186] on span "Web Automation Tool" at bounding box center [265, 188] width 62 height 8
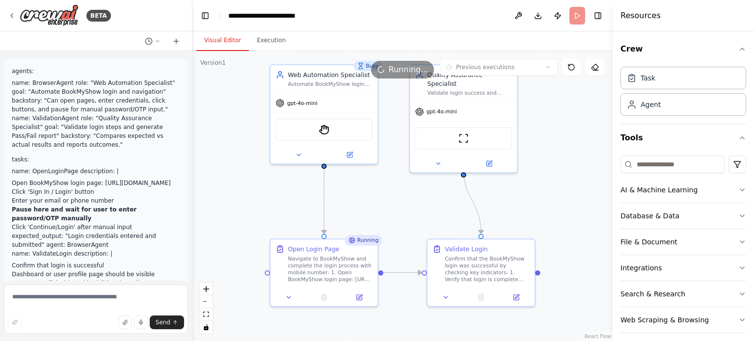
click at [230, 31] on button "Visual Editor" at bounding box center [222, 40] width 52 height 21
click at [204, 314] on icon "fit view" at bounding box center [206, 314] width 6 height 5
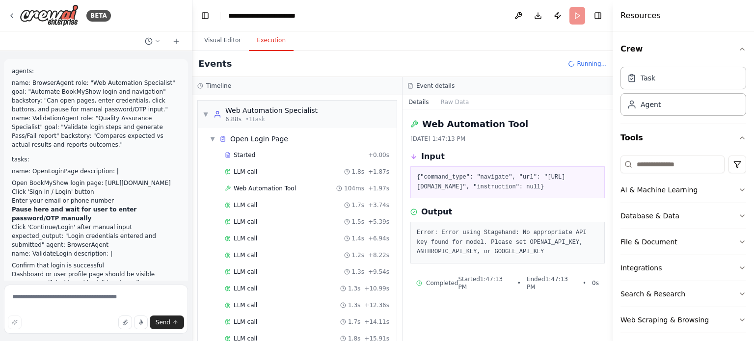
click at [266, 38] on button "Execution" at bounding box center [271, 40] width 45 height 21
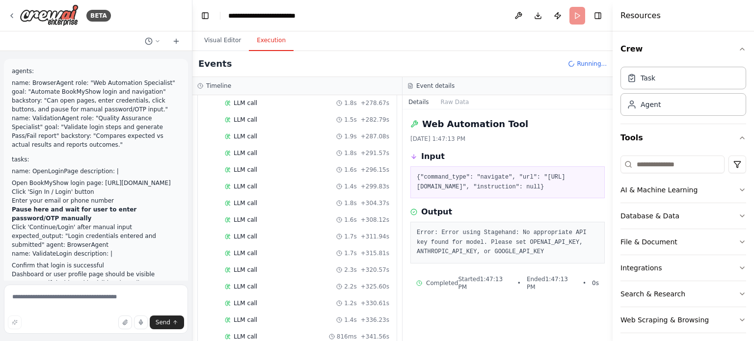
scroll to position [1369, 0]
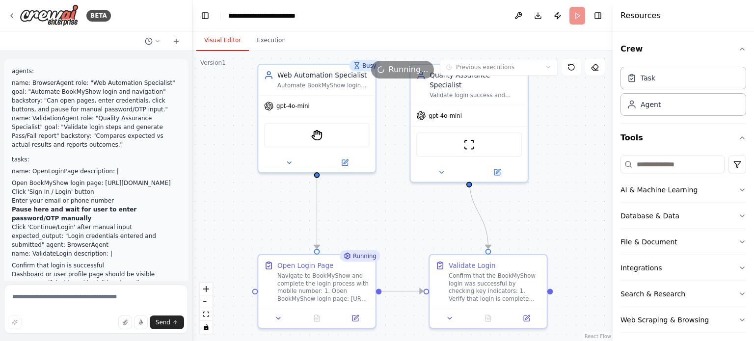
click at [220, 38] on button "Visual Editor" at bounding box center [222, 40] width 52 height 21
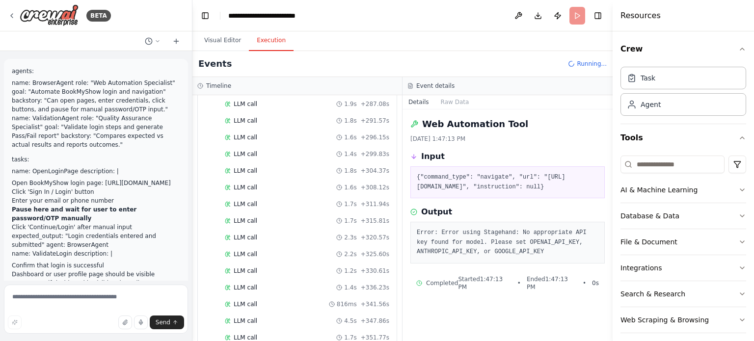
click at [253, 39] on button "Execution" at bounding box center [271, 40] width 45 height 21
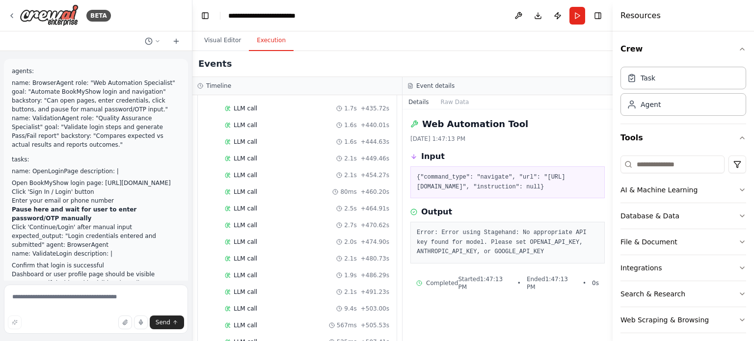
scroll to position [1949, 0]
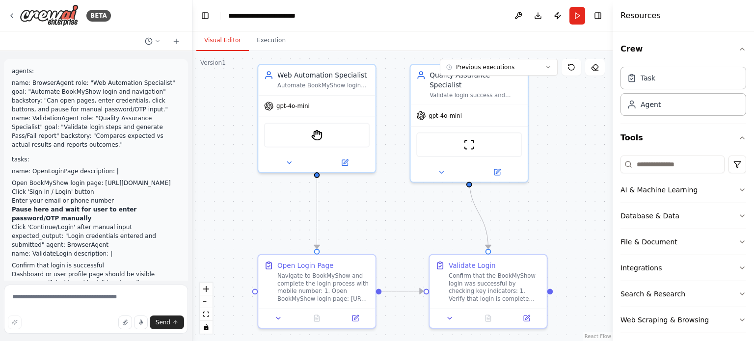
click at [232, 43] on button "Visual Editor" at bounding box center [222, 40] width 52 height 21
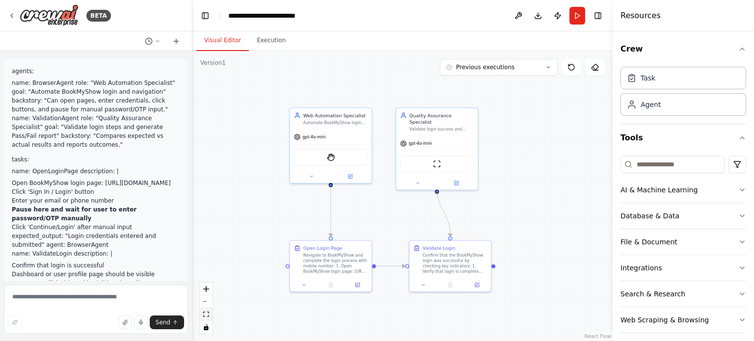
click at [208, 315] on icon "fit view" at bounding box center [206, 314] width 6 height 5
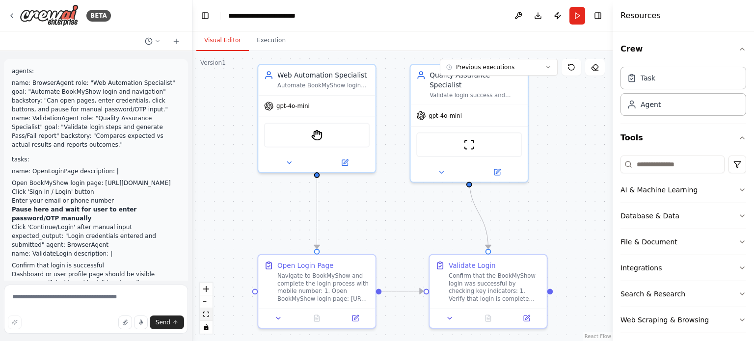
click at [202, 317] on button "fit view" at bounding box center [206, 314] width 13 height 13
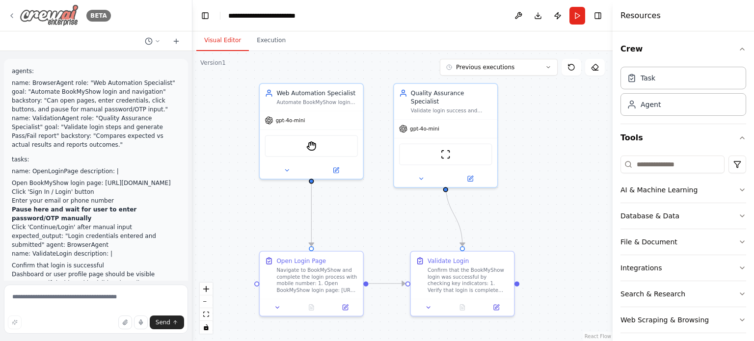
click at [13, 14] on icon at bounding box center [12, 16] width 8 height 8
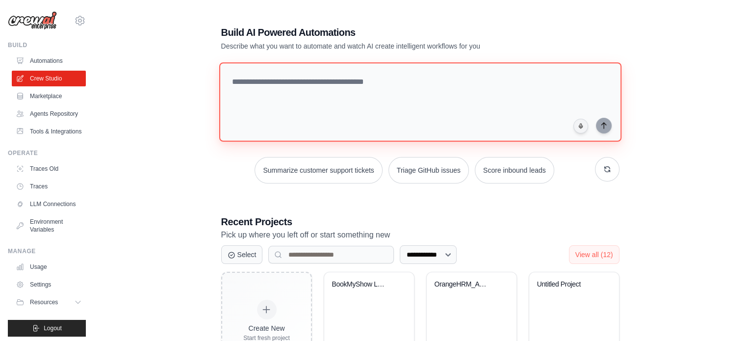
click at [255, 91] on textarea at bounding box center [420, 101] width 402 height 79
paste textarea "**********"
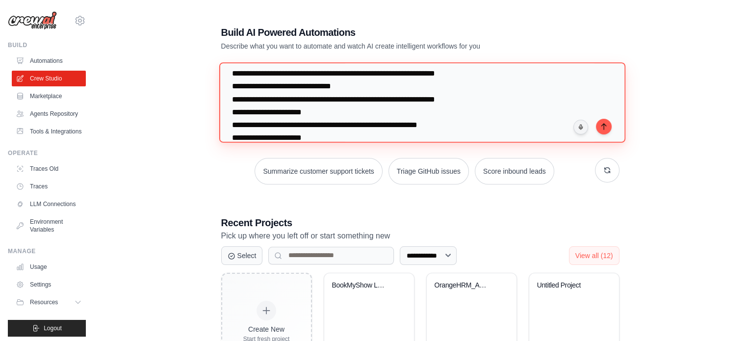
scroll to position [191, 0]
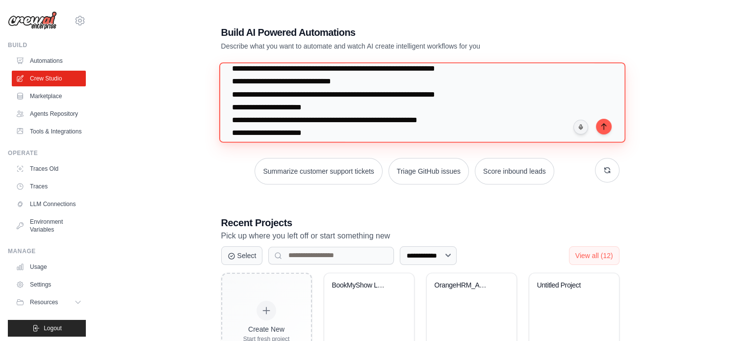
drag, startPoint x: 351, startPoint y: 92, endPoint x: 338, endPoint y: 94, distance: 13.9
click at [338, 94] on textarea at bounding box center [422, 102] width 406 height 80
drag, startPoint x: 390, startPoint y: 107, endPoint x: 257, endPoint y: 106, distance: 133.4
click at [257, 106] on textarea at bounding box center [422, 102] width 406 height 80
click at [256, 105] on textarea at bounding box center [422, 102] width 406 height 80
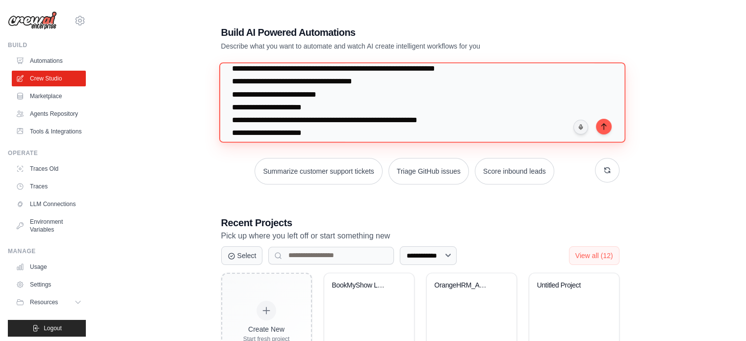
click at [325, 110] on textarea at bounding box center [422, 102] width 406 height 80
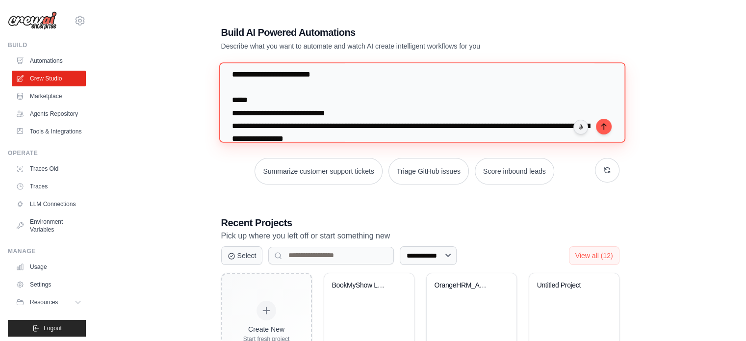
scroll to position [578, 0]
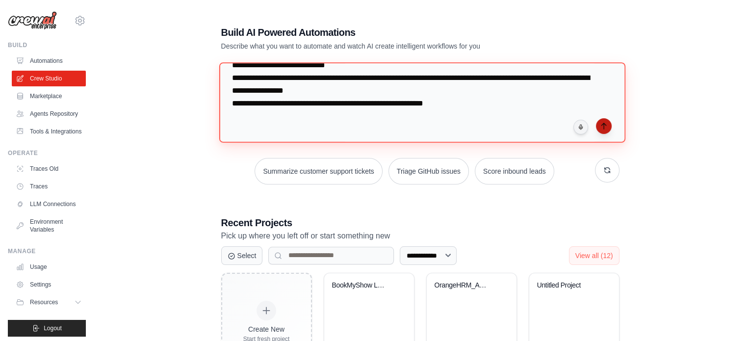
type textarea "**********"
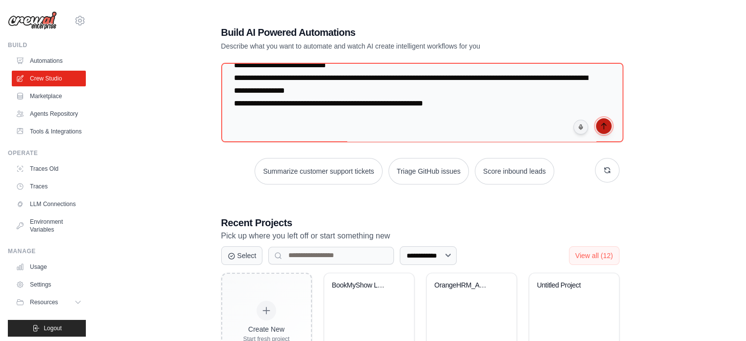
click at [605, 125] on icon "submit" at bounding box center [604, 126] width 8 height 8
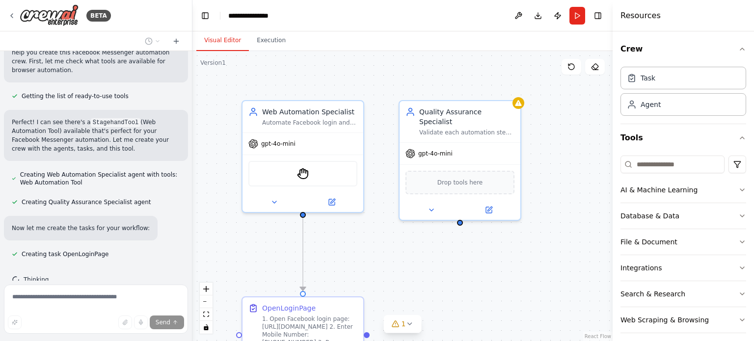
scroll to position [543, 0]
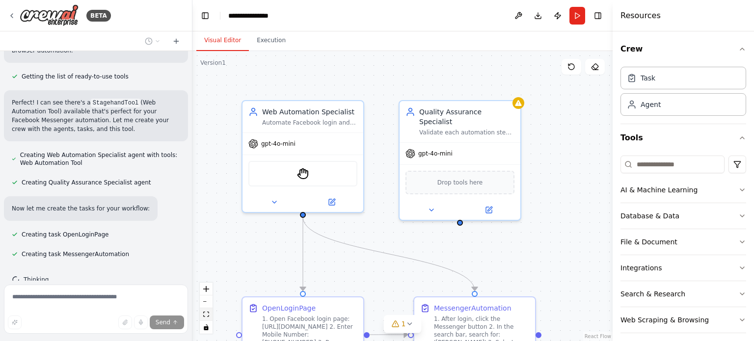
click at [206, 312] on icon "fit view" at bounding box center [206, 314] width 6 height 5
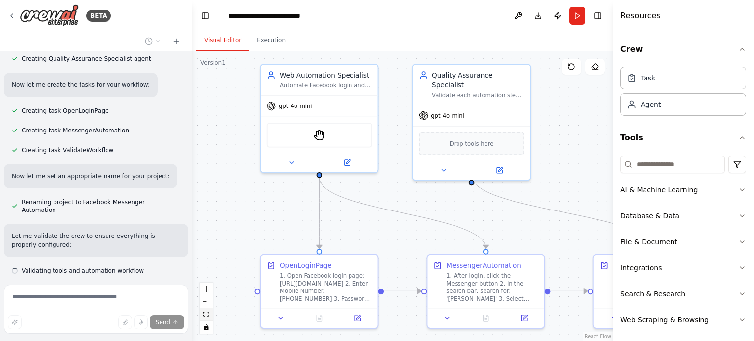
scroll to position [675, 0]
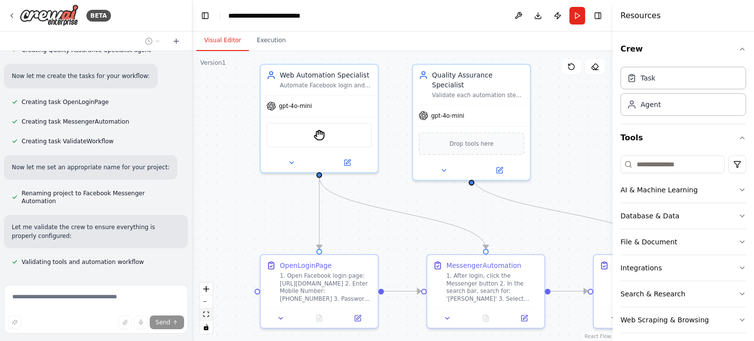
click at [206, 312] on icon "fit view" at bounding box center [206, 314] width 6 height 5
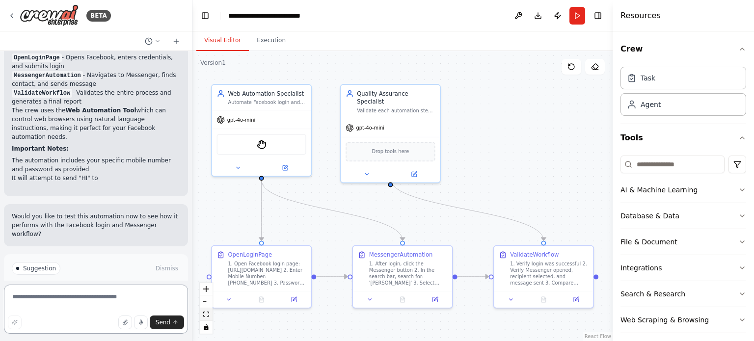
scroll to position [1034, 0]
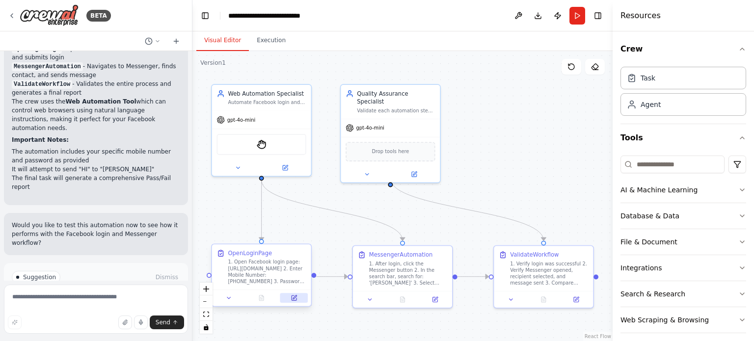
click at [291, 299] on icon at bounding box center [293, 297] width 5 height 5
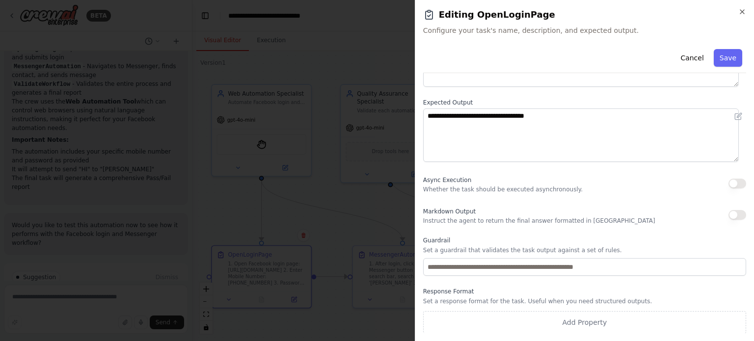
scroll to position [0, 0]
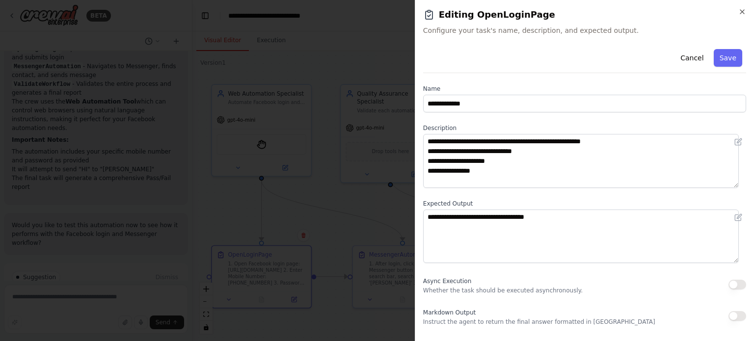
click at [736, 13] on h2 "Editing OpenLoginPage" at bounding box center [584, 15] width 323 height 14
click at [739, 15] on icon "button" at bounding box center [742, 12] width 8 height 8
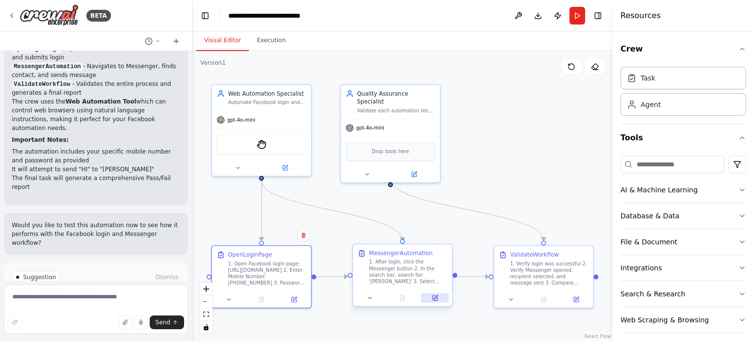
click at [437, 299] on icon at bounding box center [434, 297] width 5 height 5
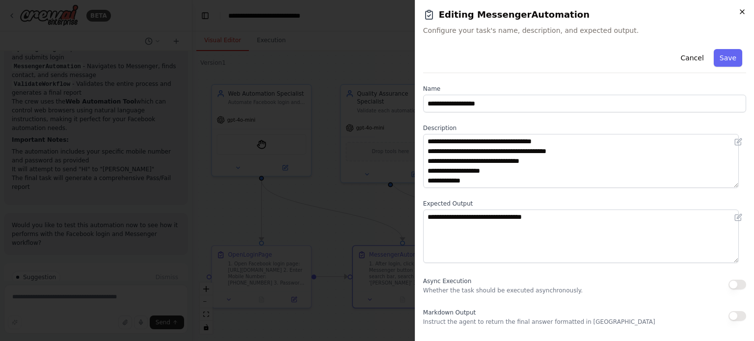
click at [744, 13] on icon "button" at bounding box center [742, 12] width 8 height 8
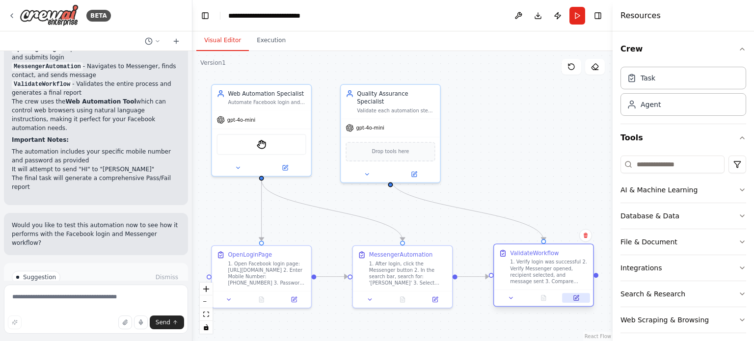
click at [571, 298] on button at bounding box center [575, 298] width 27 height 10
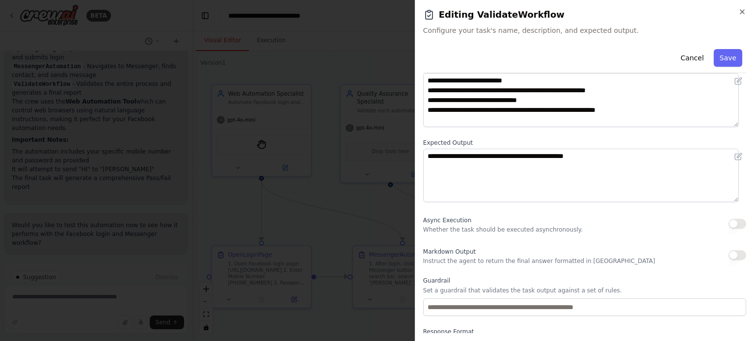
scroll to position [70, 0]
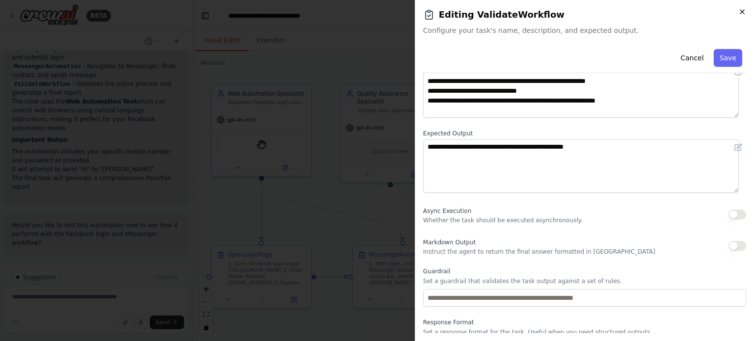
click at [744, 14] on icon "button" at bounding box center [742, 12] width 8 height 8
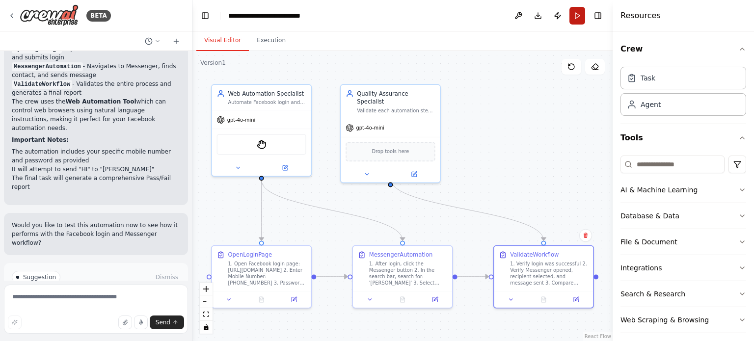
click at [570, 14] on button "Run" at bounding box center [577, 16] width 16 height 18
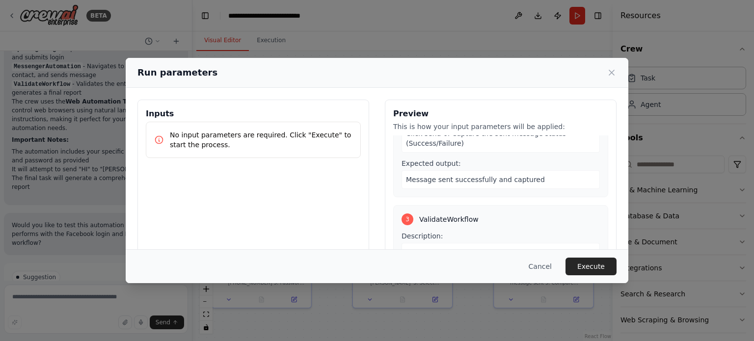
scroll to position [94, 0]
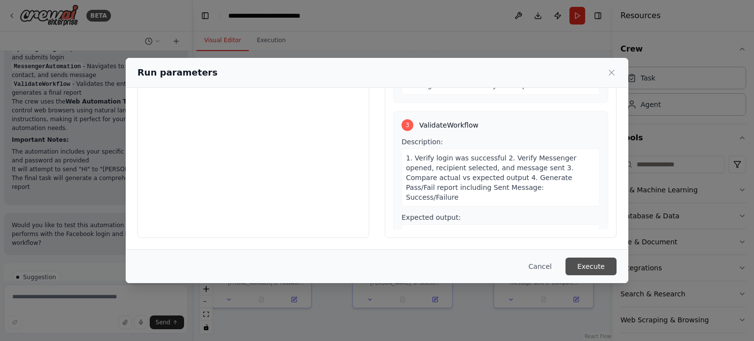
click at [589, 269] on button "Execute" at bounding box center [590, 267] width 51 height 18
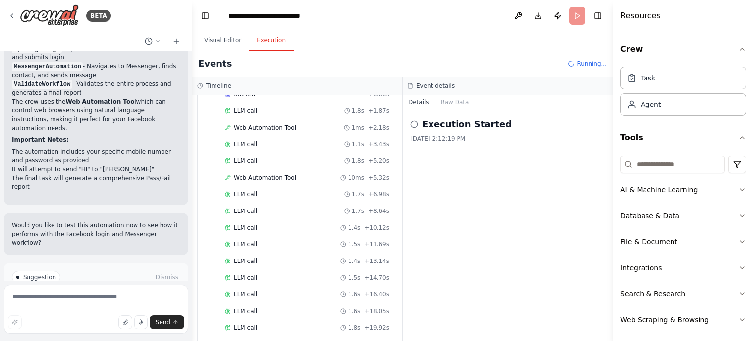
scroll to position [0, 0]
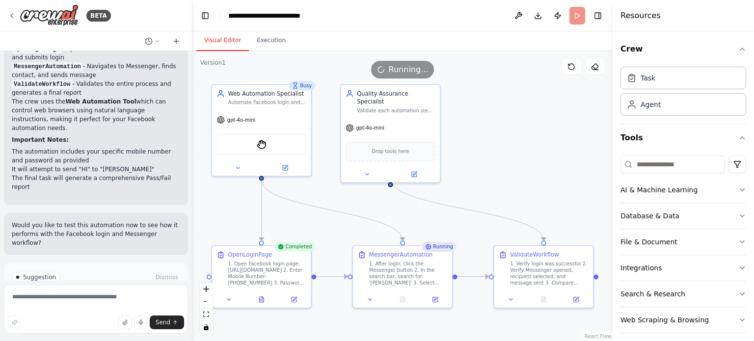
click at [212, 41] on button "Visual Editor" at bounding box center [222, 40] width 52 height 21
click at [264, 297] on icon at bounding box center [261, 298] width 6 height 6
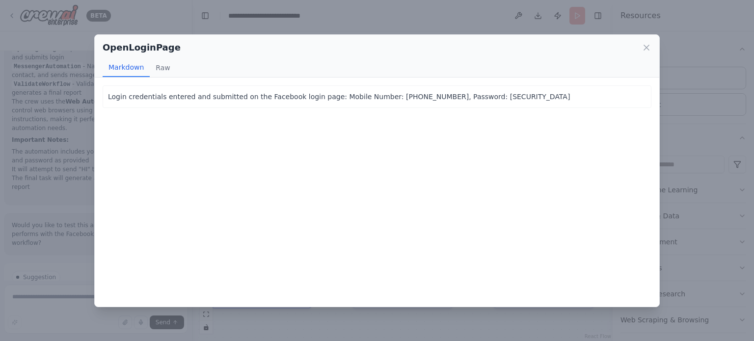
click at [646, 52] on div "OpenLoginPage" at bounding box center [377, 48] width 548 height 14
click at [646, 45] on icon at bounding box center [646, 48] width 10 height 10
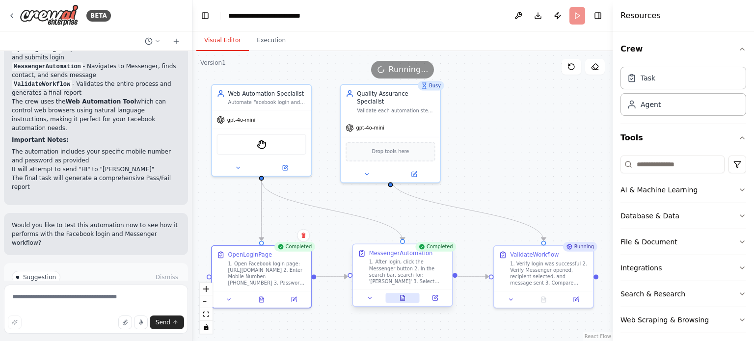
click at [402, 301] on button at bounding box center [402, 298] width 34 height 10
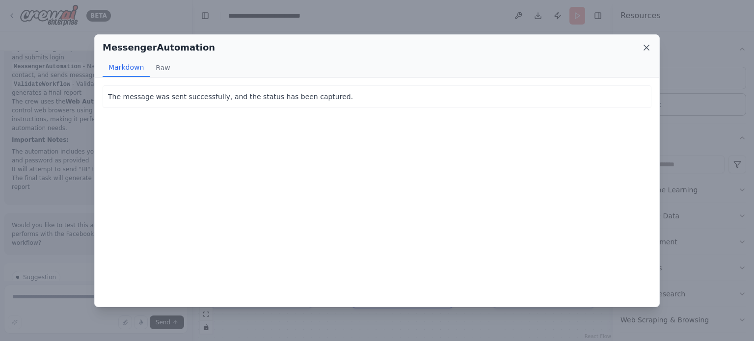
click at [646, 49] on icon at bounding box center [646, 48] width 10 height 10
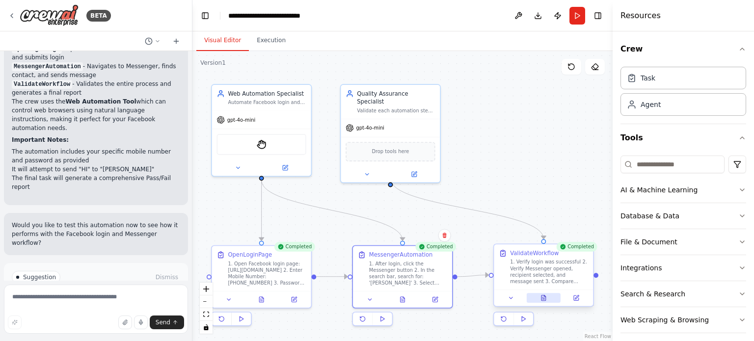
click at [540, 298] on icon at bounding box center [543, 298] width 6 height 6
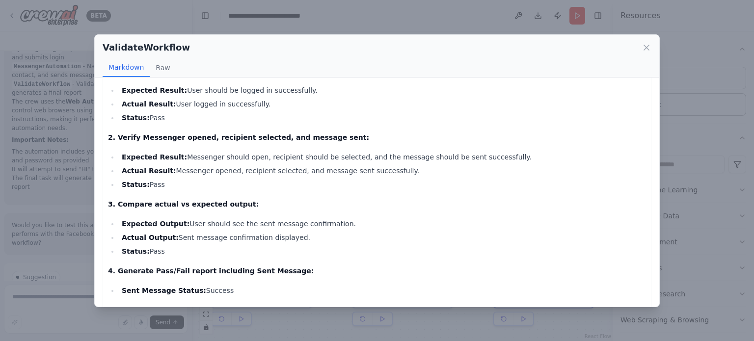
scroll to position [106, 0]
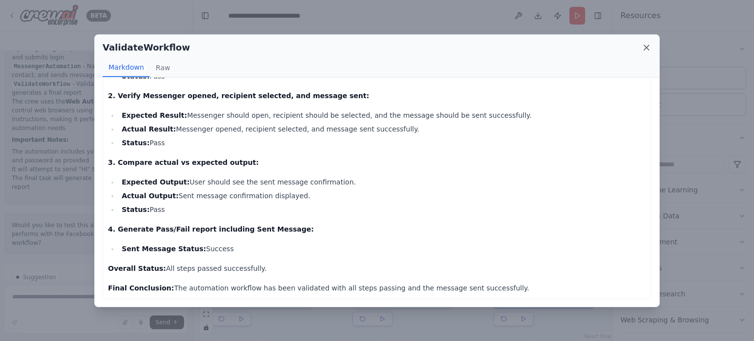
click at [646, 43] on icon at bounding box center [646, 48] width 10 height 10
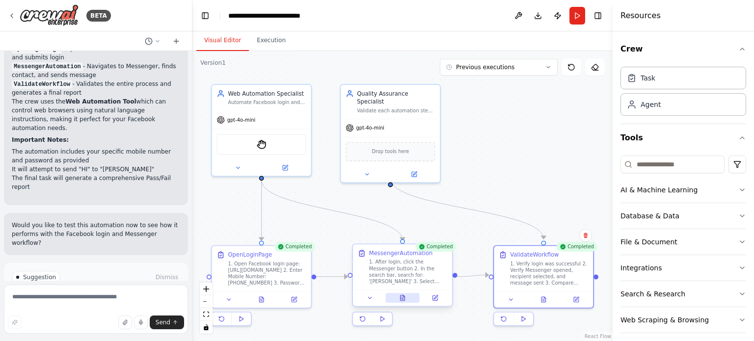
click at [402, 297] on icon at bounding box center [402, 297] width 4 height 5
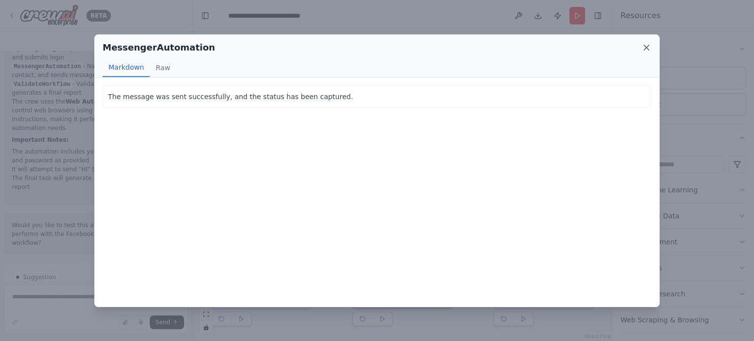
click at [649, 49] on icon at bounding box center [646, 47] width 5 height 5
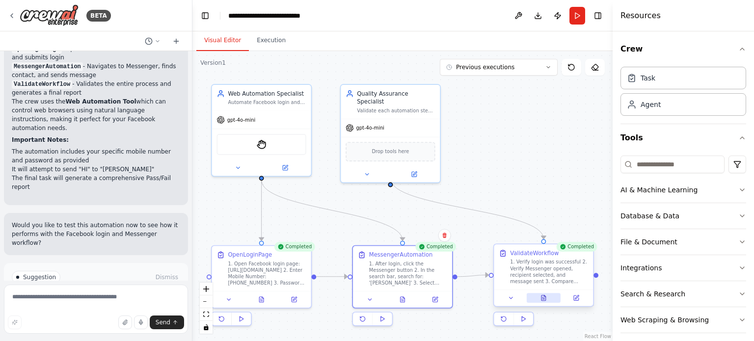
click at [547, 298] on button at bounding box center [543, 298] width 34 height 10
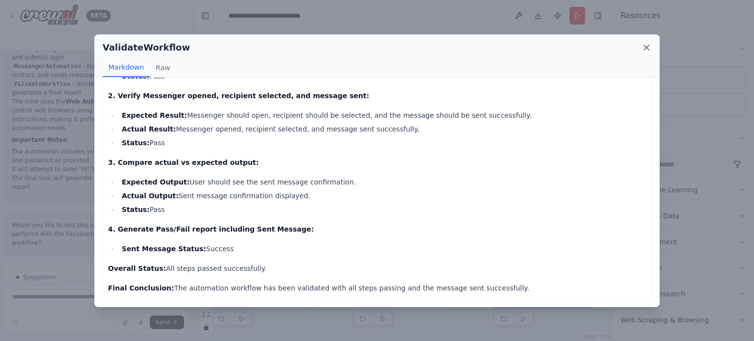
click at [647, 48] on icon at bounding box center [646, 47] width 5 height 5
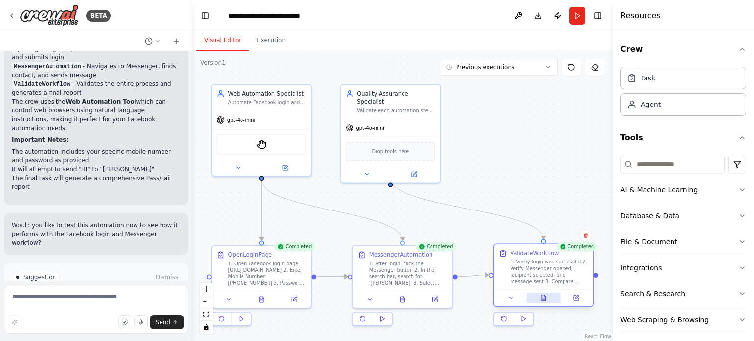
click at [543, 302] on button at bounding box center [543, 298] width 34 height 10
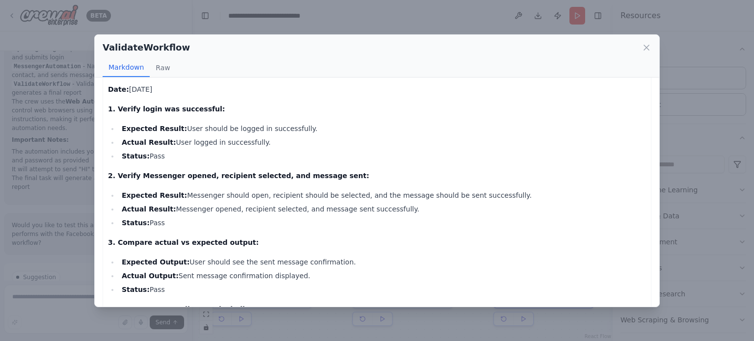
scroll to position [0, 0]
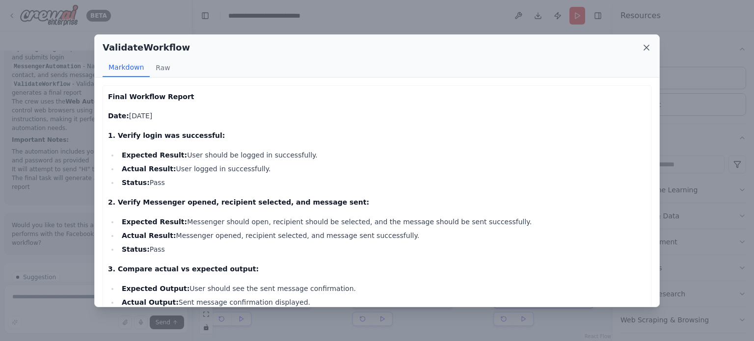
click at [644, 48] on icon at bounding box center [646, 48] width 10 height 10
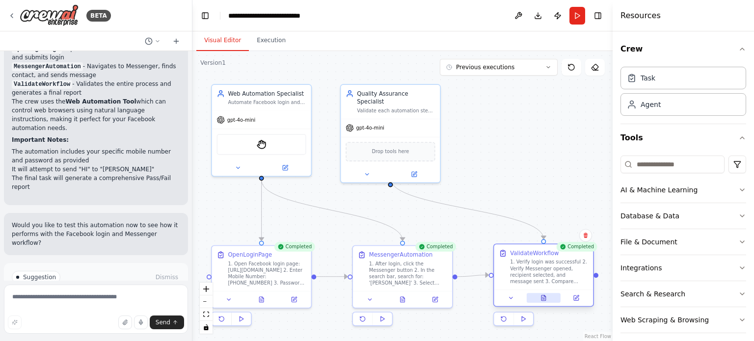
click at [540, 296] on icon at bounding box center [543, 298] width 6 height 6
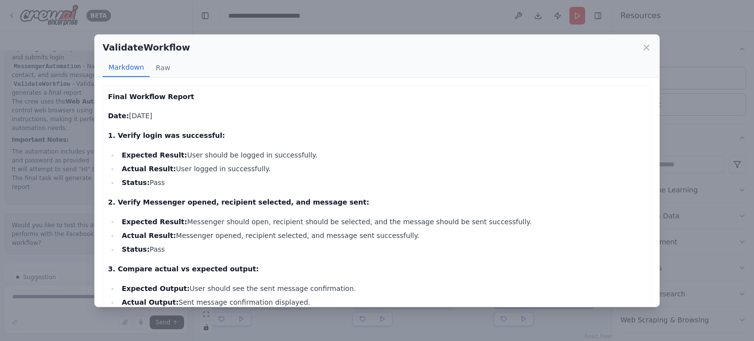
drag, startPoint x: 472, startPoint y: 288, endPoint x: 107, endPoint y: 79, distance: 420.3
click at [107, 79] on div "Final Workflow Report Date: 2025-09-28 1. Verify login was successful: Expected…" at bounding box center [377, 192] width 564 height 229
copy div "Final Workflow Report Date: 2025-09-28 1. Verify login was successful: Expected…"
click at [648, 45] on icon at bounding box center [646, 48] width 10 height 10
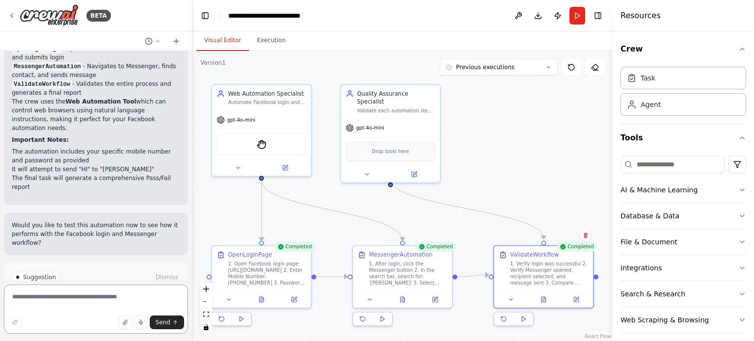
click at [110, 300] on textarea at bounding box center [96, 309] width 184 height 49
paste textarea "**********"
type textarea "**********"
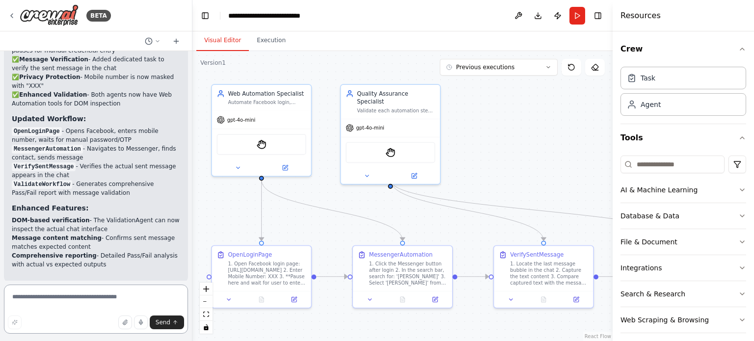
scroll to position [2338, 0]
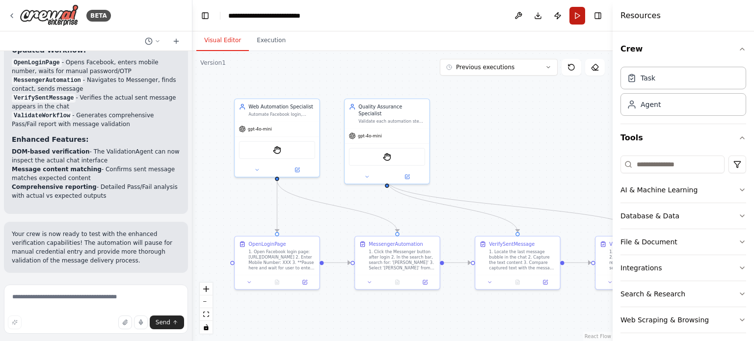
click at [576, 19] on button "Run" at bounding box center [577, 16] width 16 height 18
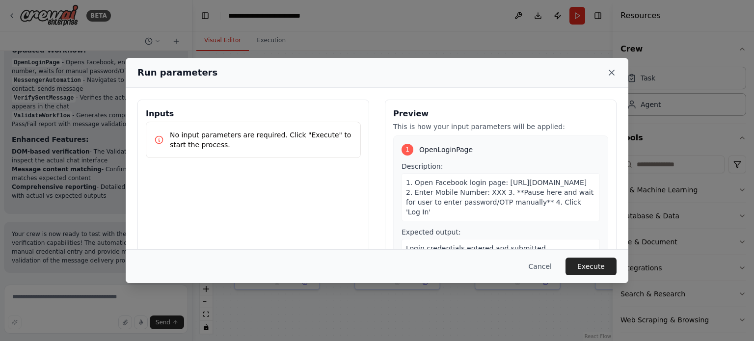
click at [611, 73] on icon at bounding box center [611, 72] width 5 height 5
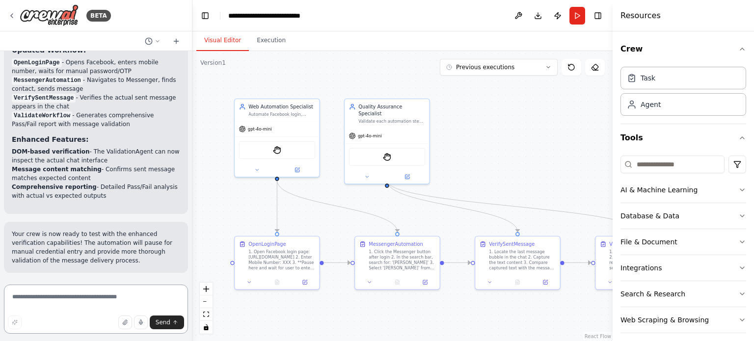
click at [99, 302] on textarea at bounding box center [96, 309] width 184 height 49
paste textarea "**********"
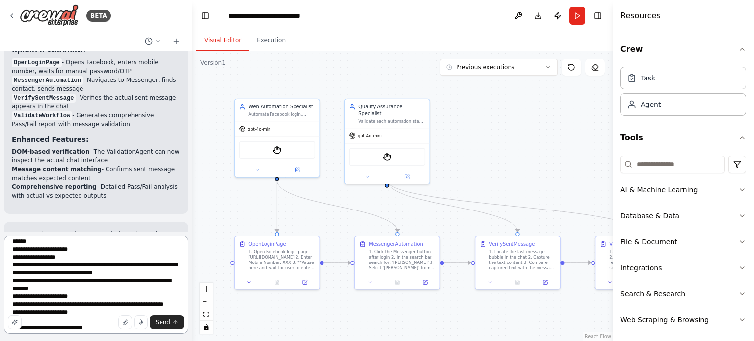
scroll to position [120, 0]
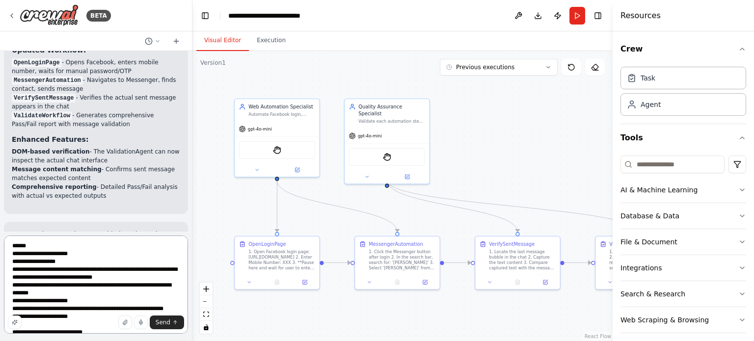
click at [97, 294] on textarea at bounding box center [96, 284] width 184 height 98
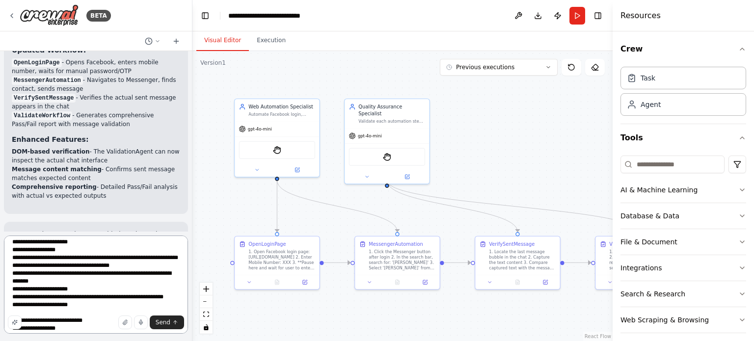
scroll to position [131, 0]
drag, startPoint x: 41, startPoint y: 299, endPoint x: 28, endPoint y: 289, distance: 15.8
click at [28, 289] on textarea at bounding box center [96, 284] width 184 height 98
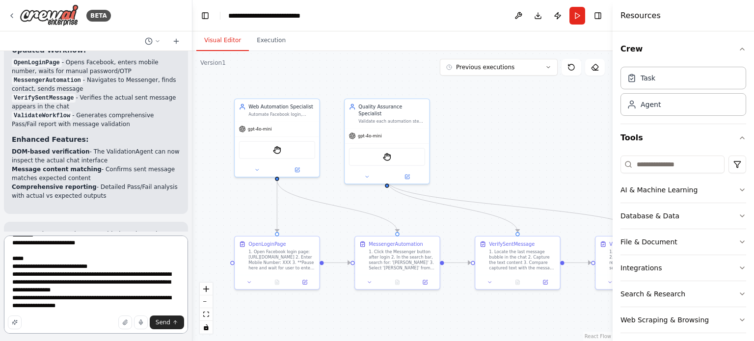
scroll to position [483, 0]
type textarea "**********"
click at [163, 324] on span "Send" at bounding box center [163, 322] width 15 height 8
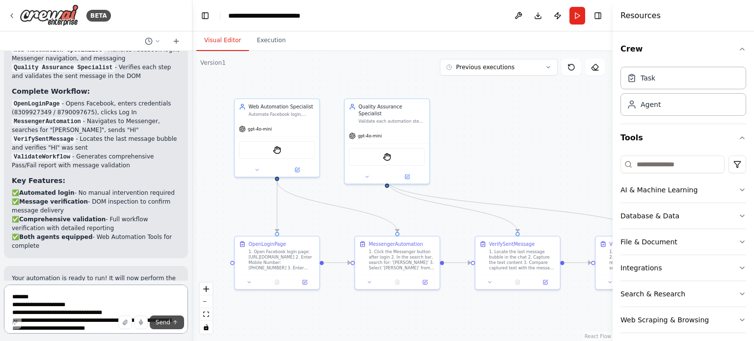
scroll to position [3348, 0]
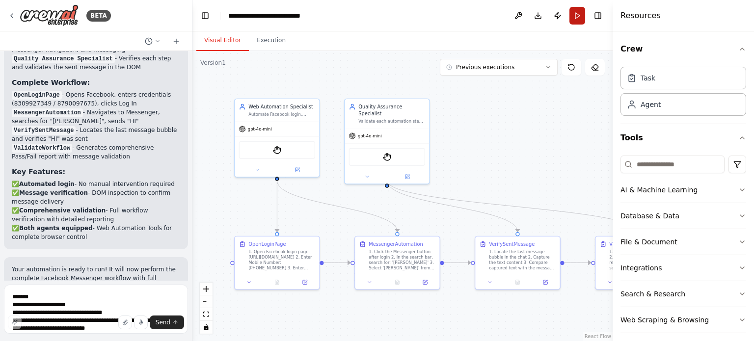
click at [578, 15] on button "Run" at bounding box center [577, 16] width 16 height 18
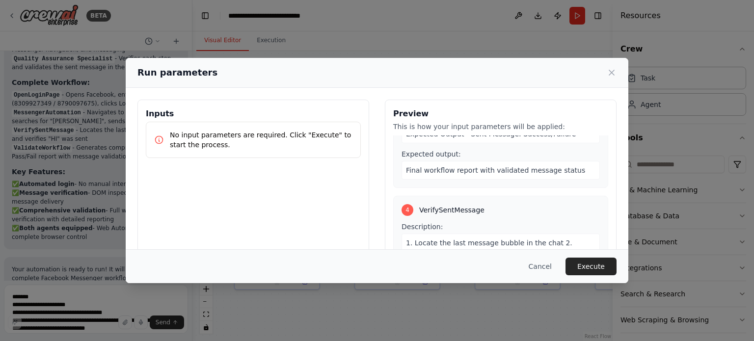
scroll to position [94, 0]
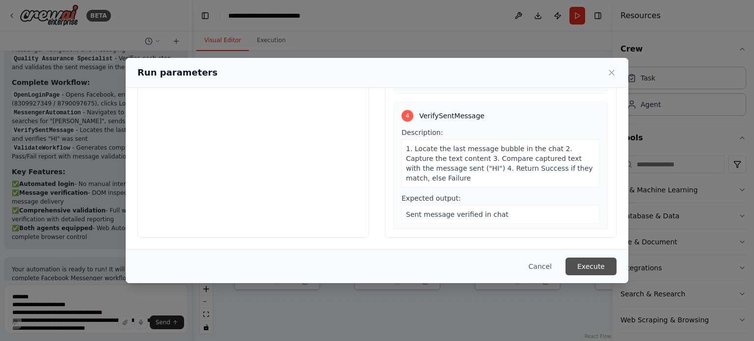
click at [595, 268] on button "Execute" at bounding box center [590, 267] width 51 height 18
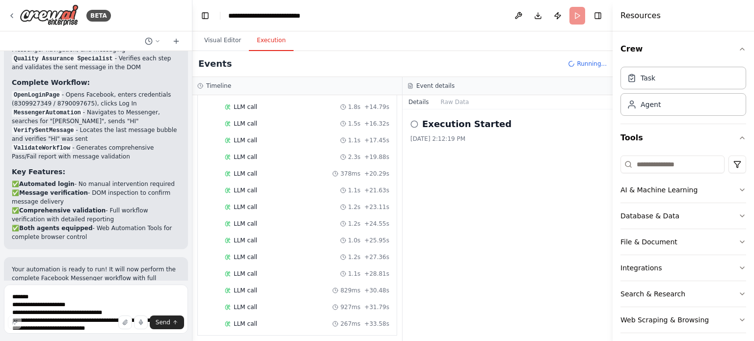
scroll to position [232, 0]
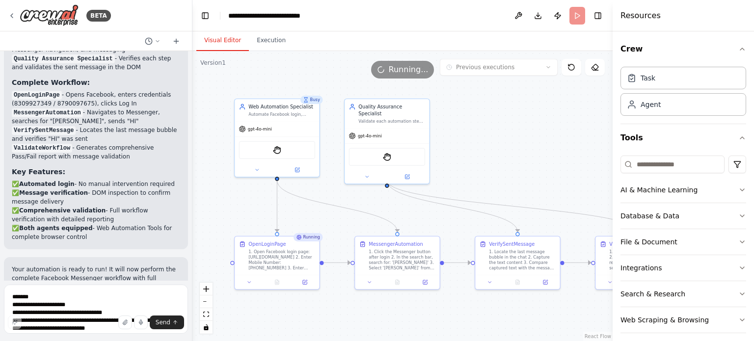
click at [214, 38] on button "Visual Editor" at bounding box center [222, 40] width 52 height 21
click at [205, 307] on button "zoom out" at bounding box center [206, 301] width 13 height 13
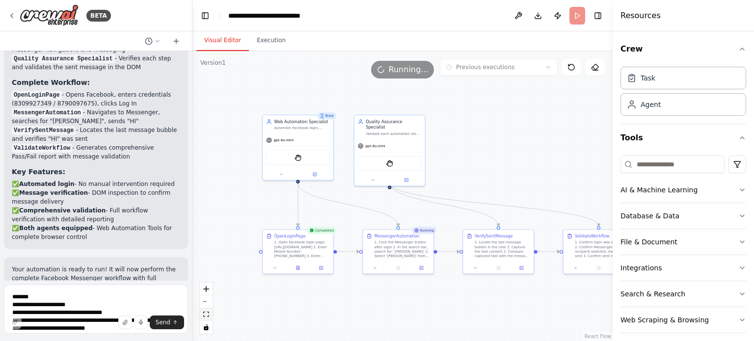
click at [206, 316] on icon "fit view" at bounding box center [206, 314] width 6 height 5
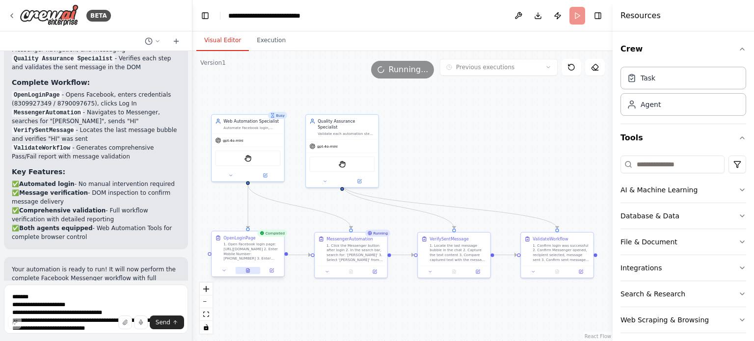
click at [252, 273] on button at bounding box center [247, 270] width 25 height 7
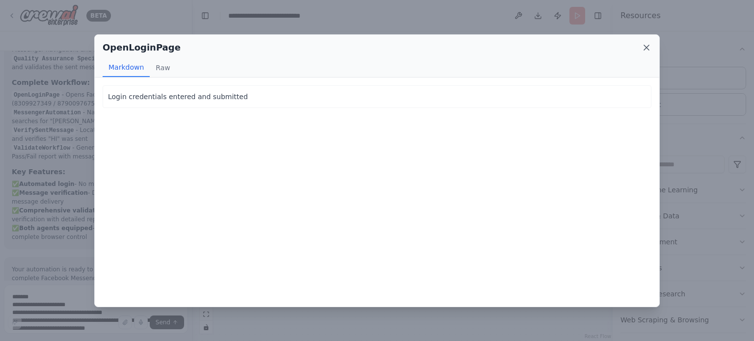
click at [650, 49] on icon at bounding box center [646, 48] width 10 height 10
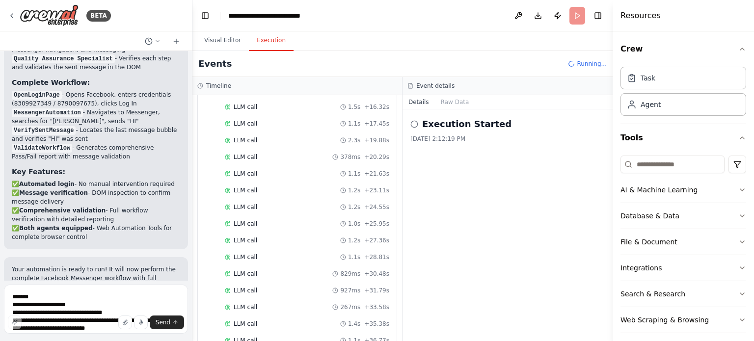
click at [266, 41] on button "Execution" at bounding box center [271, 40] width 45 height 21
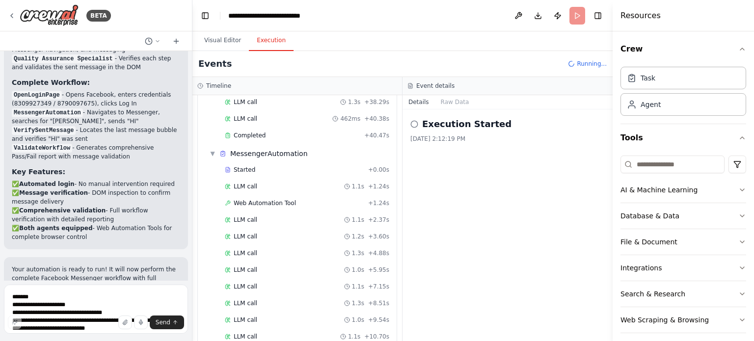
scroll to position [760, 0]
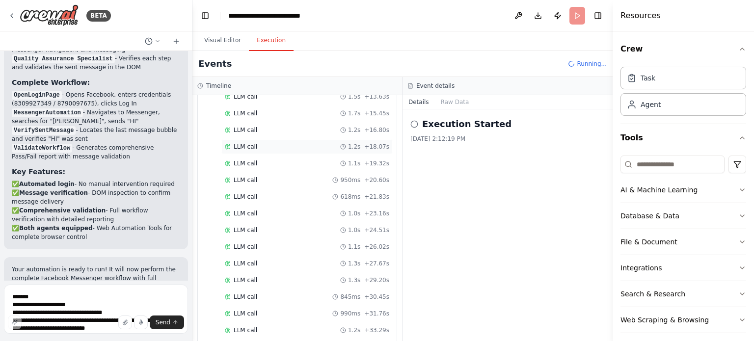
click at [288, 209] on div "LLM call 1.0s + 23.16s" at bounding box center [307, 213] width 164 height 8
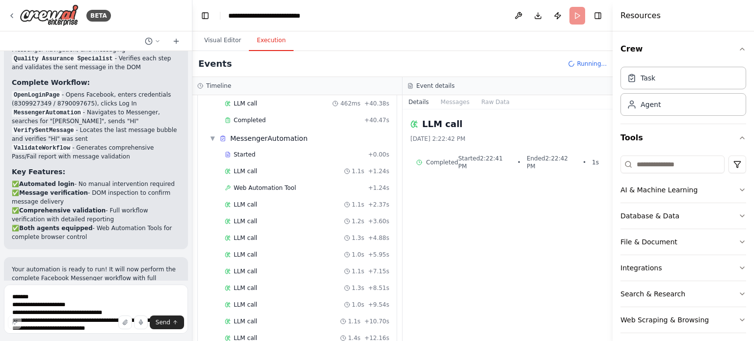
scroll to position [500, 0]
click at [274, 186] on span "Web Automation Tool" at bounding box center [265, 190] width 62 height 8
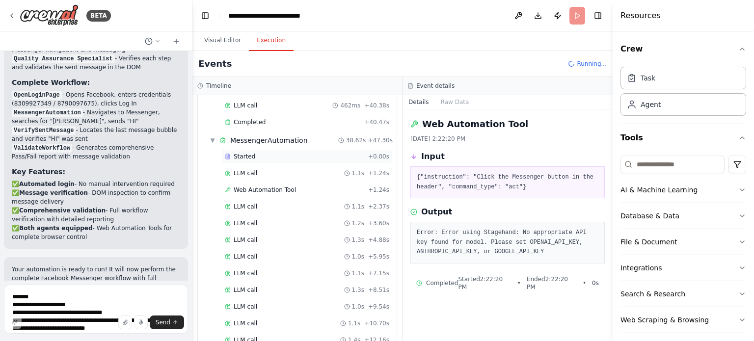
scroll to position [0, 0]
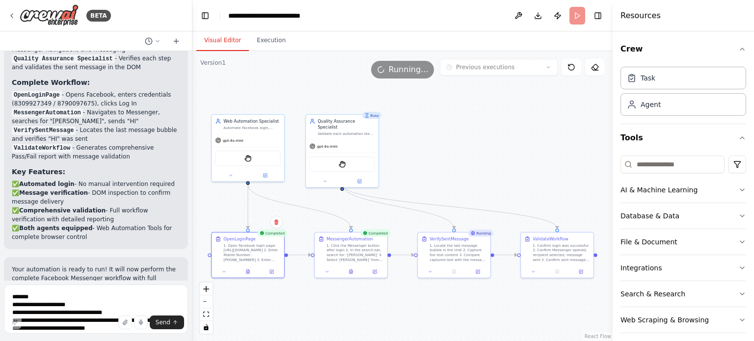
click at [217, 44] on button "Visual Editor" at bounding box center [222, 40] width 52 height 21
click at [357, 270] on button at bounding box center [350, 270] width 25 height 7
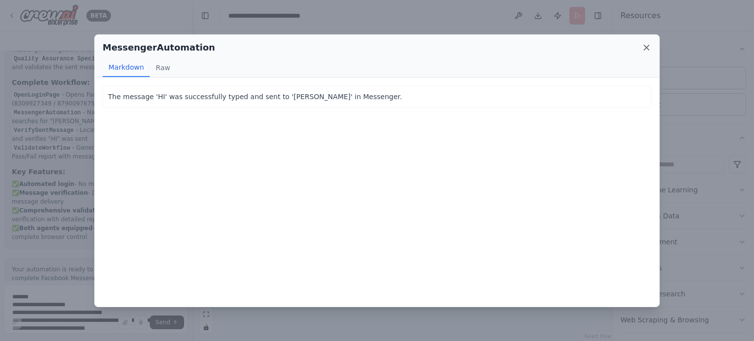
click at [649, 49] on icon at bounding box center [646, 48] width 10 height 10
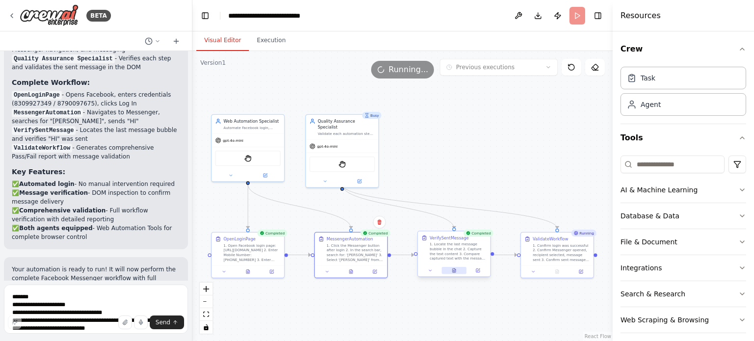
click at [458, 273] on button at bounding box center [454, 270] width 25 height 7
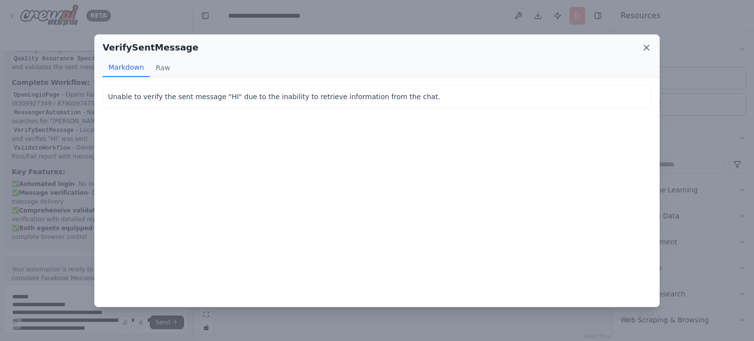
click at [647, 47] on icon at bounding box center [646, 48] width 10 height 10
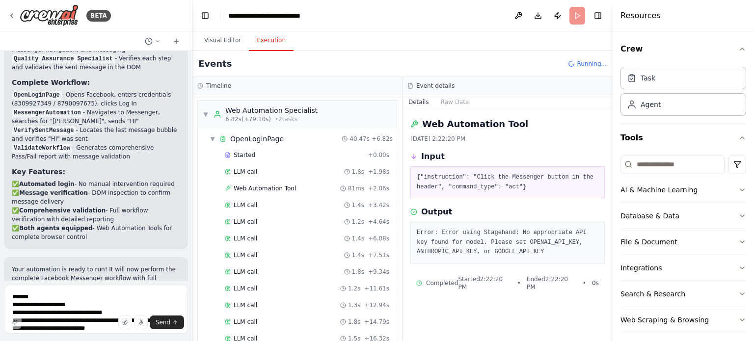
click at [262, 41] on button "Execution" at bounding box center [271, 40] width 45 height 21
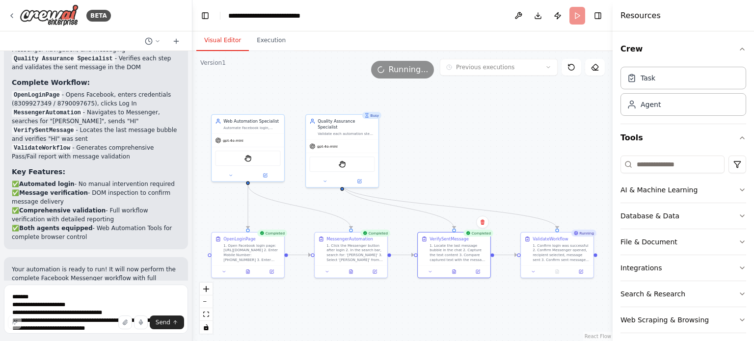
click at [212, 42] on button "Visual Editor" at bounding box center [222, 40] width 52 height 21
click at [558, 269] on icon at bounding box center [557, 268] width 1 height 1
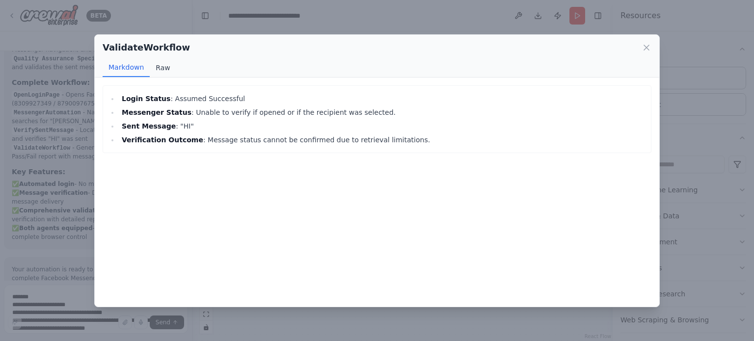
click at [161, 65] on button "Raw" at bounding box center [163, 67] width 26 height 19
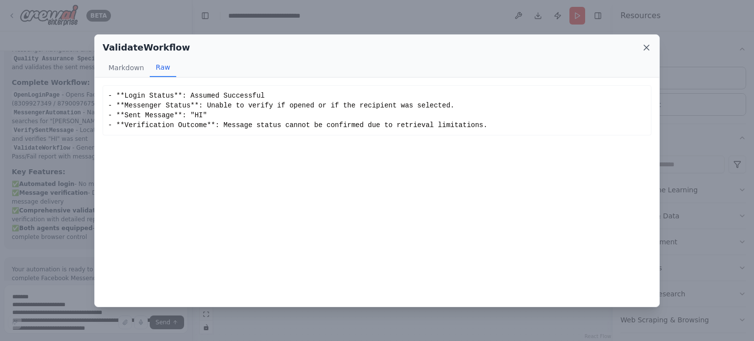
click at [645, 48] on icon at bounding box center [646, 47] width 5 height 5
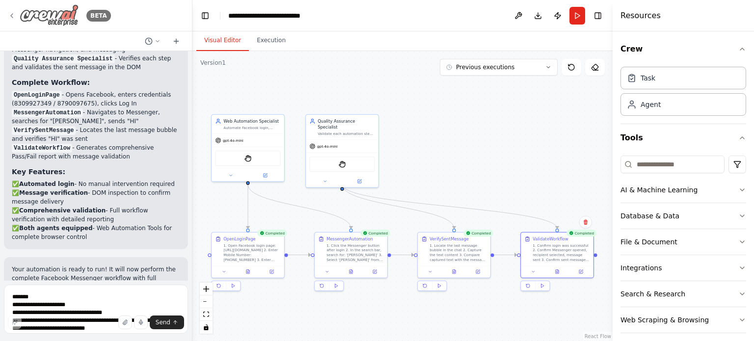
click at [13, 15] on icon at bounding box center [12, 16] width 8 height 8
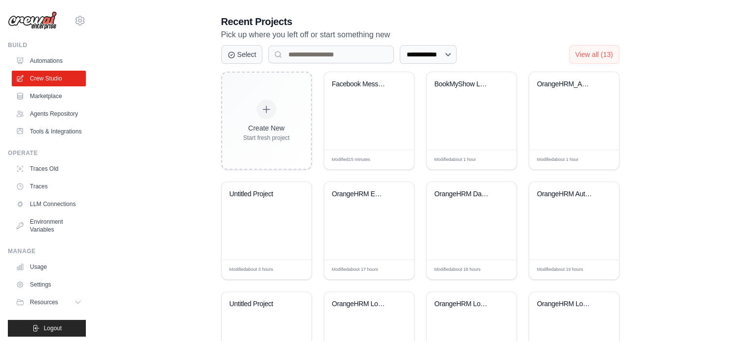
scroll to position [203, 0]
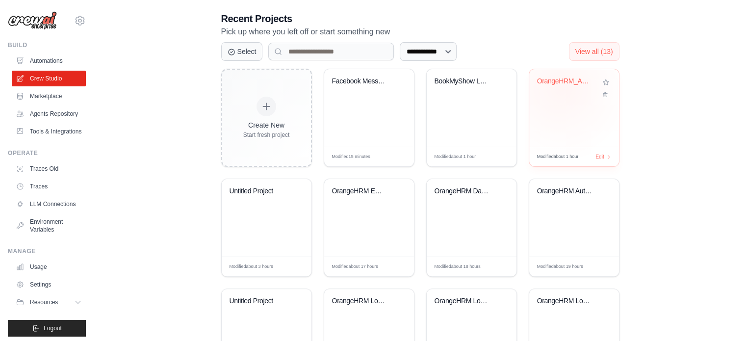
click at [560, 88] on div "OrangeHRM_Automation_Crew" at bounding box center [574, 88] width 74 height 23
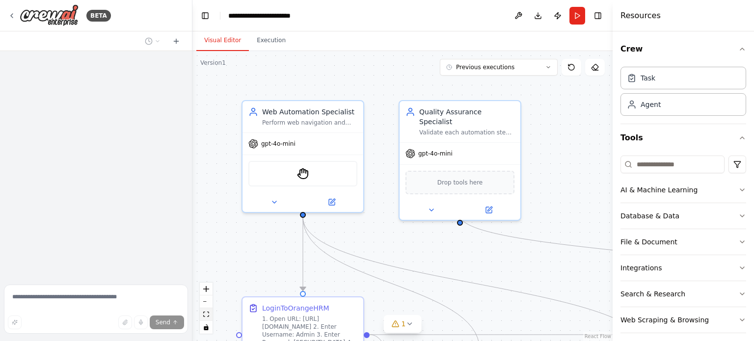
scroll to position [2271, 0]
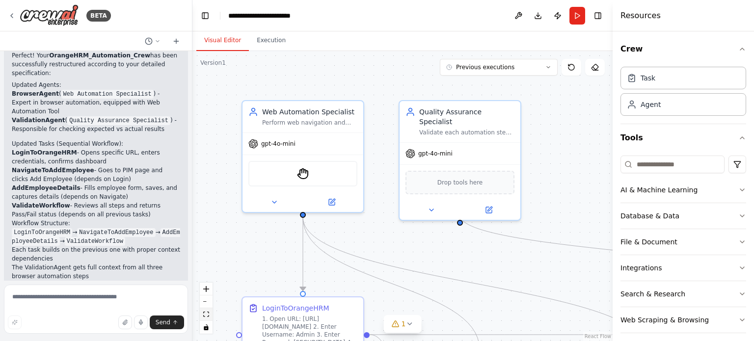
click at [208, 316] on icon "fit view" at bounding box center [206, 314] width 6 height 5
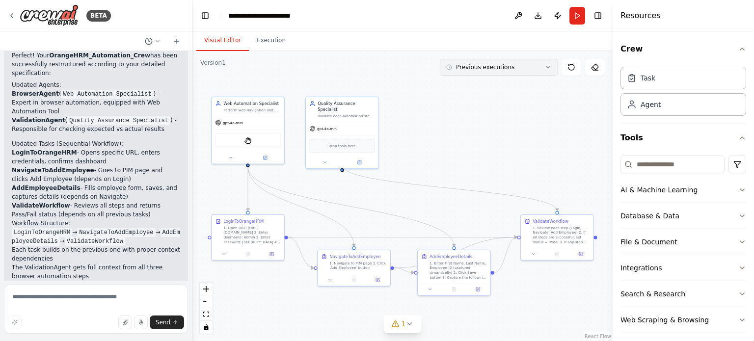
click at [551, 66] on button "Previous executions" at bounding box center [499, 67] width 118 height 17
click at [466, 83] on div "1h 12m ago" at bounding box center [504, 85] width 98 height 8
click at [554, 253] on icon at bounding box center [556, 253] width 5 height 5
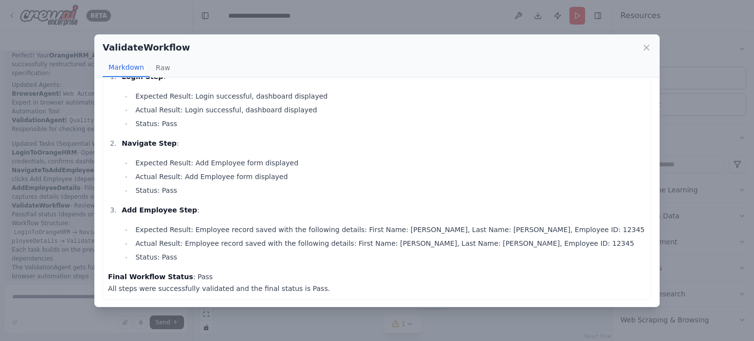
scroll to position [28, 0]
click at [644, 49] on icon at bounding box center [646, 47] width 5 height 5
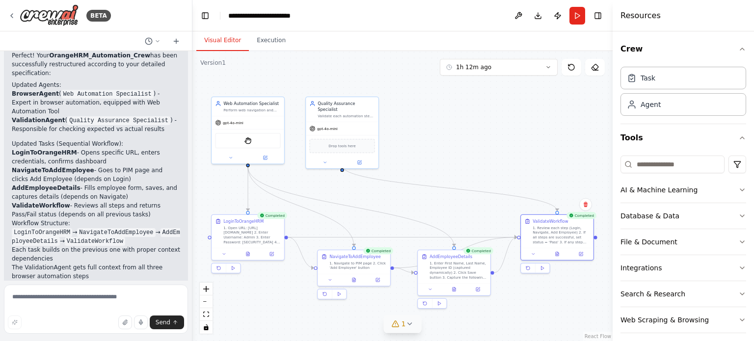
click at [396, 326] on icon at bounding box center [395, 324] width 8 height 8
click at [461, 279] on icon at bounding box center [465, 279] width 8 height 8
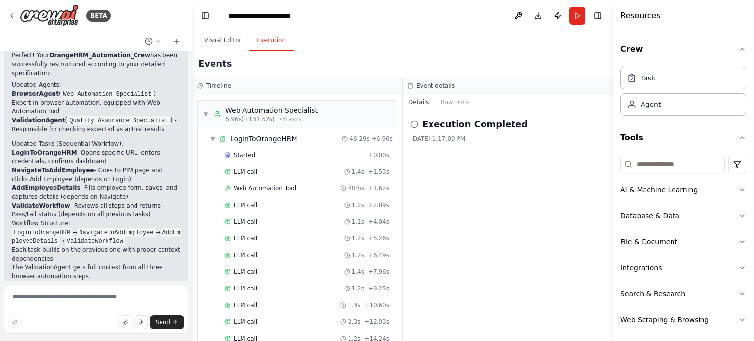
click at [274, 46] on button "Execution" at bounding box center [271, 40] width 45 height 21
click at [274, 186] on span "Web Automation Tool" at bounding box center [265, 188] width 62 height 8
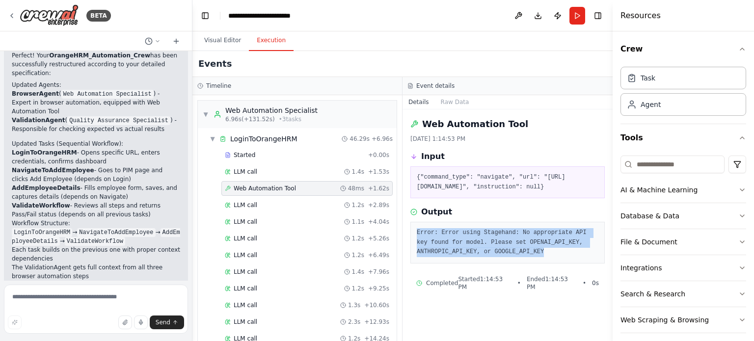
drag, startPoint x: 532, startPoint y: 262, endPoint x: 414, endPoint y: 242, distance: 119.8
click at [414, 242] on div "Error: Error using Stagehand: No appropriate API key found for model. Please se…" at bounding box center [507, 243] width 194 height 42
copy pre "Error: Error using Stagehand: No appropriate API key found for model. Please se…"
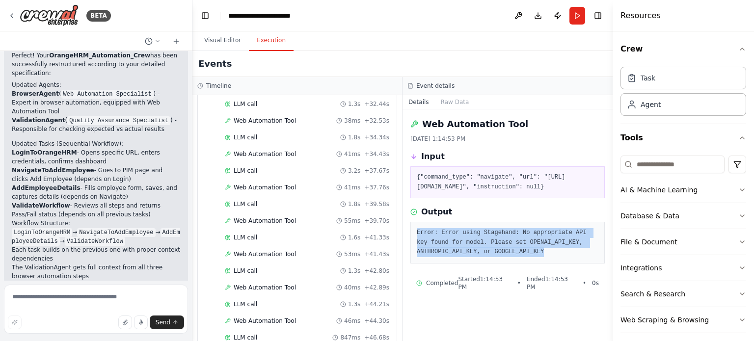
scroll to position [1905, 0]
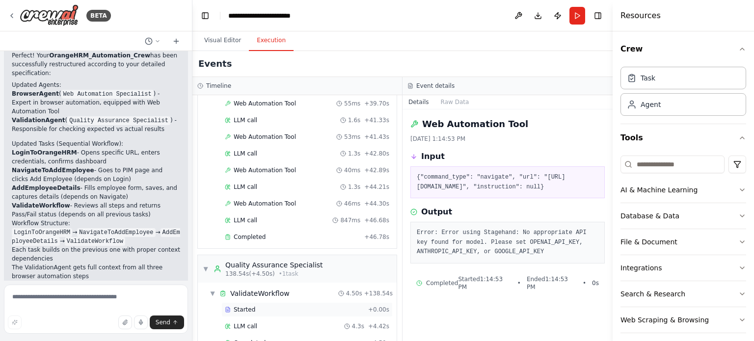
click at [252, 306] on div "Started" at bounding box center [294, 310] width 139 height 8
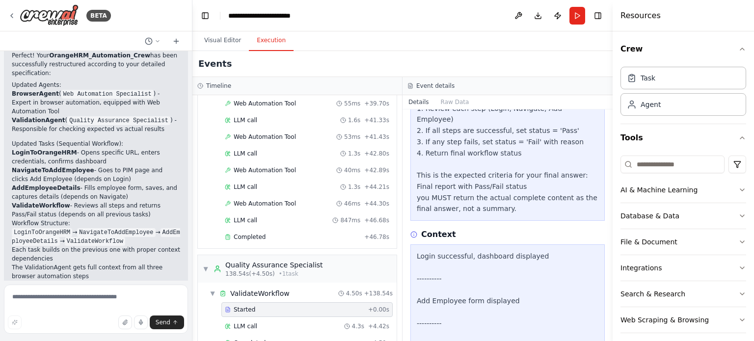
scroll to position [174, 0]
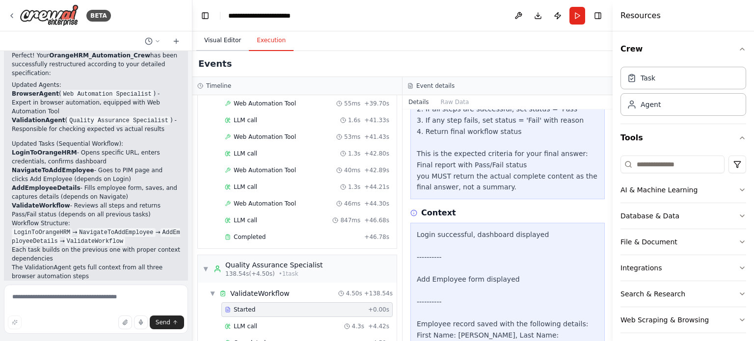
click at [212, 37] on button "Visual Editor" at bounding box center [222, 40] width 52 height 21
